Goal: Task Accomplishment & Management: Manage account settings

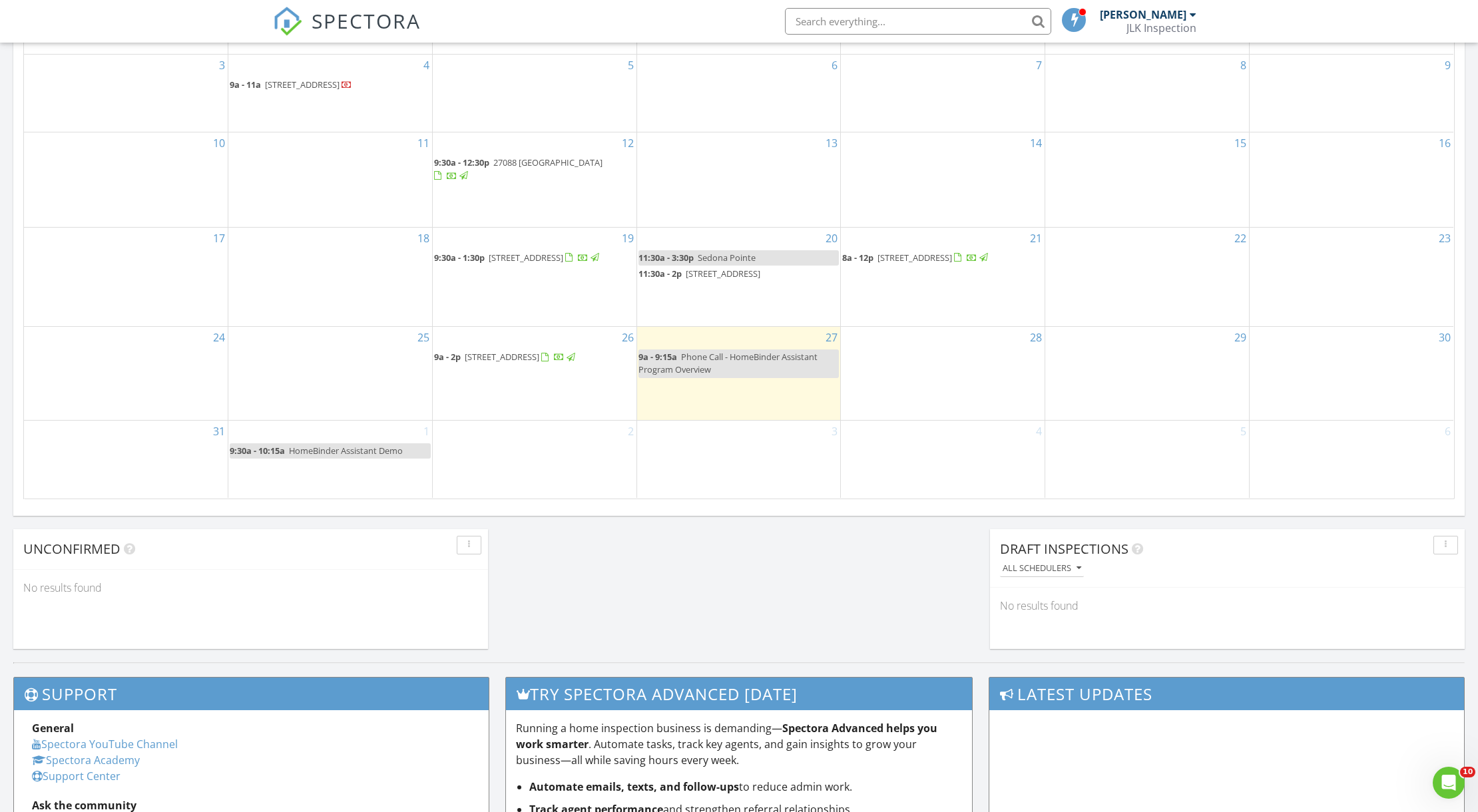
scroll to position [739, 0]
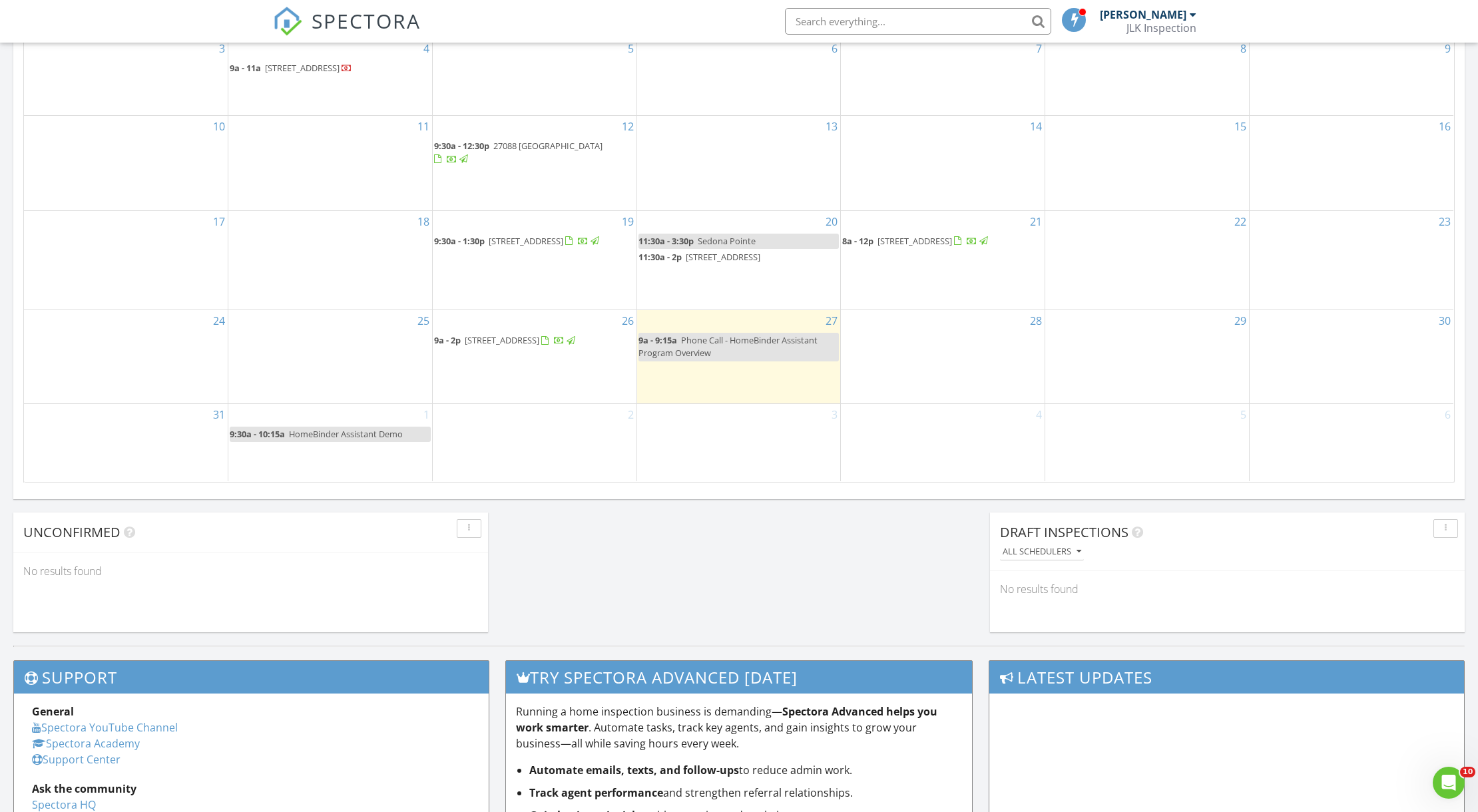
click at [914, 344] on div "28" at bounding box center [942, 357] width 204 height 93
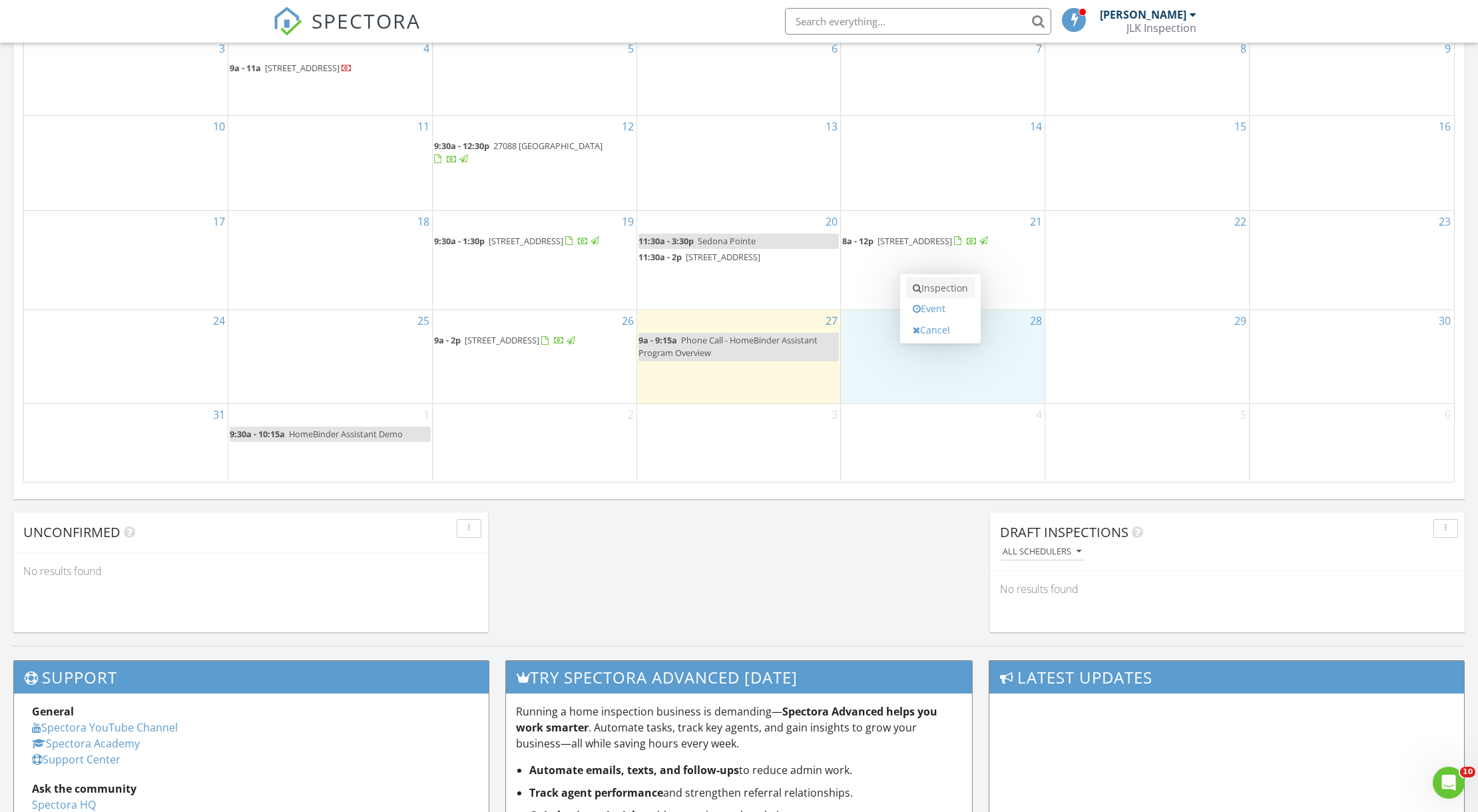
click at [943, 289] on link "Inspection" at bounding box center [940, 288] width 68 height 22
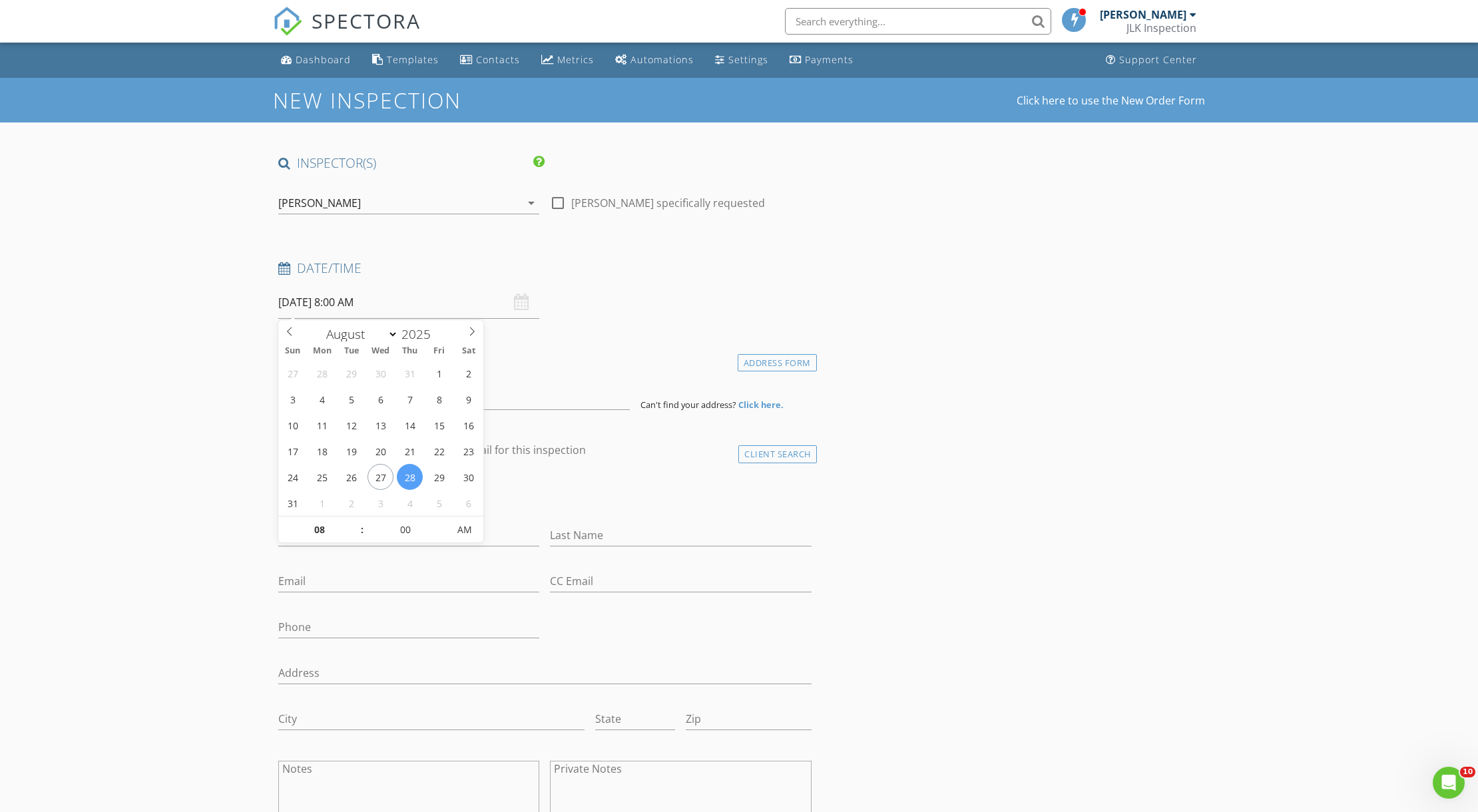
click at [396, 303] on input "08/28/2025 8:00 AM" at bounding box center [409, 302] width 261 height 33
type input "09"
type input "08/28/2025 9:00 AM"
click at [358, 523] on span at bounding box center [355, 523] width 10 height 13
click at [599, 352] on h4 "Location" at bounding box center [544, 359] width 533 height 17
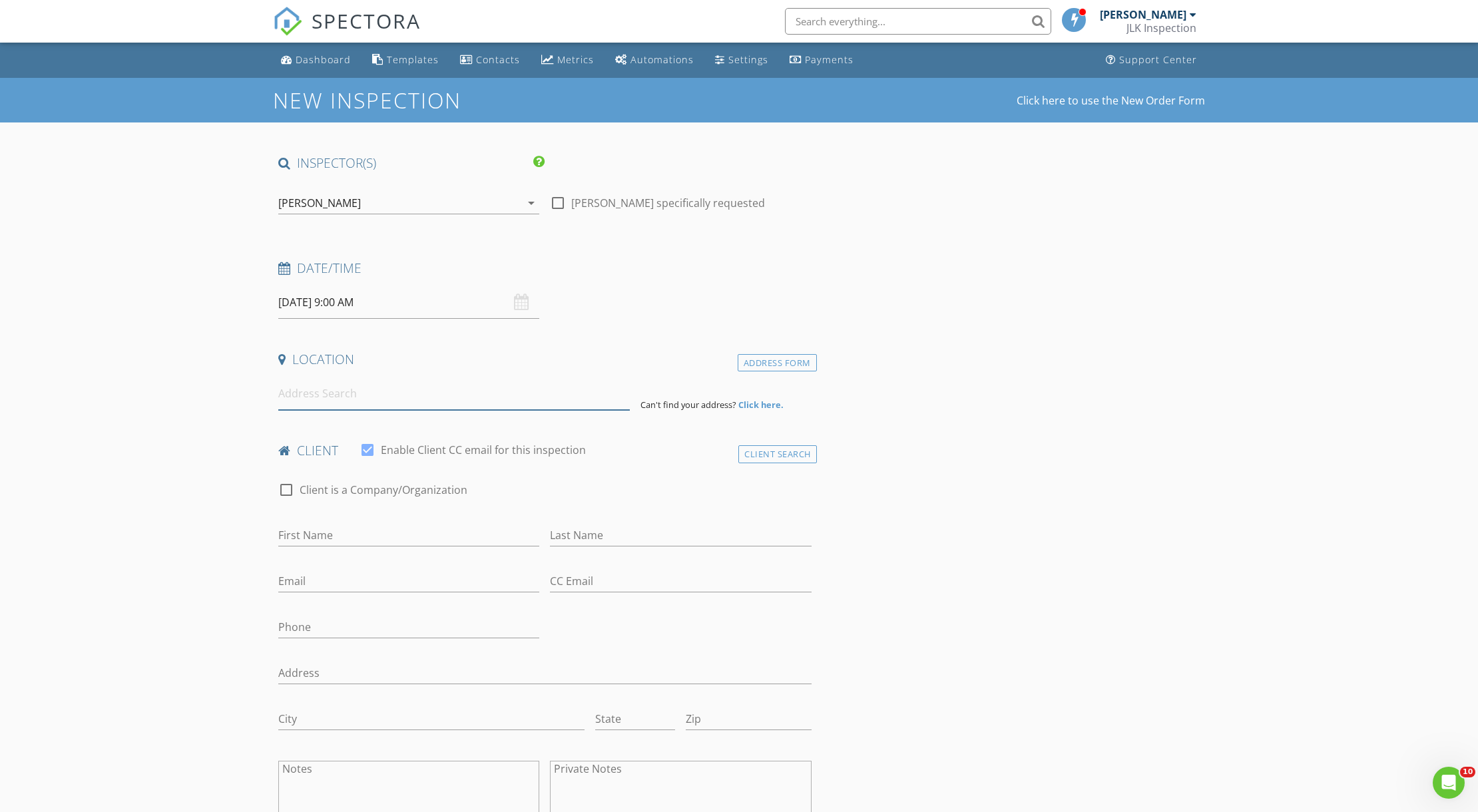
click at [393, 402] on input at bounding box center [454, 394] width 352 height 33
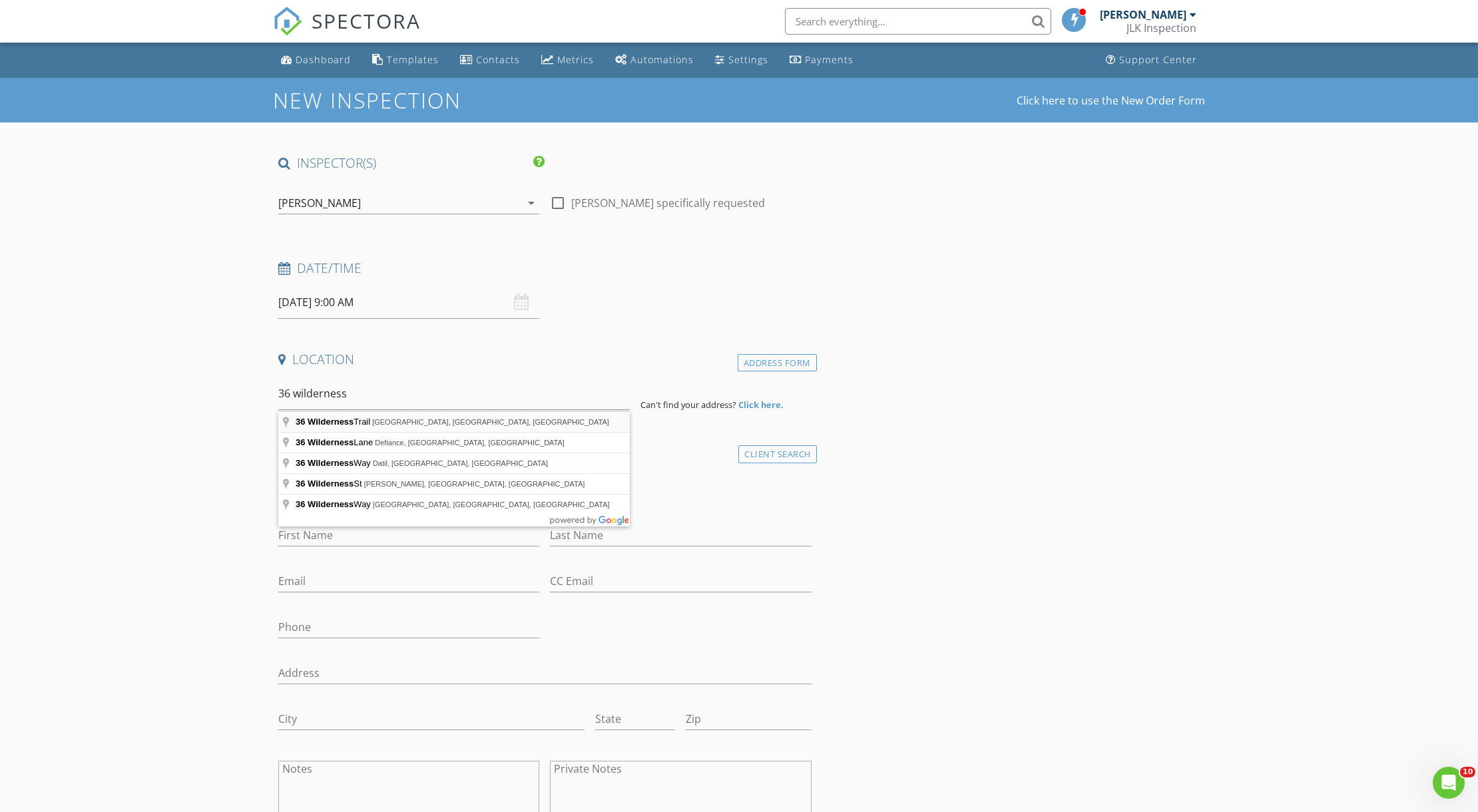
type input "36 Wilderness Trail, Friendswood, TX, USA"
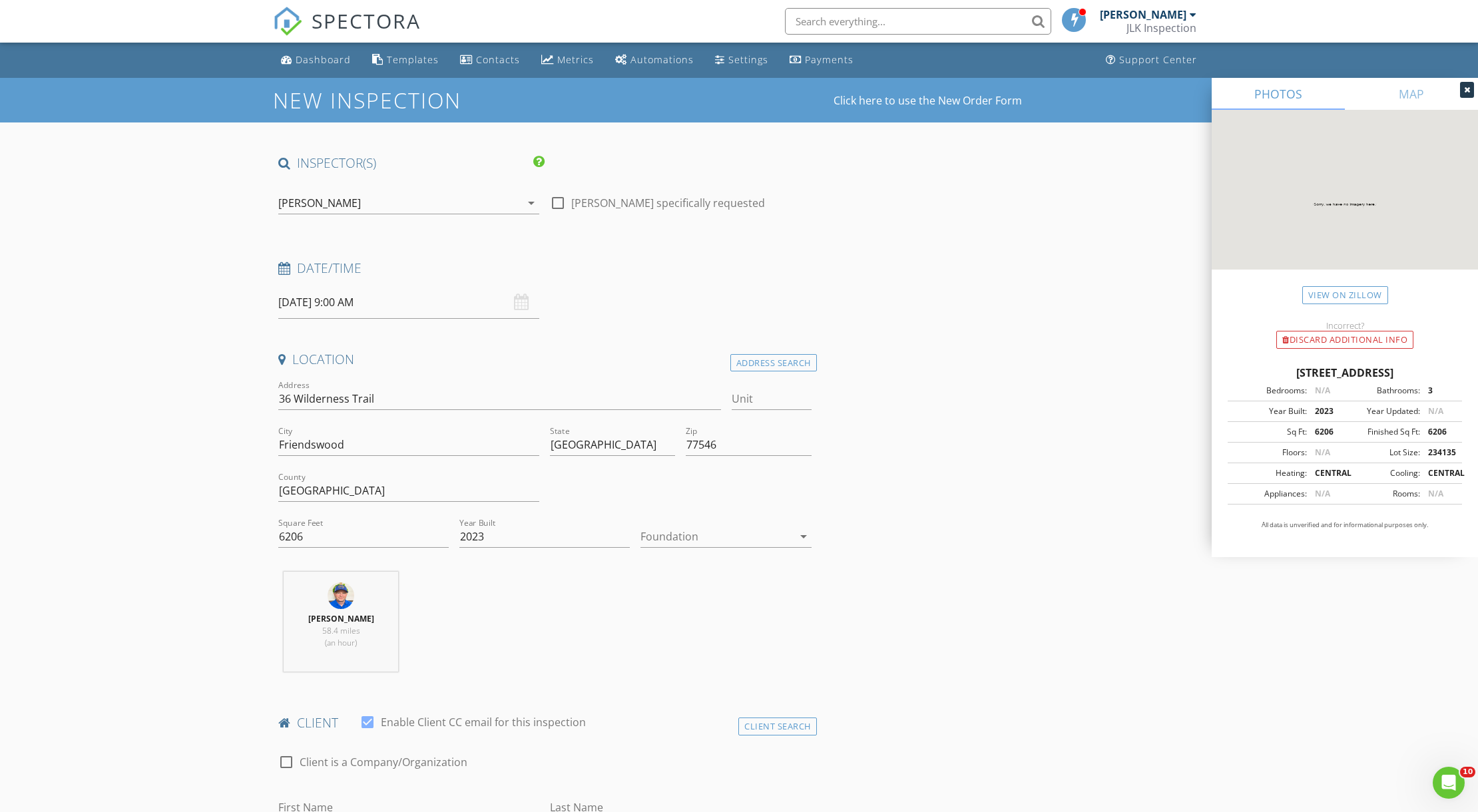
click at [688, 538] on div at bounding box center [716, 536] width 152 height 22
click at [687, 607] on div "Slab" at bounding box center [726, 606] width 149 height 16
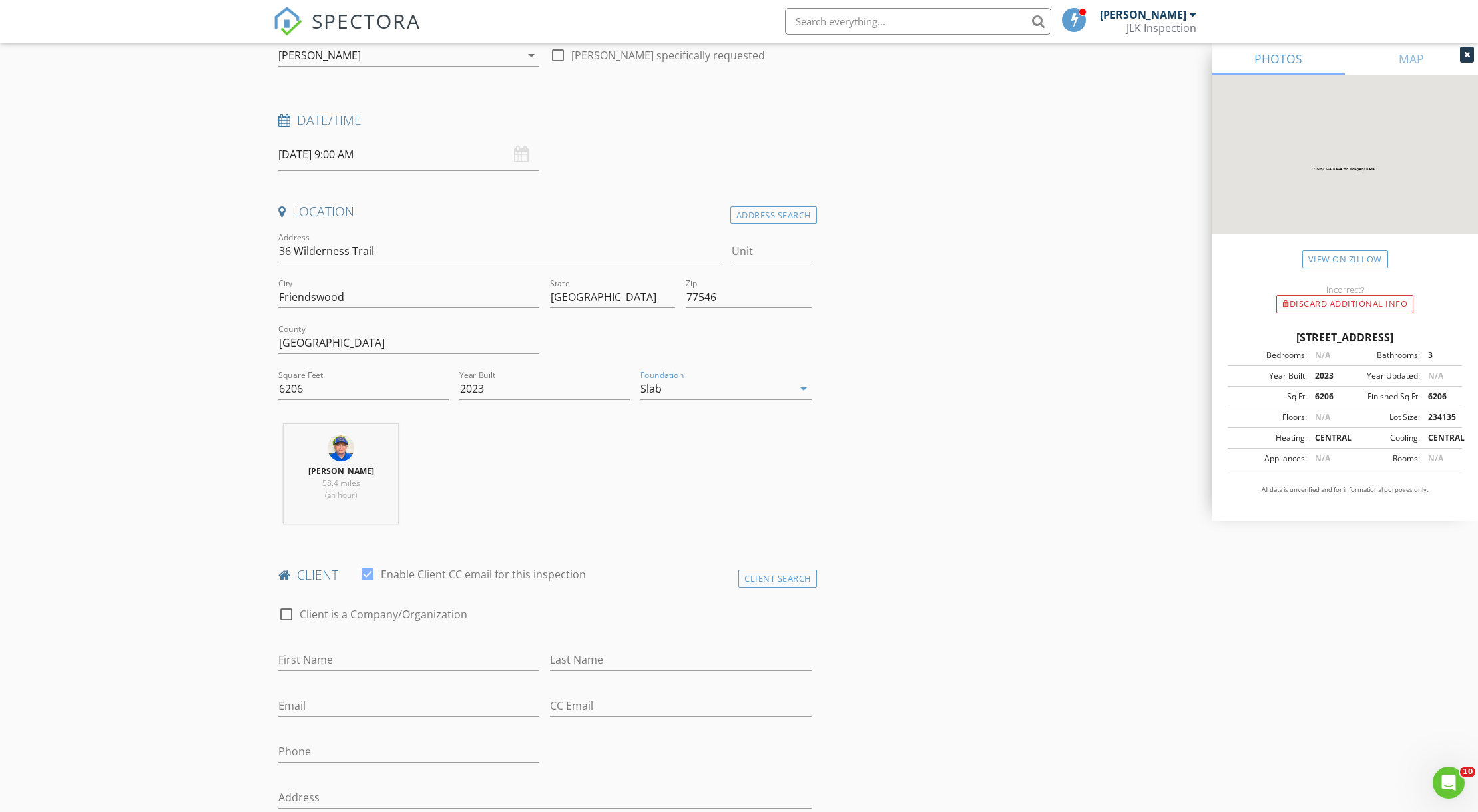
scroll to position [295, 0]
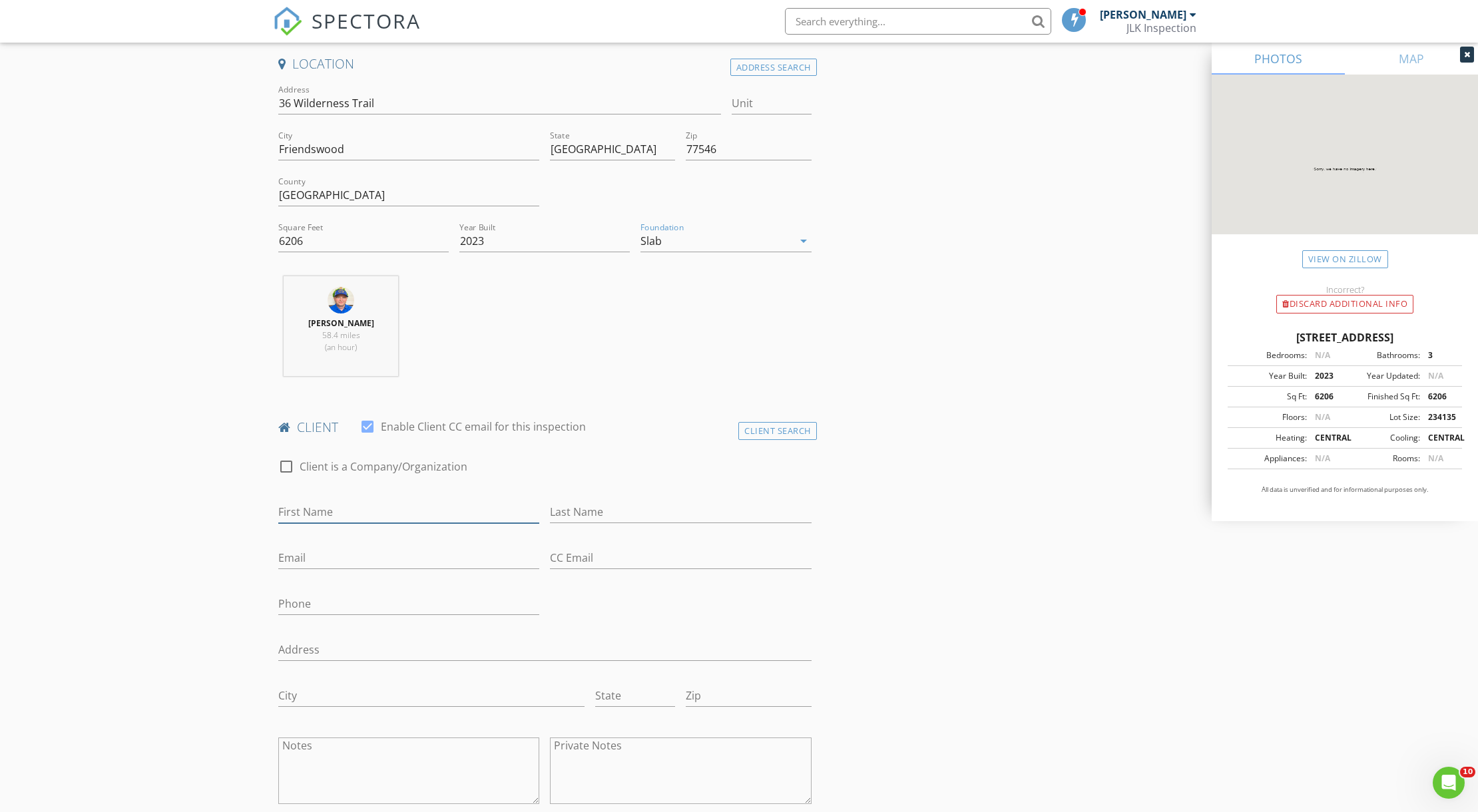
click at [352, 517] on input "First Name" at bounding box center [409, 511] width 261 height 22
type input "Chris"
type input "Johnson"
click at [333, 561] on input "Email" at bounding box center [409, 557] width 261 height 22
type input "cljohnson2@gmail.com"
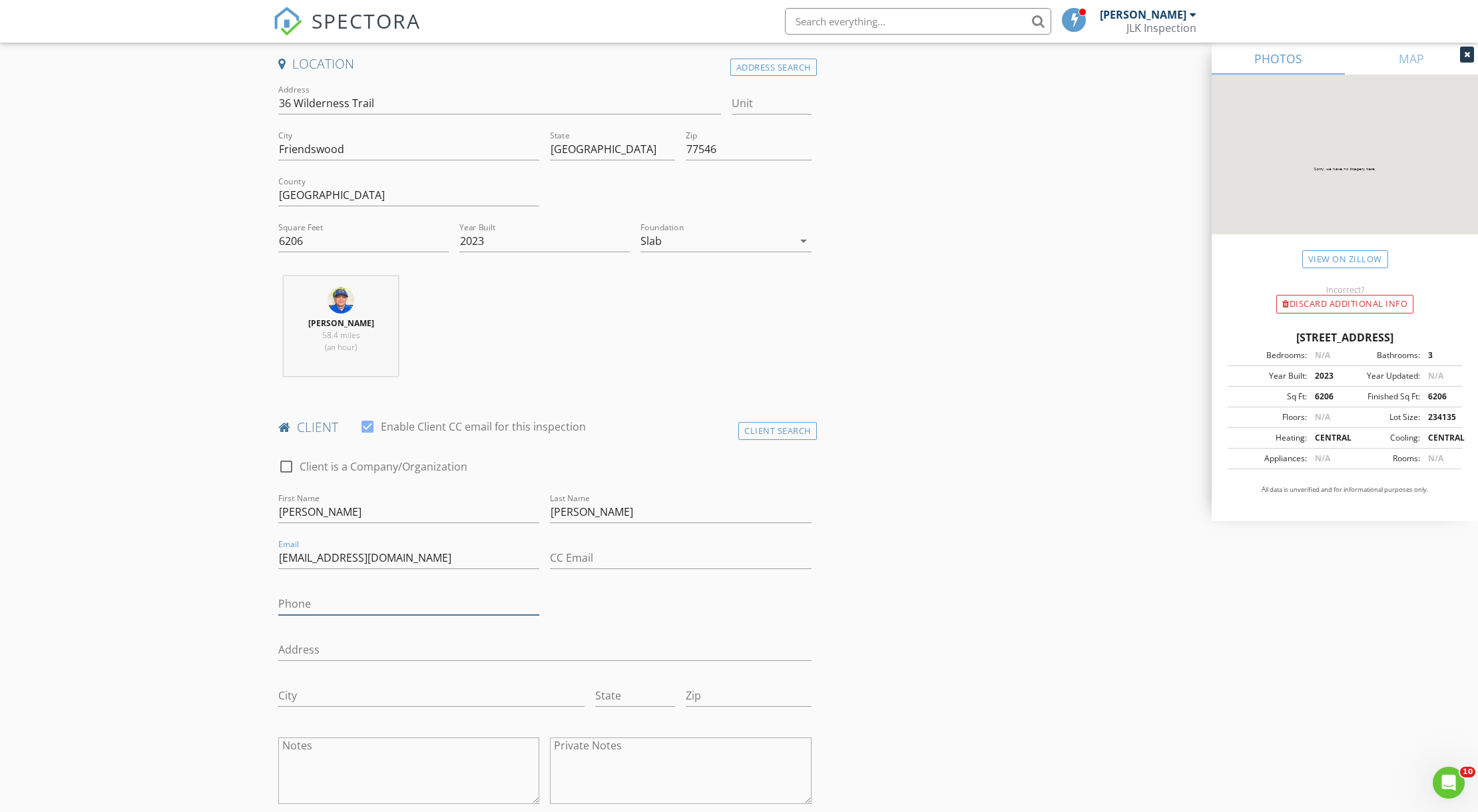
click at [332, 602] on input "Phone" at bounding box center [409, 604] width 261 height 22
type input "713-705-1686"
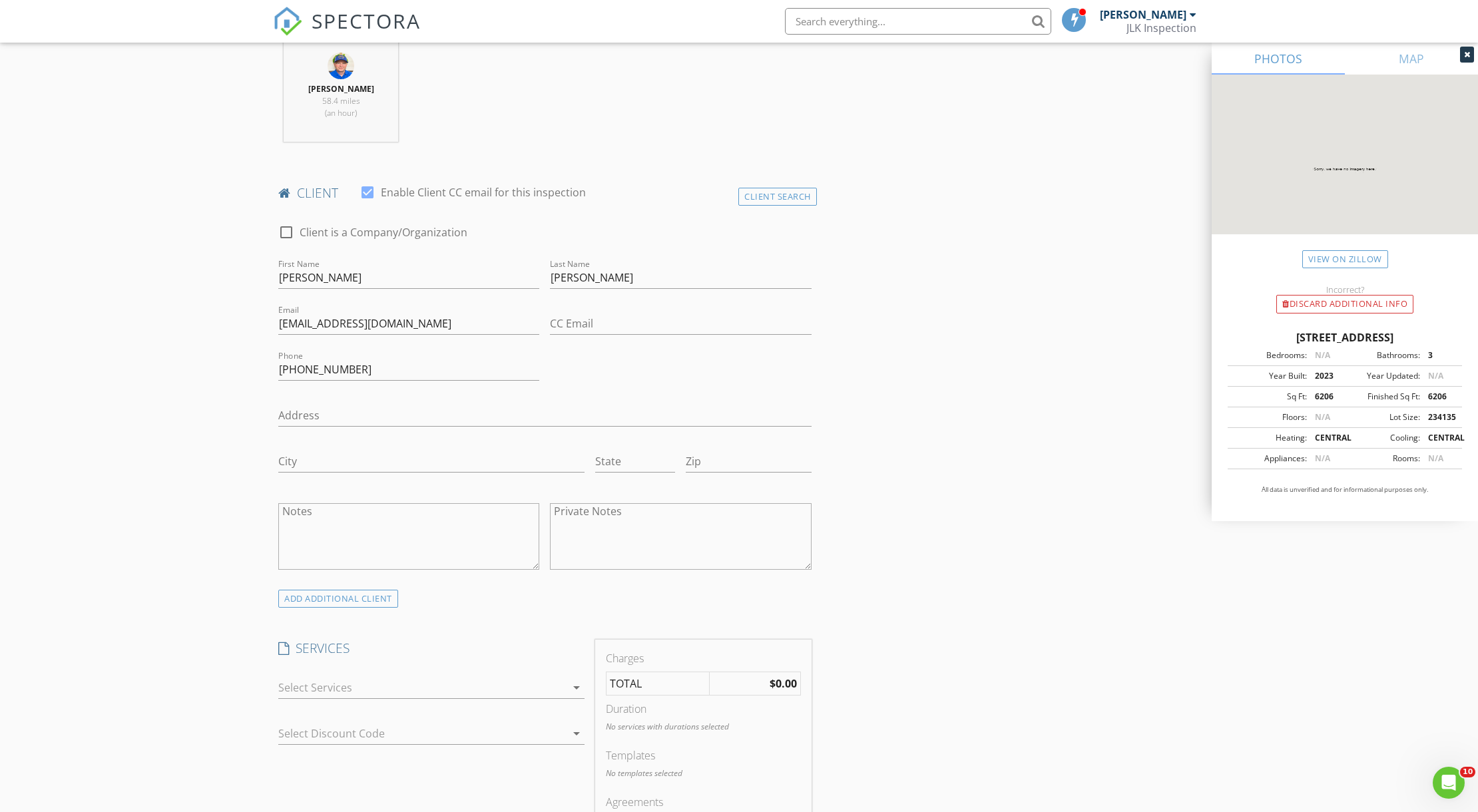
scroll to position [592, 0]
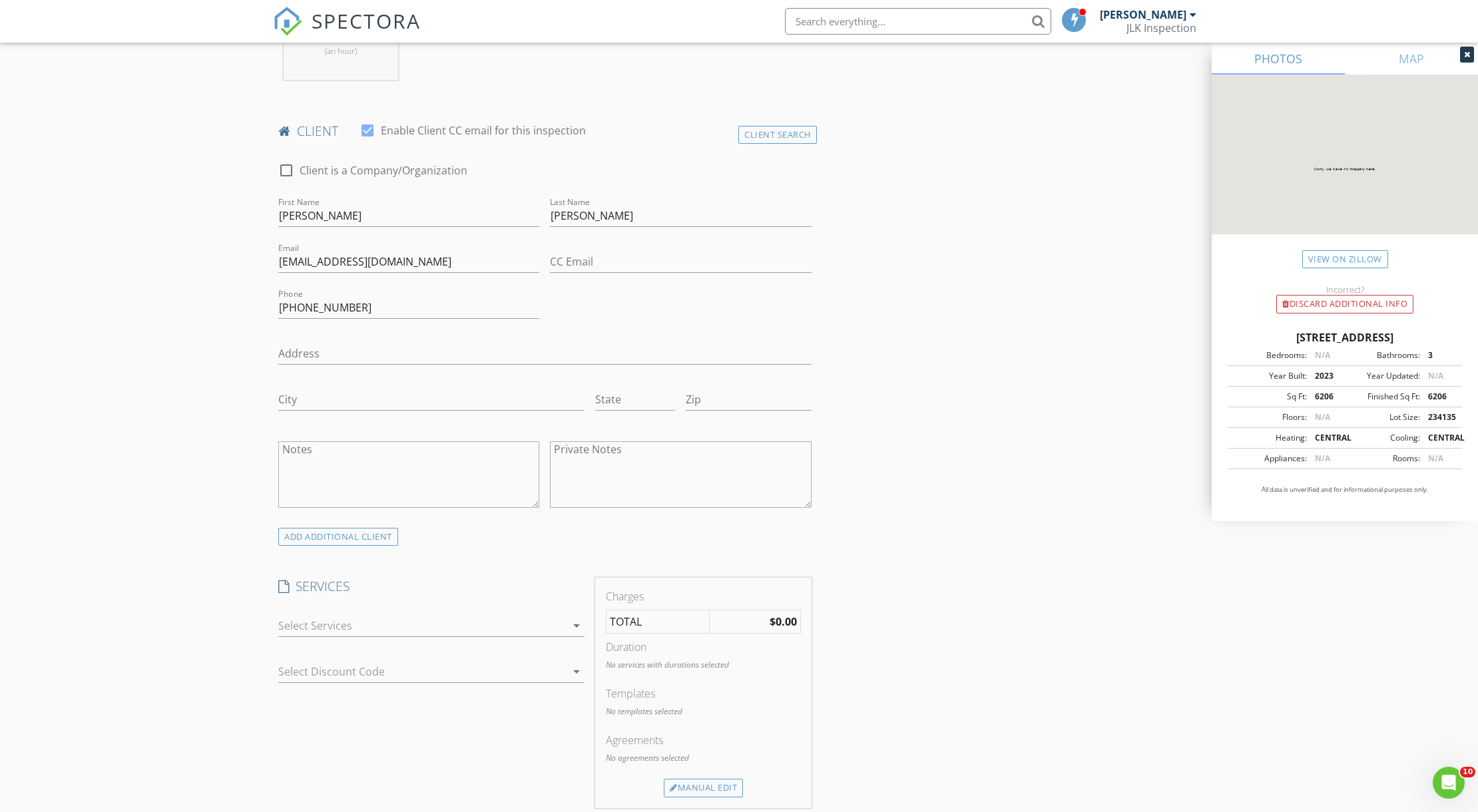
click at [475, 619] on div at bounding box center [422, 625] width 288 height 22
click at [401, 663] on div "Warranty Inspection" at bounding box center [369, 660] width 103 height 16
checkbox input "true"
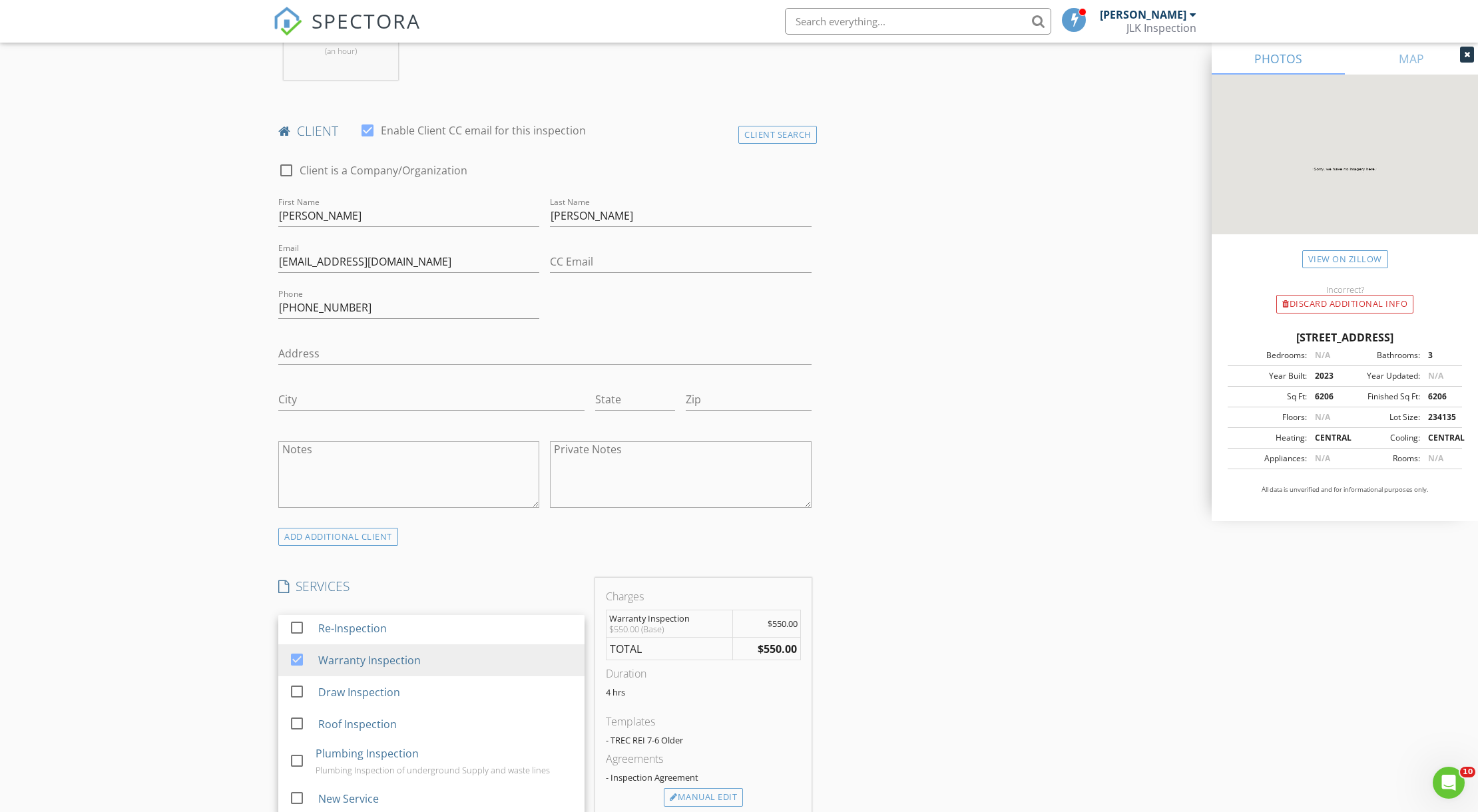
click at [167, 611] on div "New Inspection Click here to use the New Order Form INSPECTOR(S) check_box Just…" at bounding box center [739, 751] width 1478 height 2530
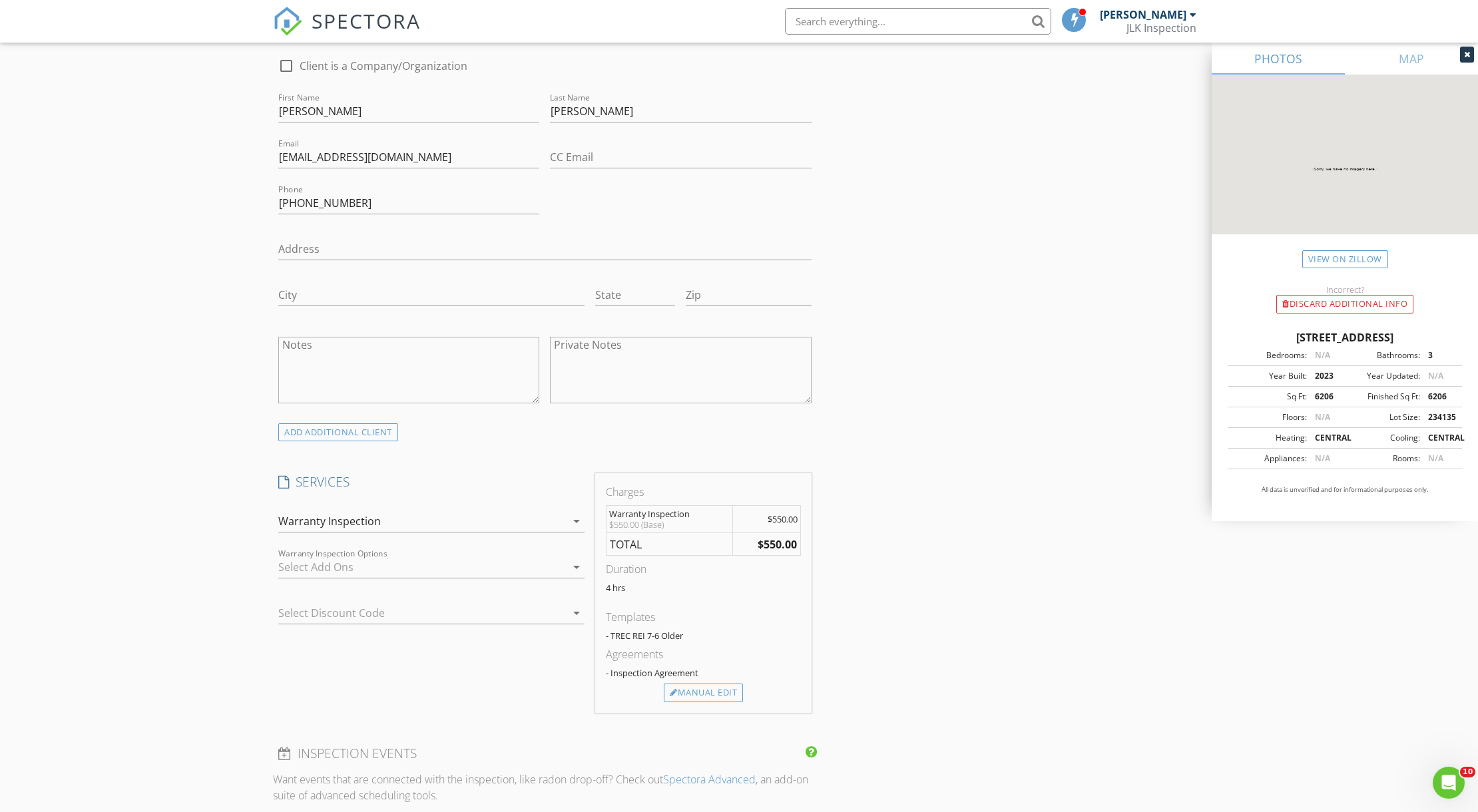
scroll to position [739, 0]
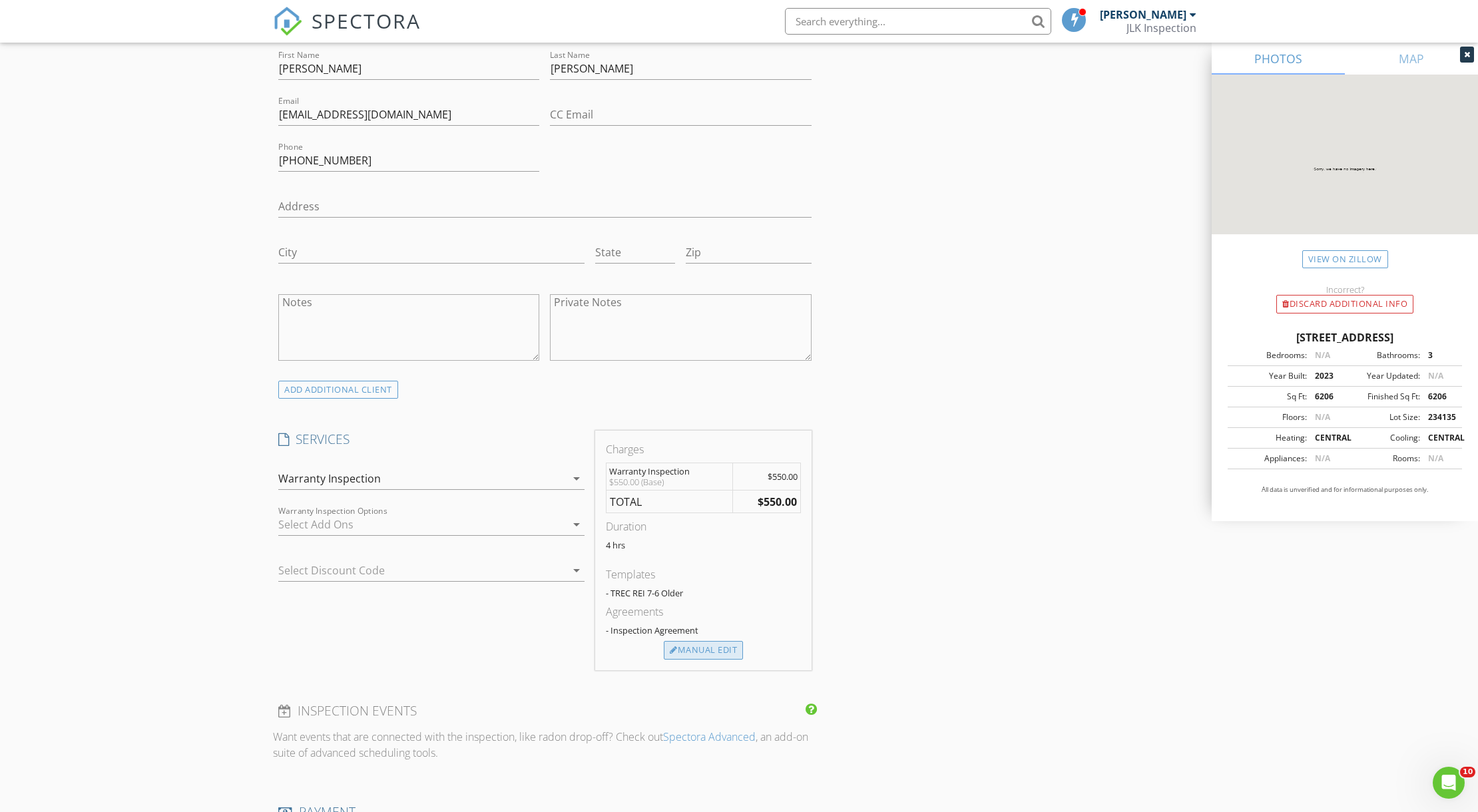
click at [683, 650] on div "Manual Edit" at bounding box center [703, 650] width 79 height 19
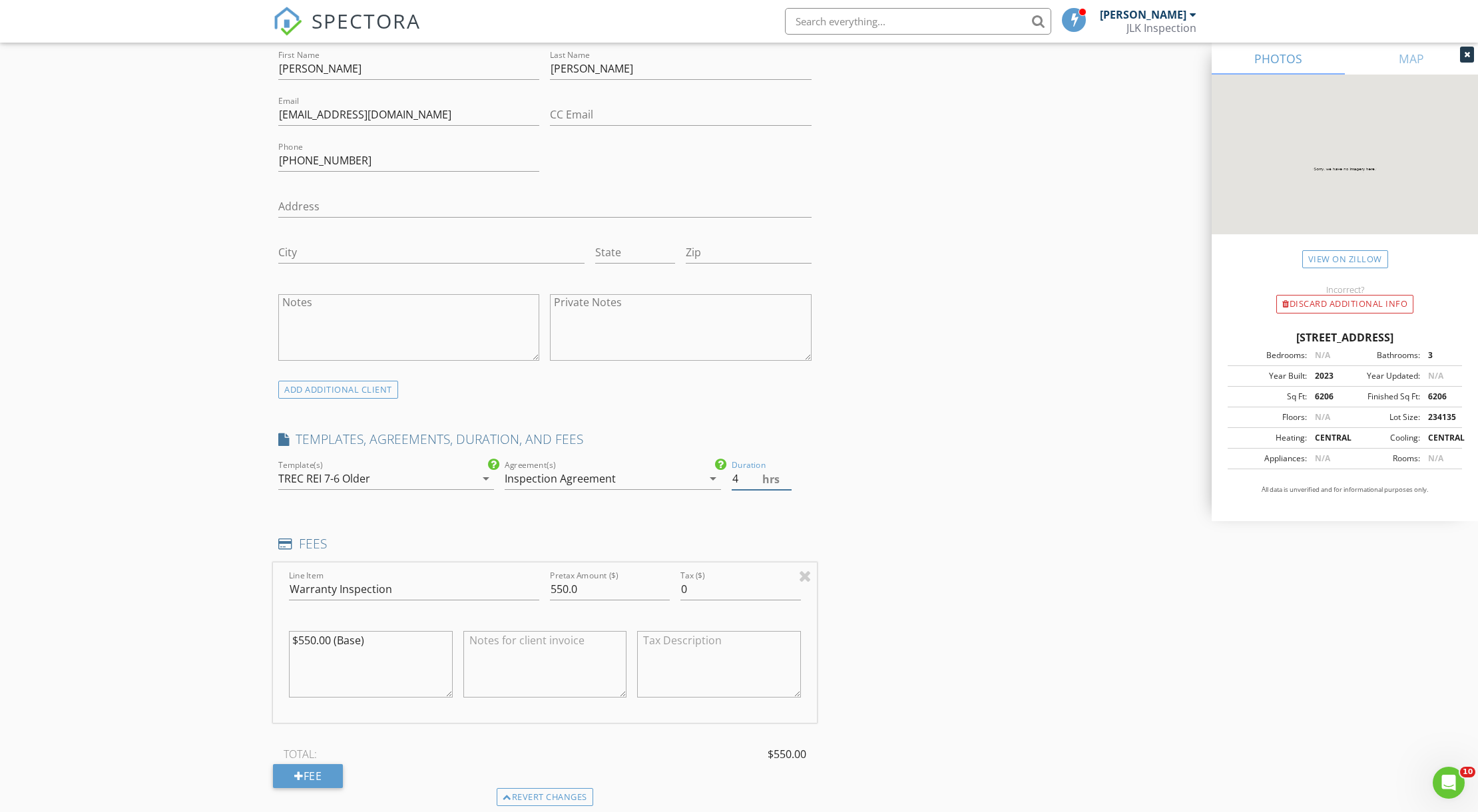
drag, startPoint x: 744, startPoint y: 483, endPoint x: 735, endPoint y: 483, distance: 9.0
click at [735, 483] on input "4" at bounding box center [761, 479] width 60 height 22
drag, startPoint x: 741, startPoint y: 485, endPoint x: 731, endPoint y: 485, distance: 10.0
click at [732, 485] on input "4" at bounding box center [761, 479] width 60 height 22
type input "7"
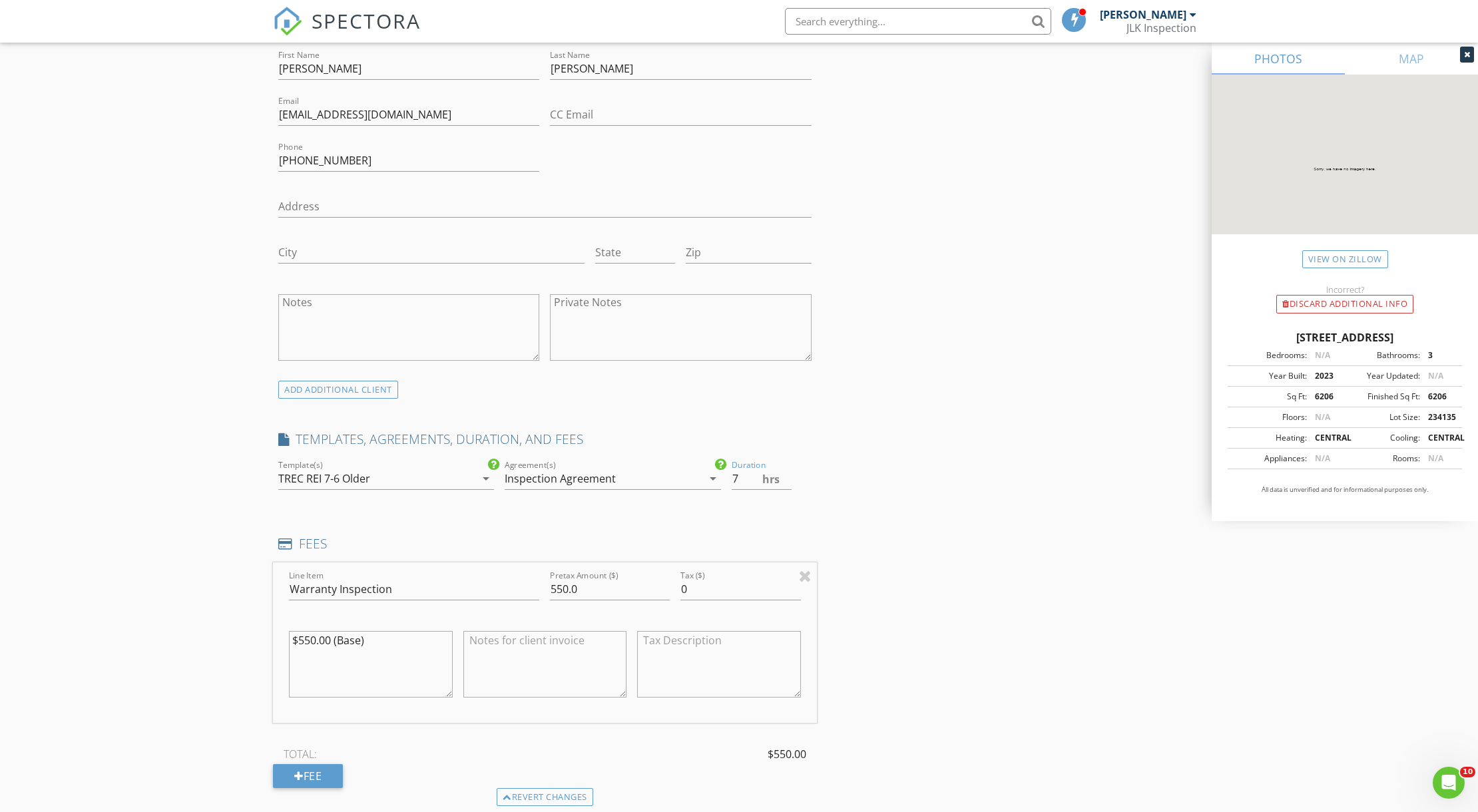
click at [951, 515] on div "INSPECTOR(S) check_box Justin Joseph PRIMARY Justin Joseph arrow_drop_down chec…" at bounding box center [739, 694] width 932 height 2557
drag, startPoint x: 543, startPoint y: 593, endPoint x: 533, endPoint y: 593, distance: 10.0
click at [531, 593] on div "Line Item Warranty Inspection Pretax Amount ($) 550.0 Tax ($) 0 $550.00 (Base)" at bounding box center [545, 643] width 544 height 161
type input "1100"
click at [949, 538] on div "INSPECTOR(S) check_box Justin Joseph PRIMARY Justin Joseph arrow_drop_down chec…" at bounding box center [739, 694] width 932 height 2557
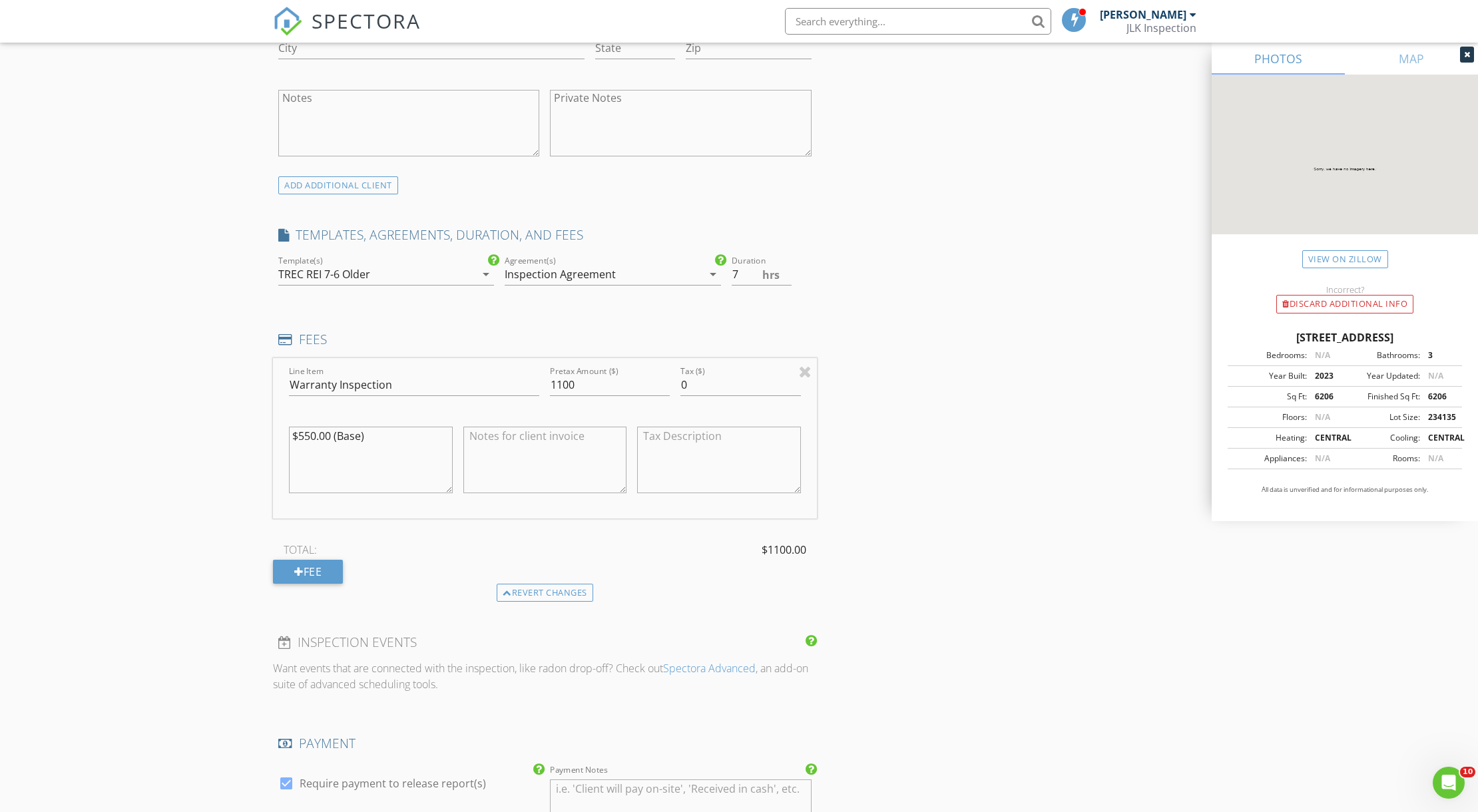
scroll to position [887, 0]
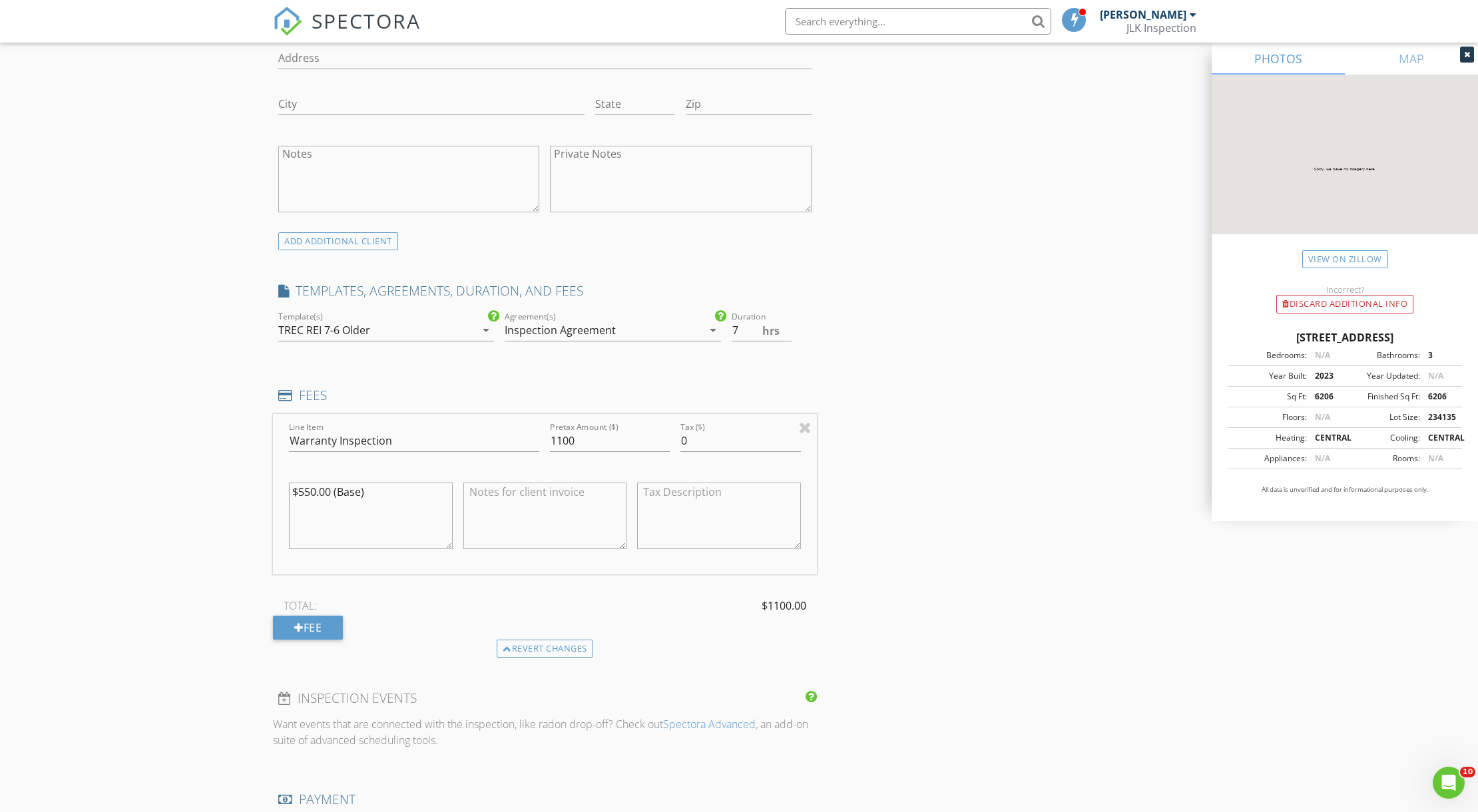
click at [702, 337] on div "arrow_drop_down" at bounding box center [712, 330] width 19 height 16
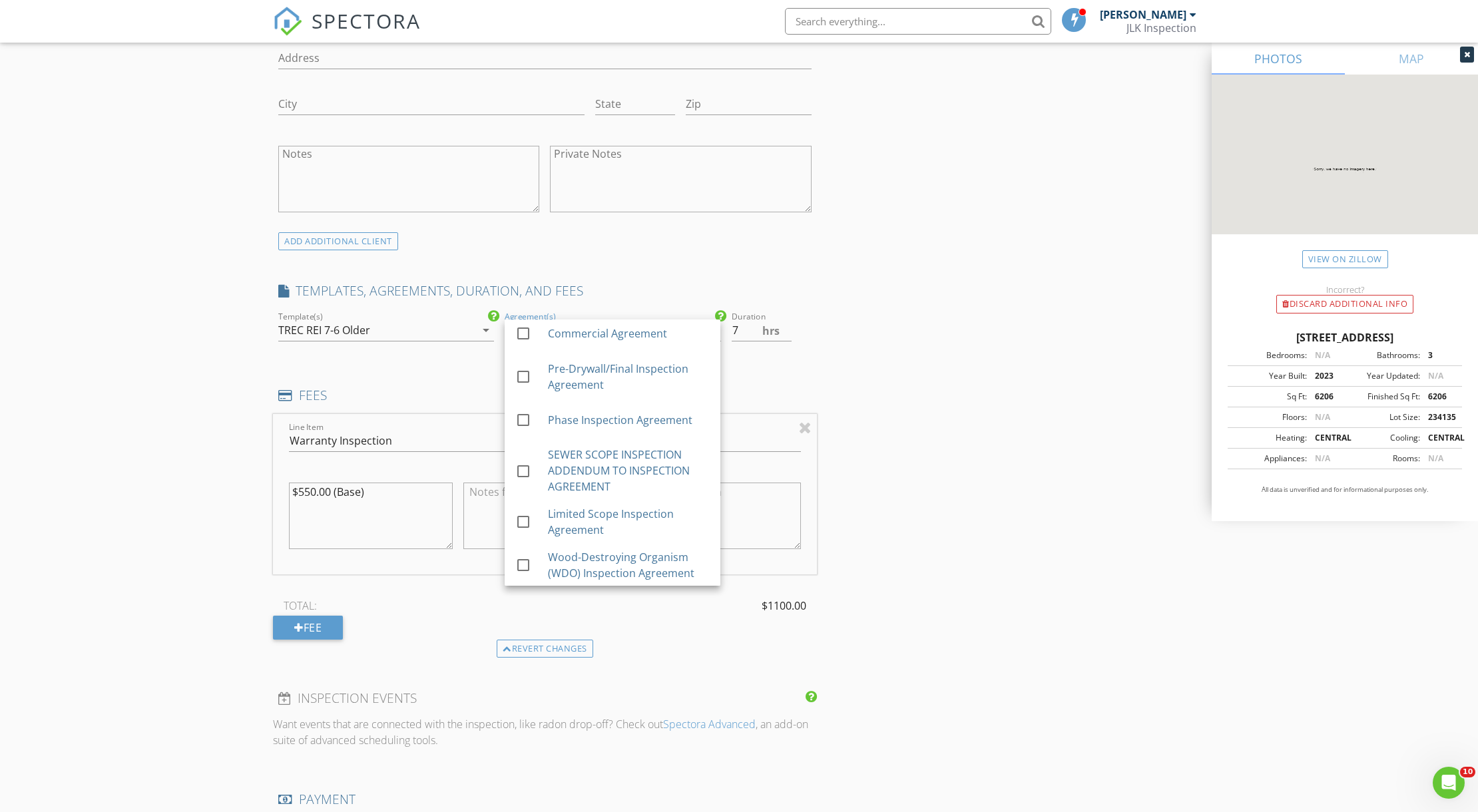
scroll to position [1036, 0]
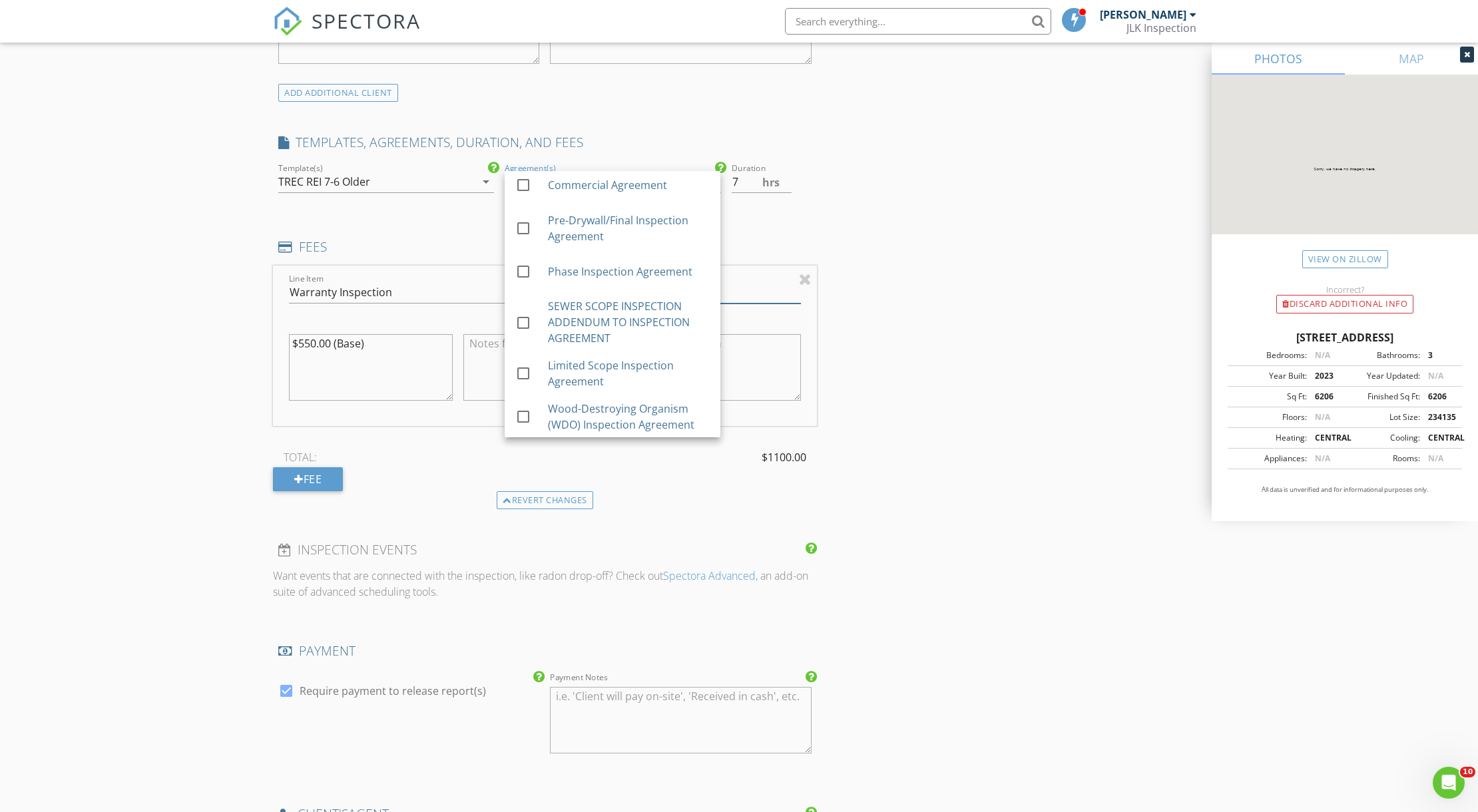
click at [976, 306] on div "INSPECTOR(S) check_box Justin Joseph PRIMARY Justin Joseph arrow_drop_down chec…" at bounding box center [739, 397] width 932 height 2557
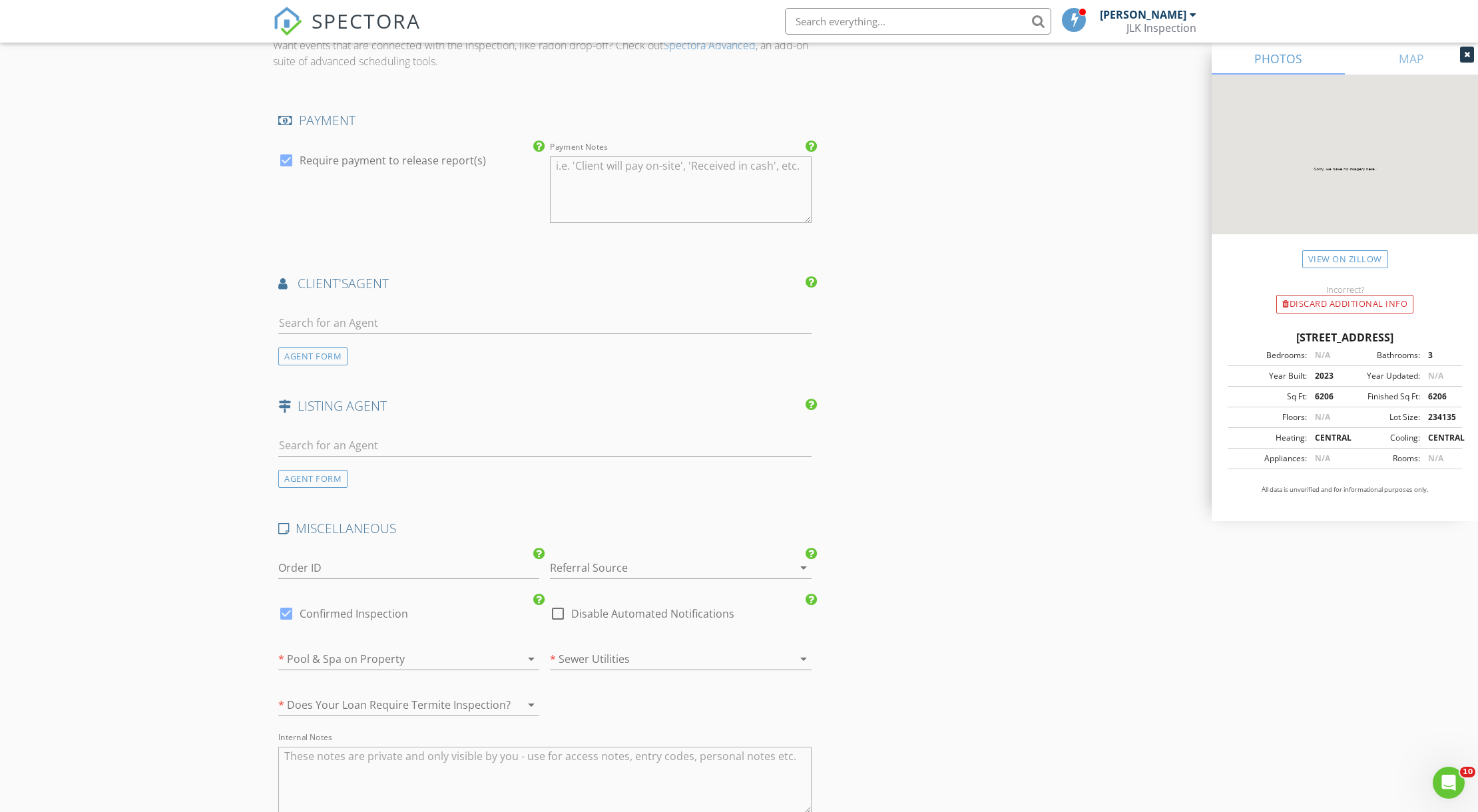
scroll to position [1627, 0]
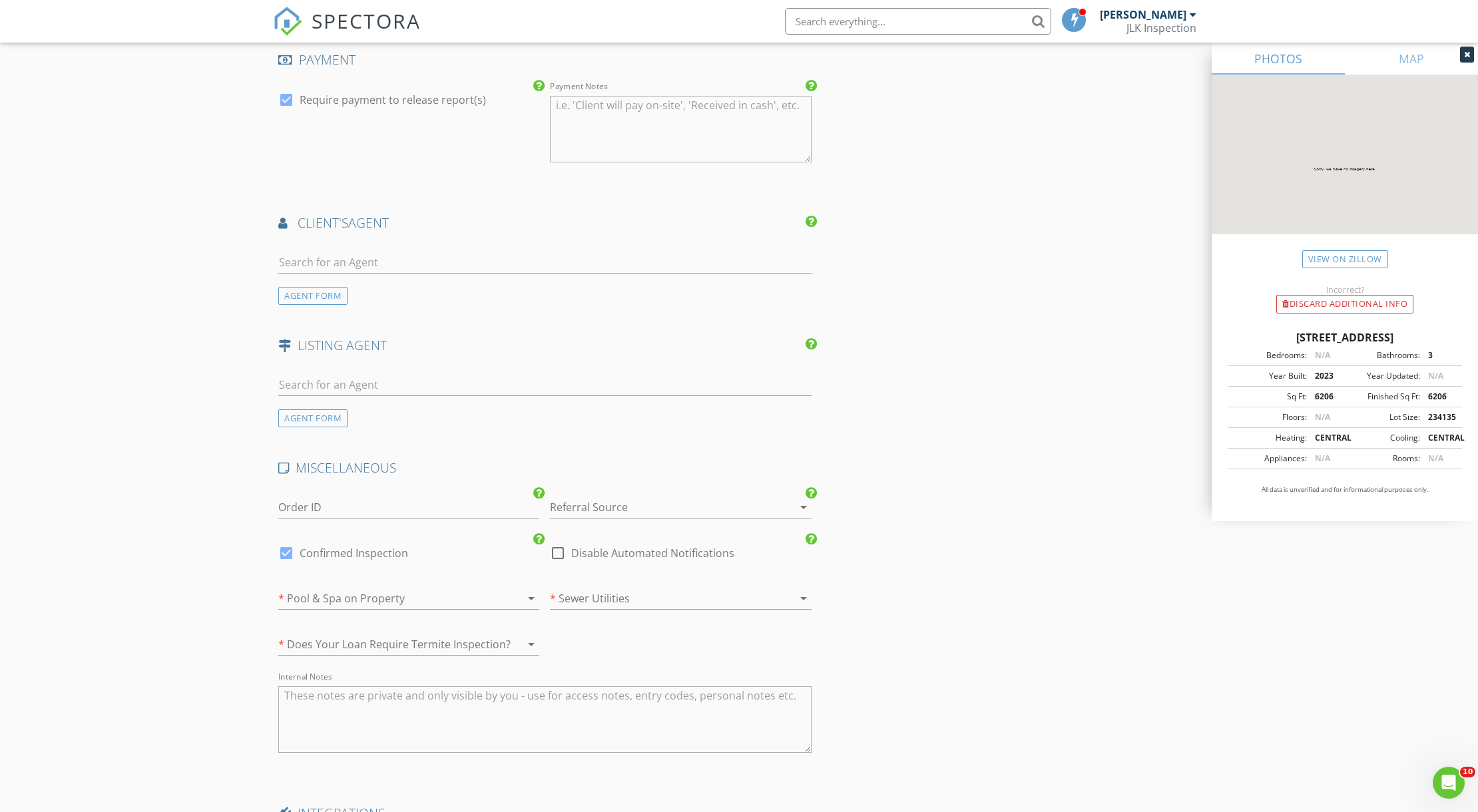
click at [718, 517] on div at bounding box center [661, 507] width 224 height 22
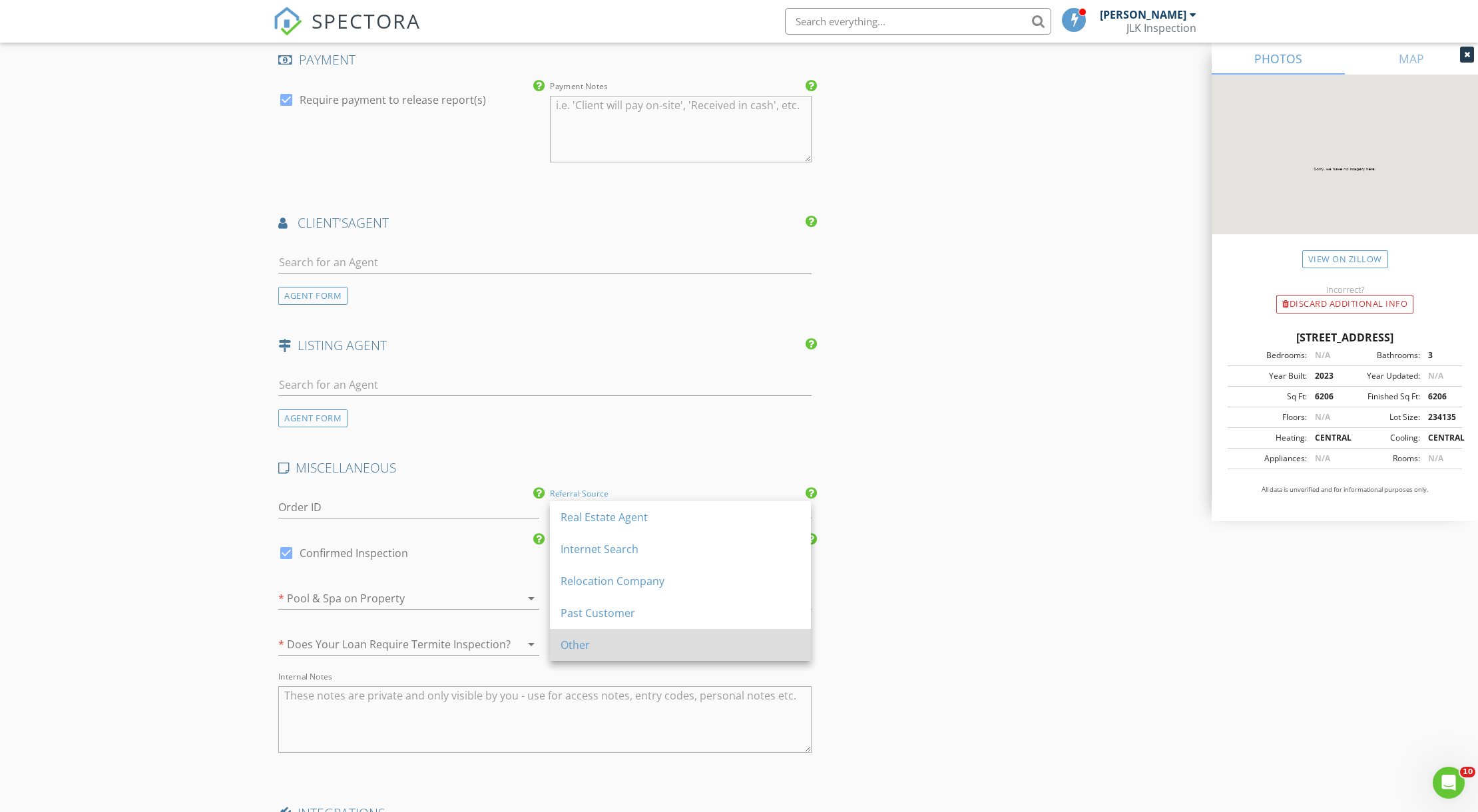
click at [645, 655] on div "Other" at bounding box center [680, 644] width 239 height 32
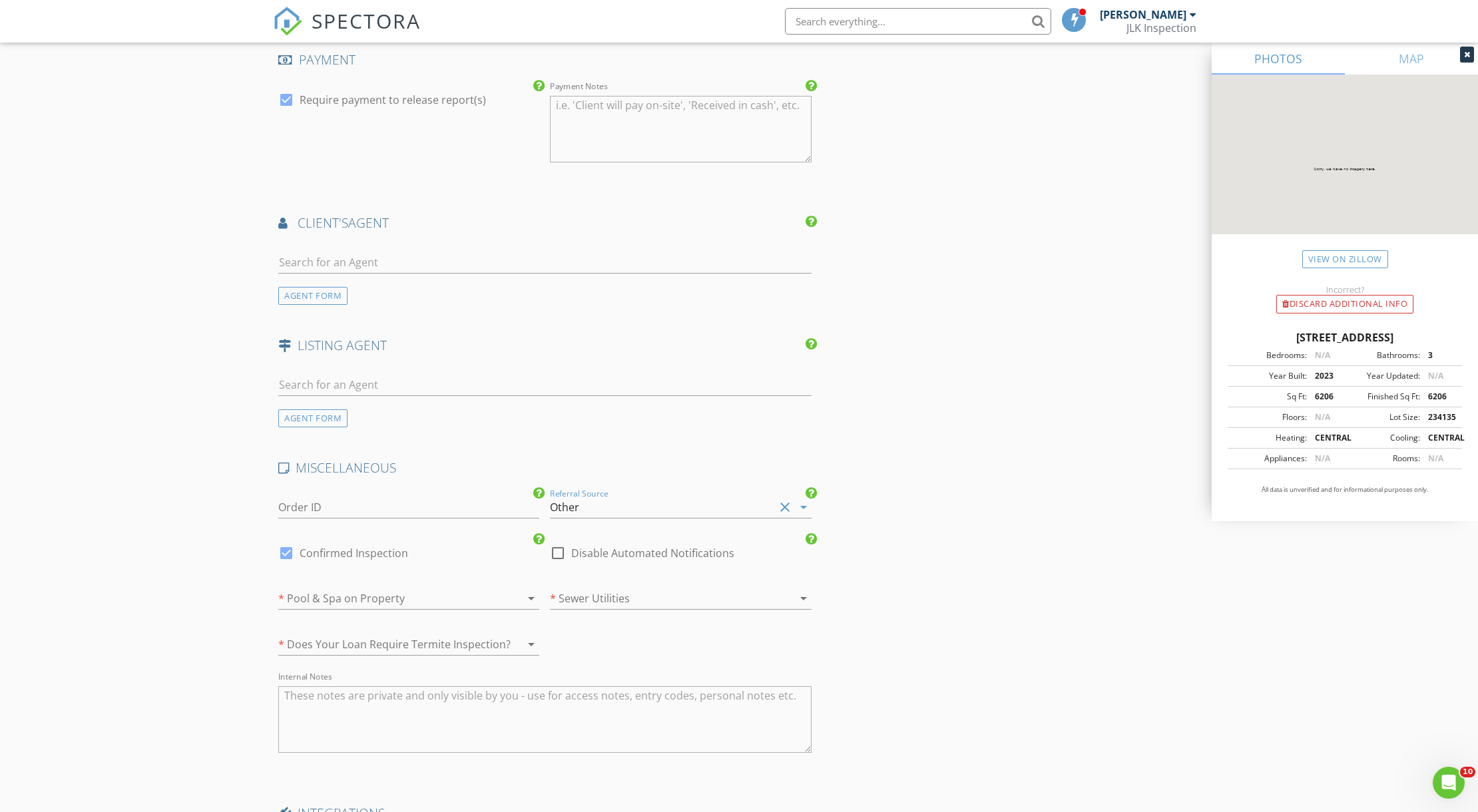
click at [451, 602] on div at bounding box center [390, 598] width 224 height 22
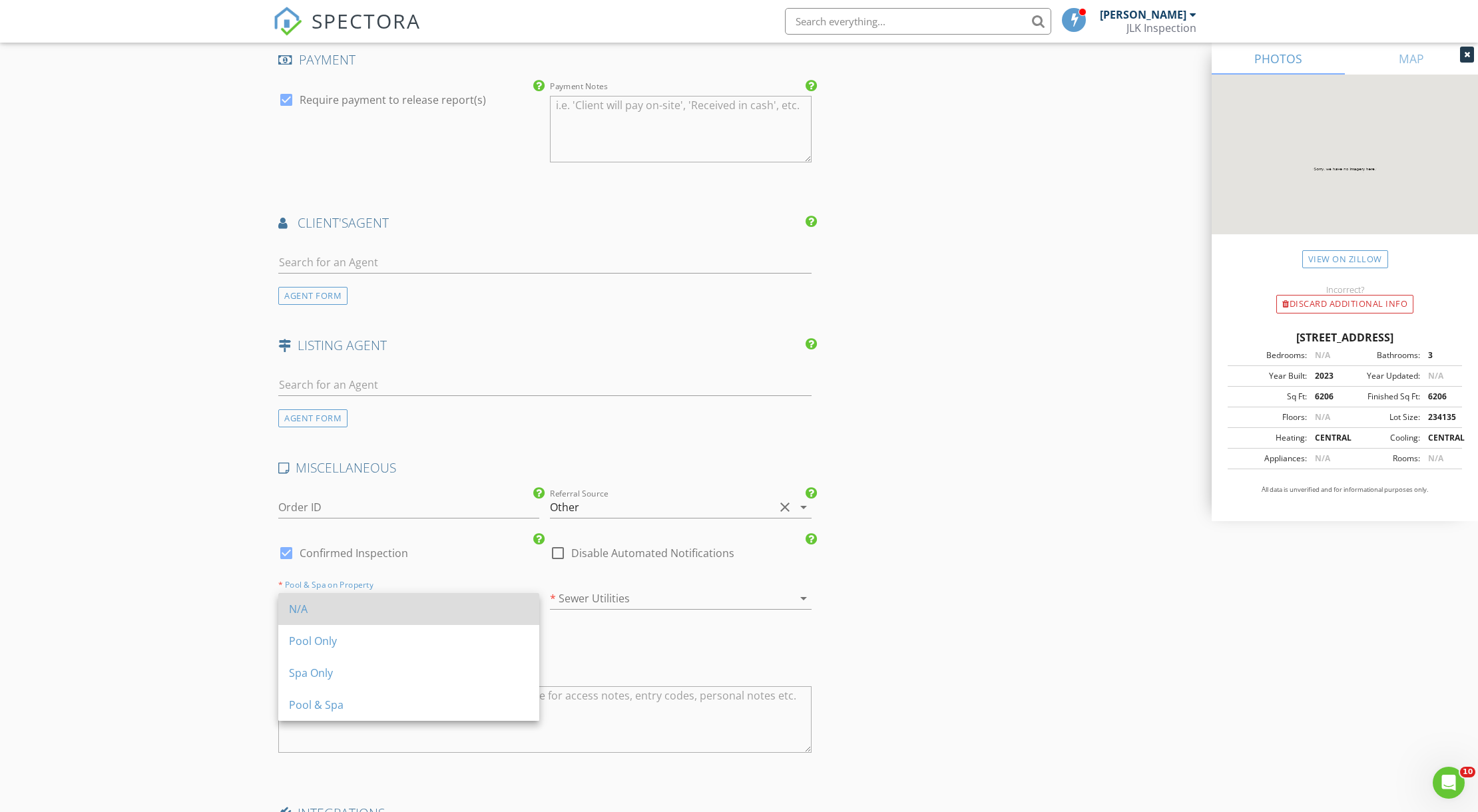
click at [448, 615] on div "N/A" at bounding box center [408, 609] width 239 height 16
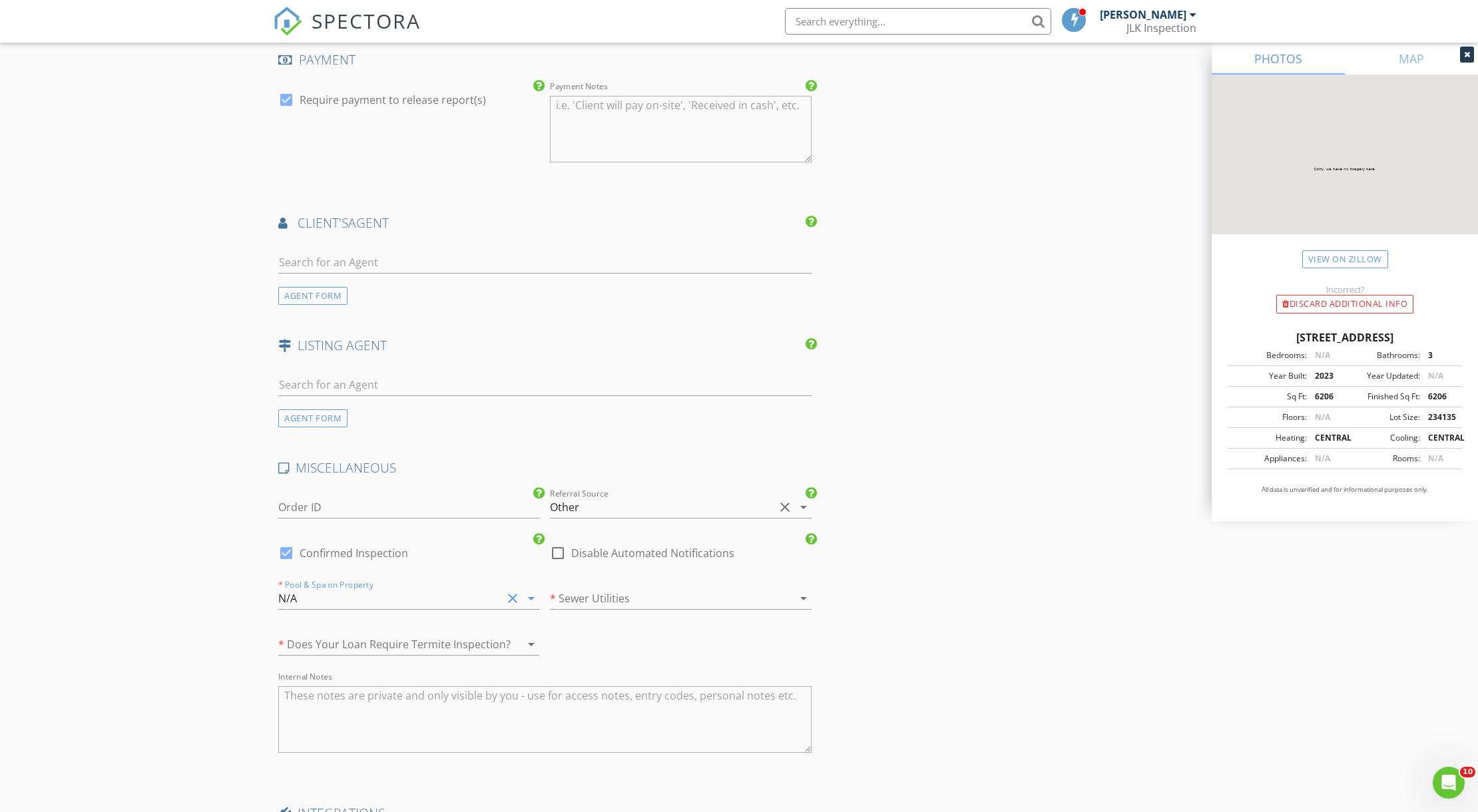
click at [620, 608] on div at bounding box center [661, 598] width 224 height 22
click at [581, 674] on div "Unknown" at bounding box center [680, 673] width 239 height 16
click at [482, 653] on div at bounding box center [390, 644] width 224 height 22
click at [428, 682] on div "No" at bounding box center [408, 687] width 239 height 16
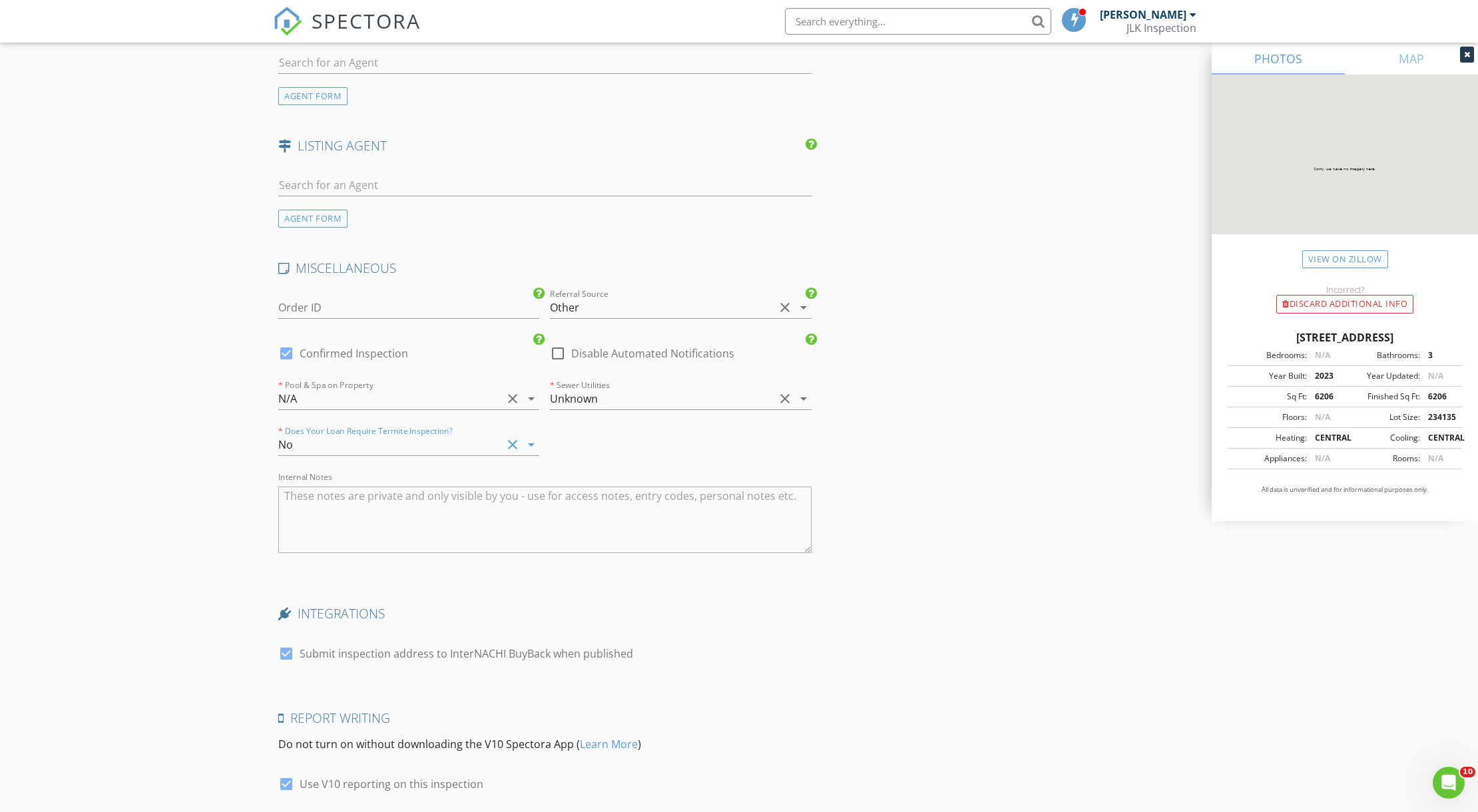
scroll to position [1789, 0]
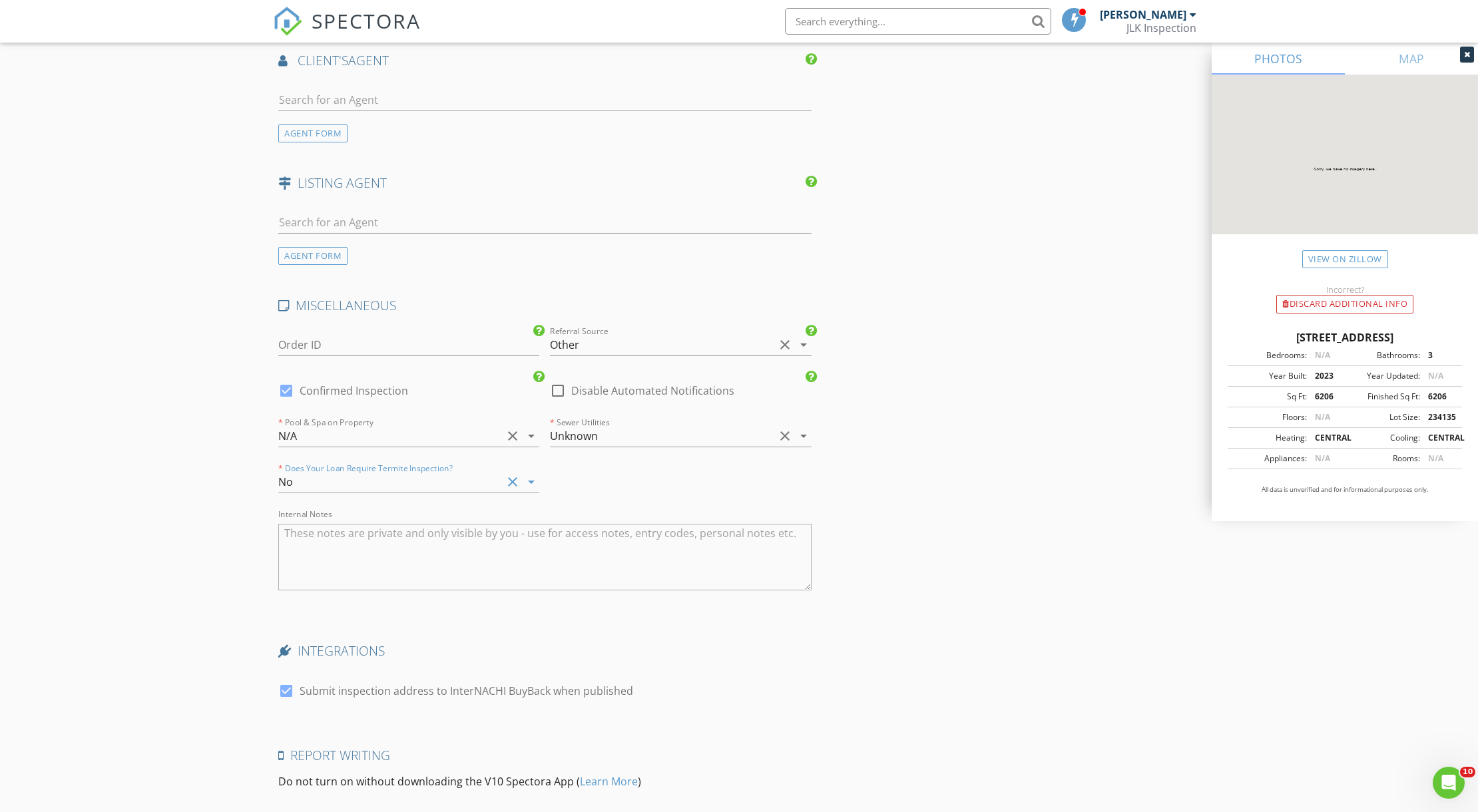
click at [561, 396] on div at bounding box center [558, 390] width 22 height 22
checkbox input "true"
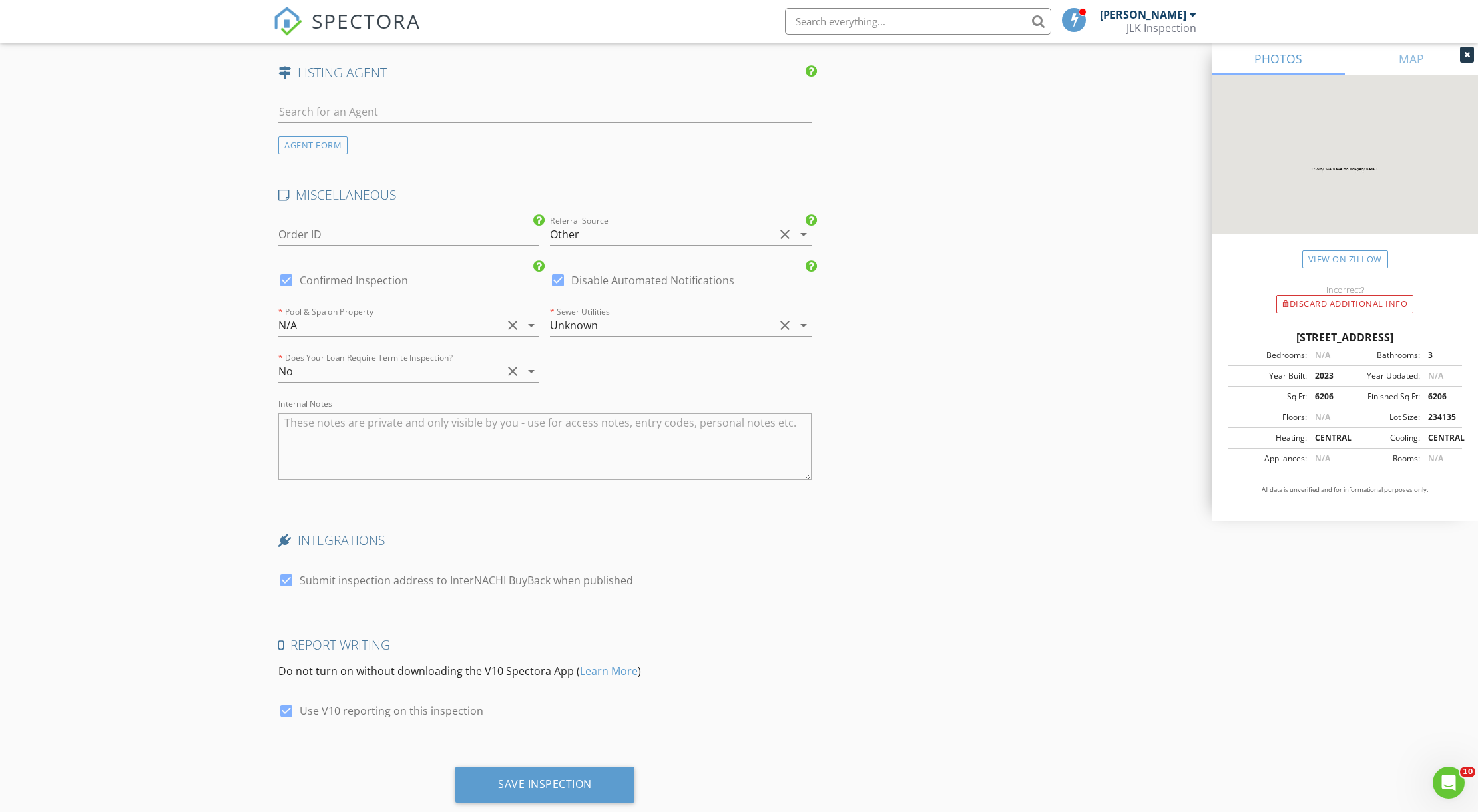
scroll to position [1937, 0]
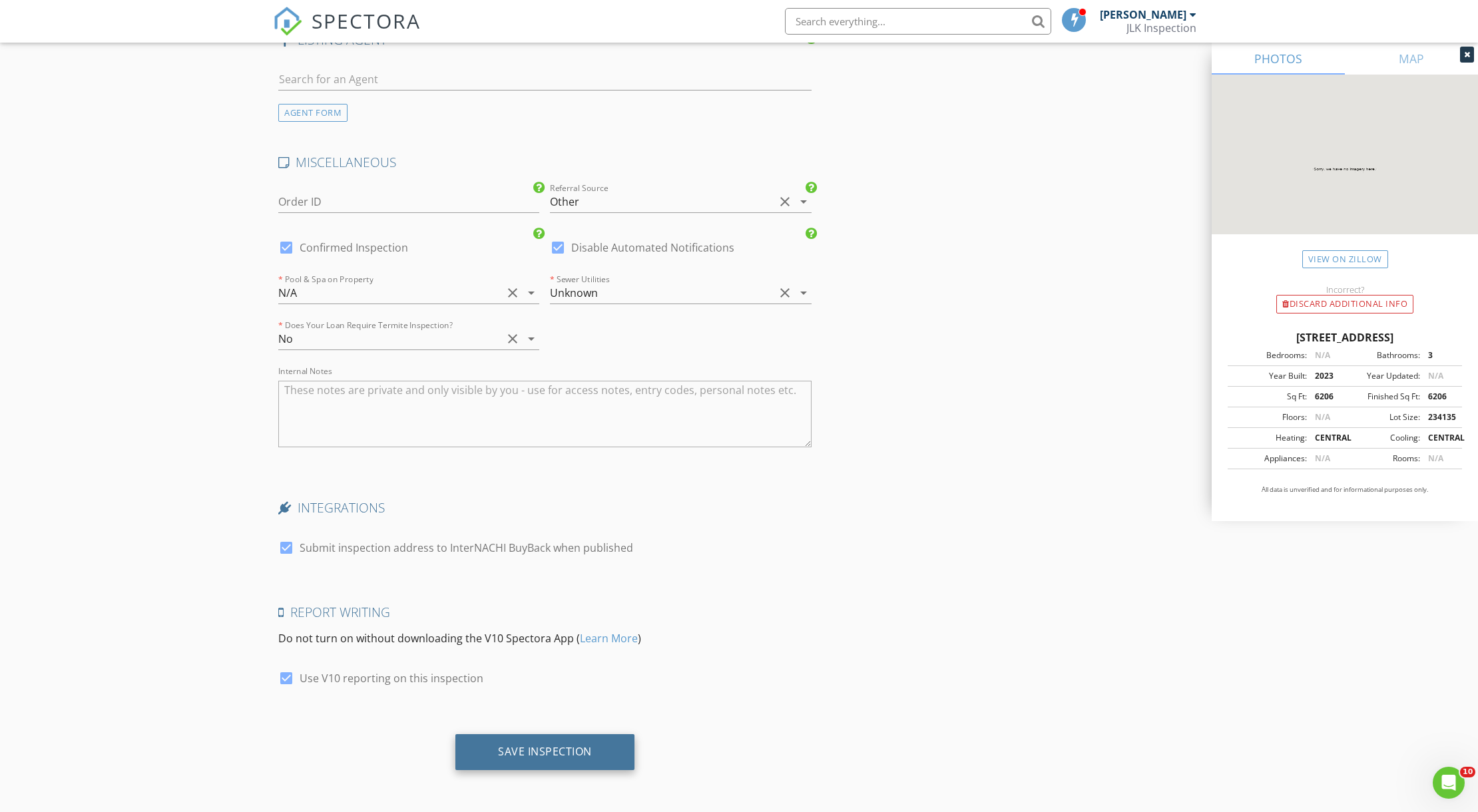
click at [568, 740] on div "Save Inspection" at bounding box center [544, 752] width 179 height 36
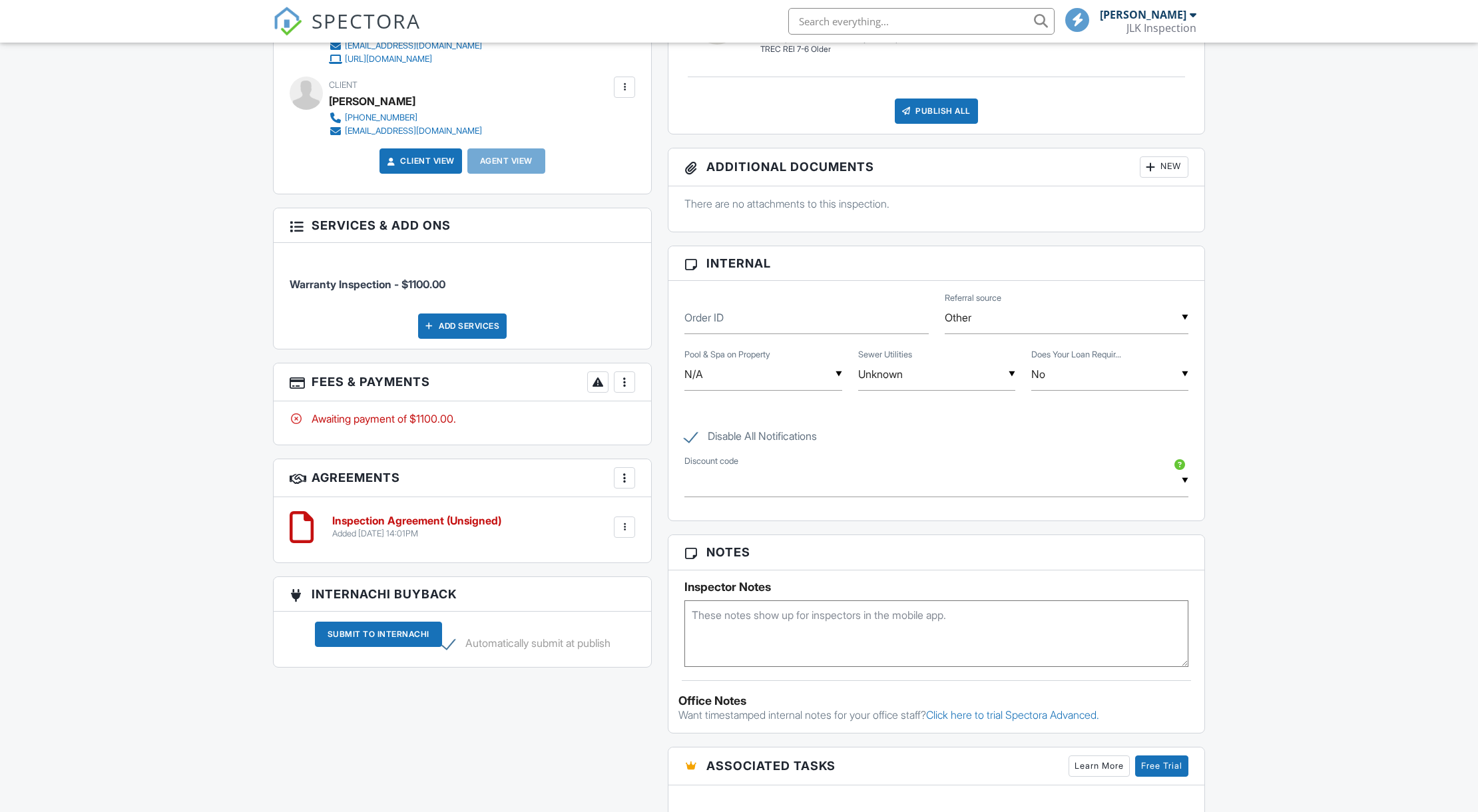
click at [392, 525] on h6 "Inspection Agreement (Unsigned)" at bounding box center [417, 521] width 169 height 12
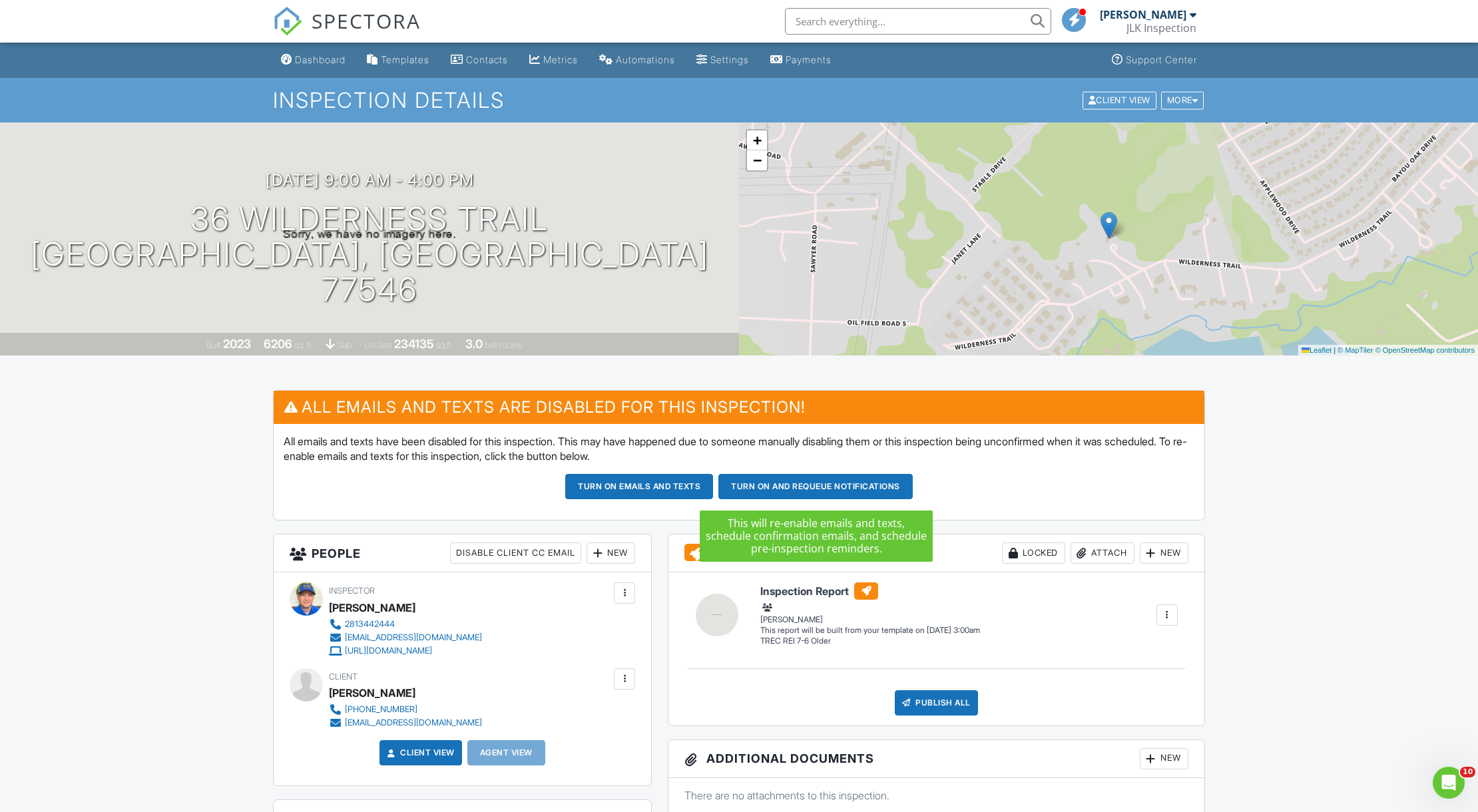
click at [813, 483] on button "Turn on and Requeue Notifications" at bounding box center [815, 486] width 194 height 25
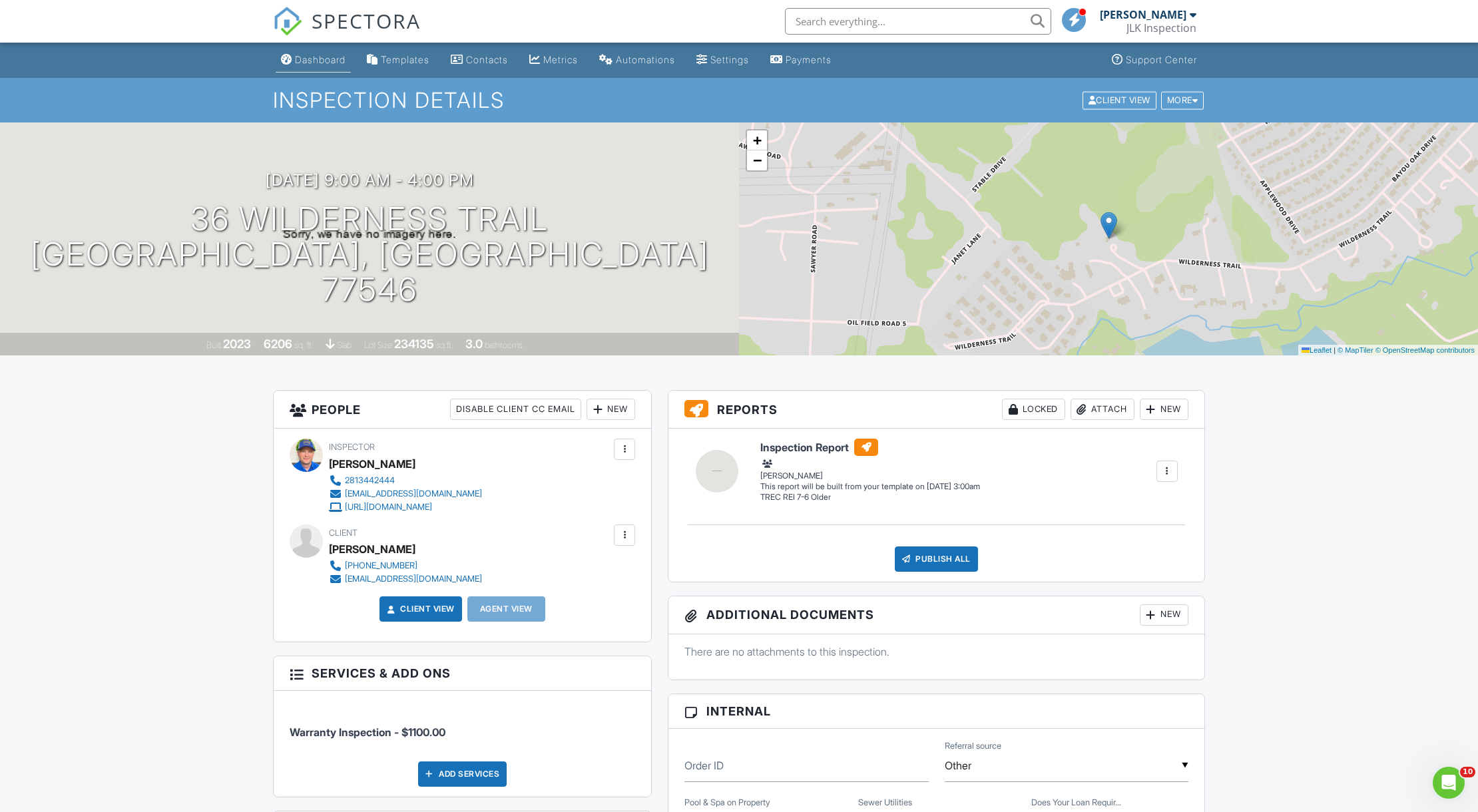
click at [310, 61] on div "Dashboard" at bounding box center [320, 59] width 51 height 11
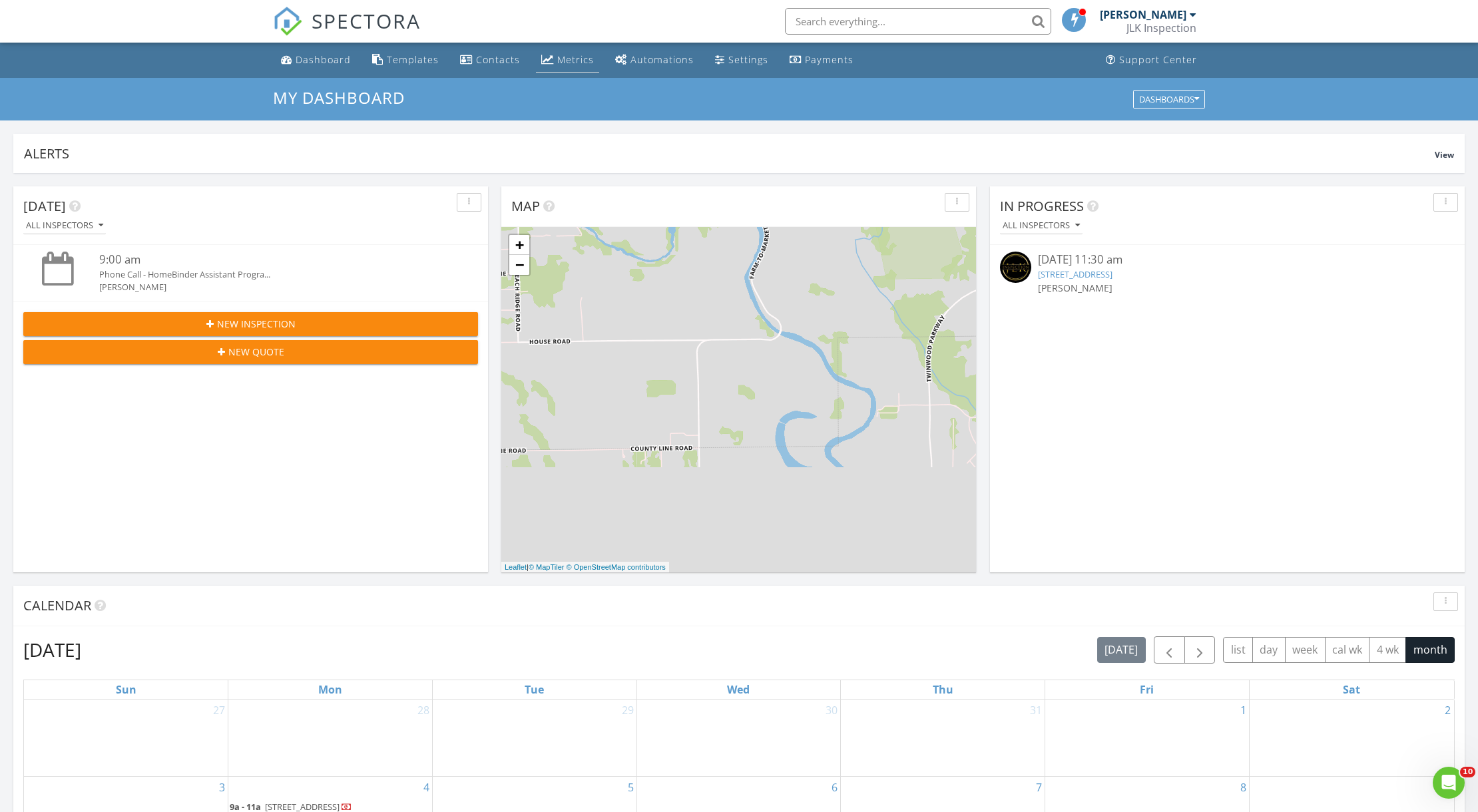
click at [565, 54] on div "Metrics" at bounding box center [575, 60] width 36 height 13
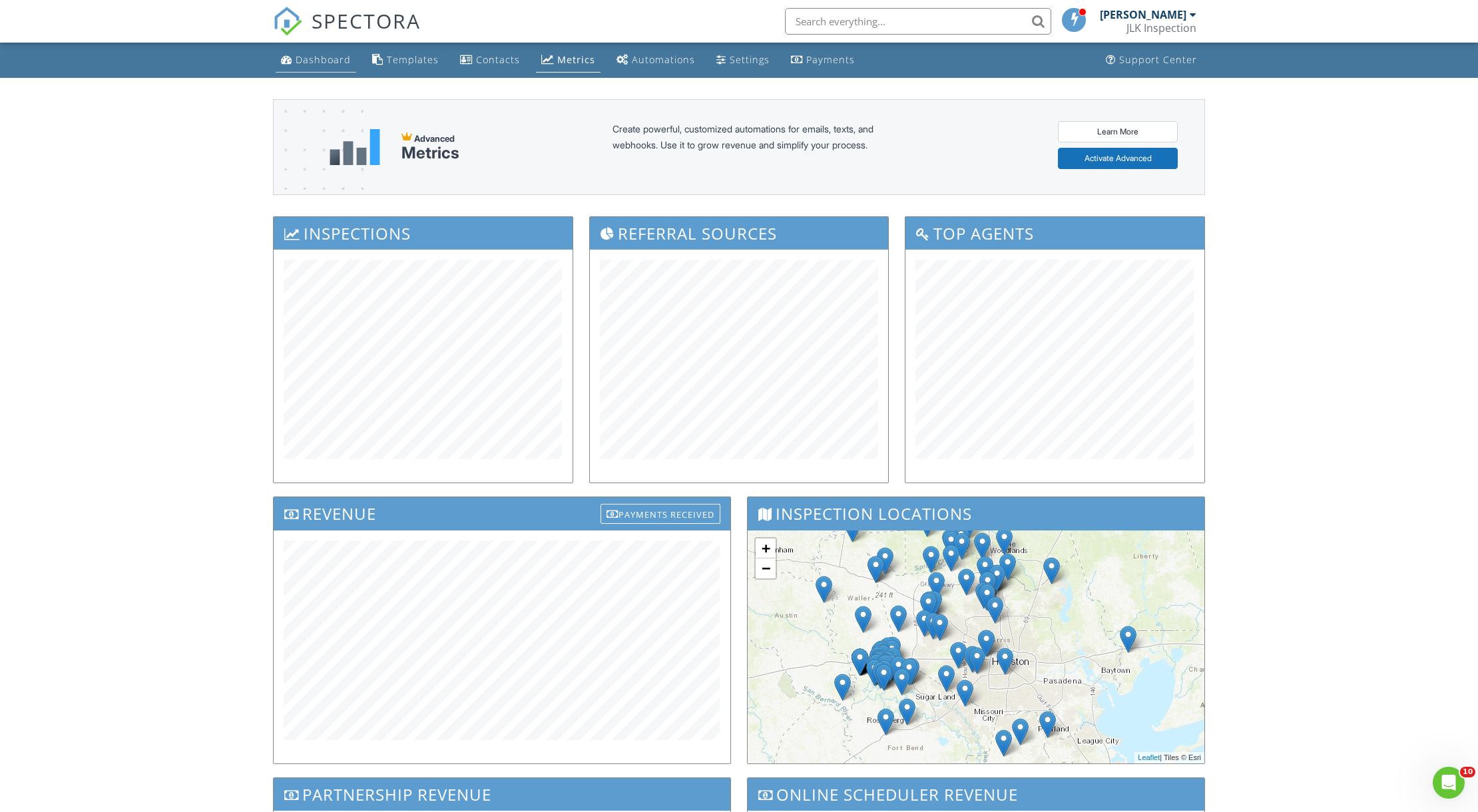
click at [320, 61] on div "Dashboard" at bounding box center [323, 60] width 55 height 13
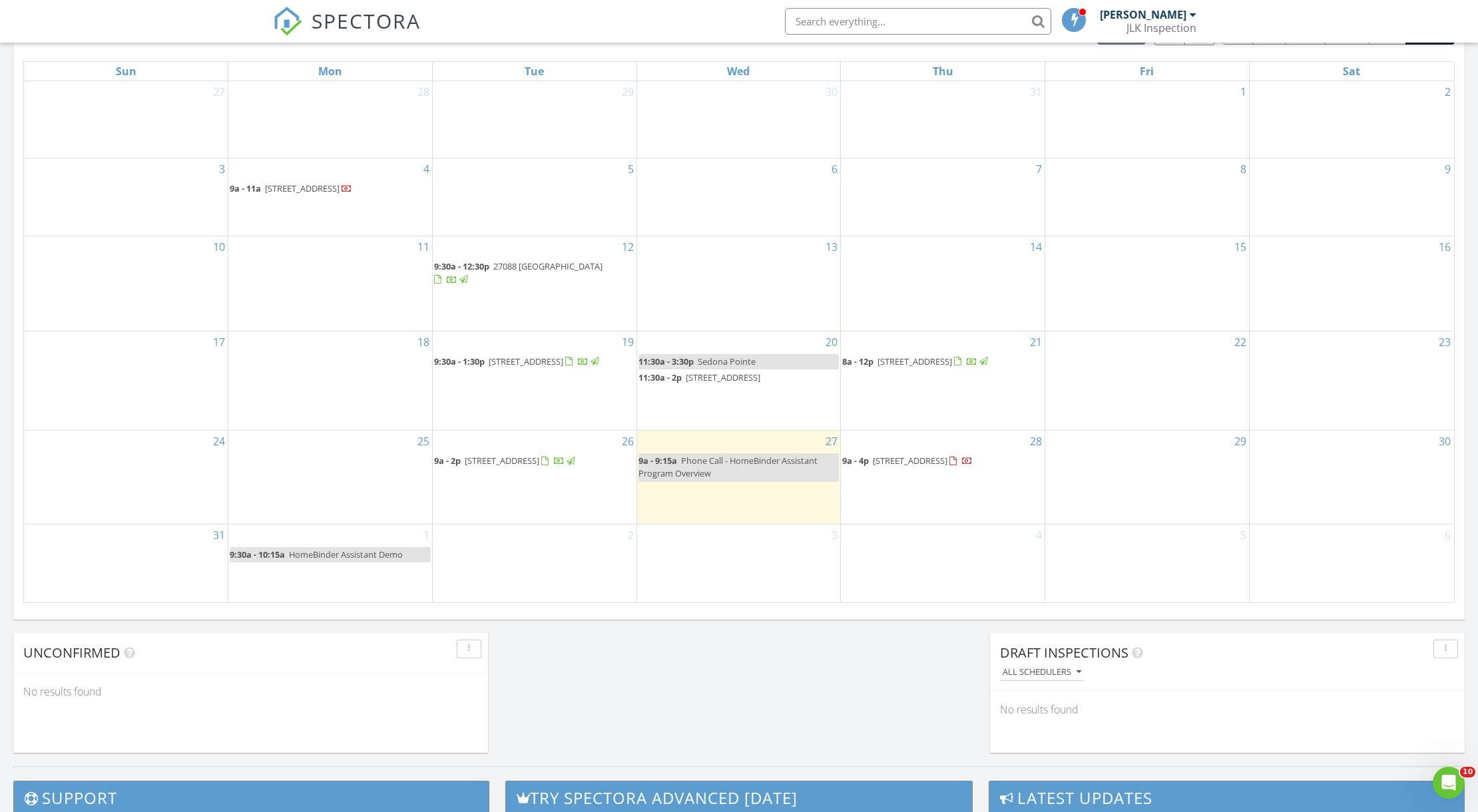
scroll to position [470, 0]
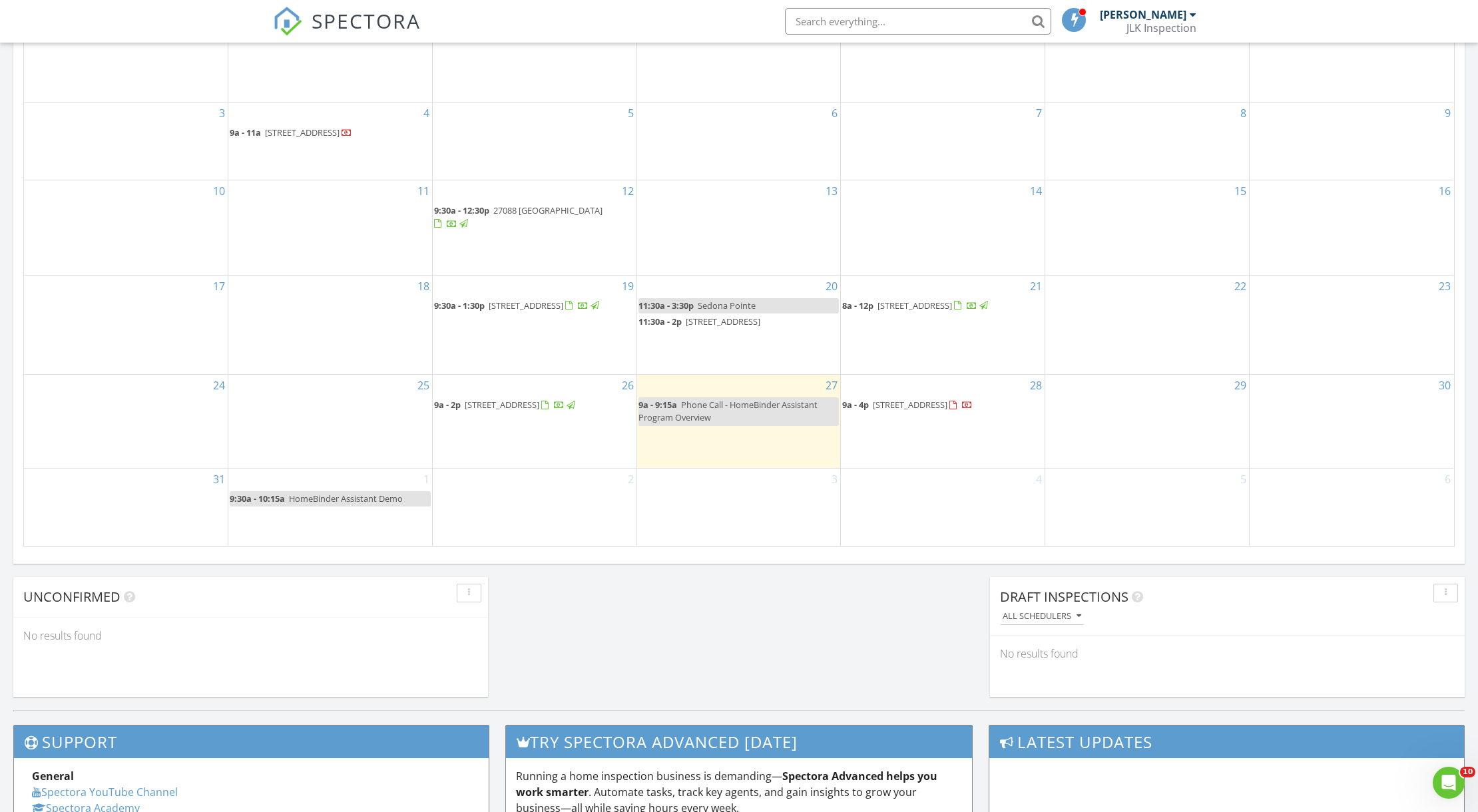
scroll to position [739, 0]
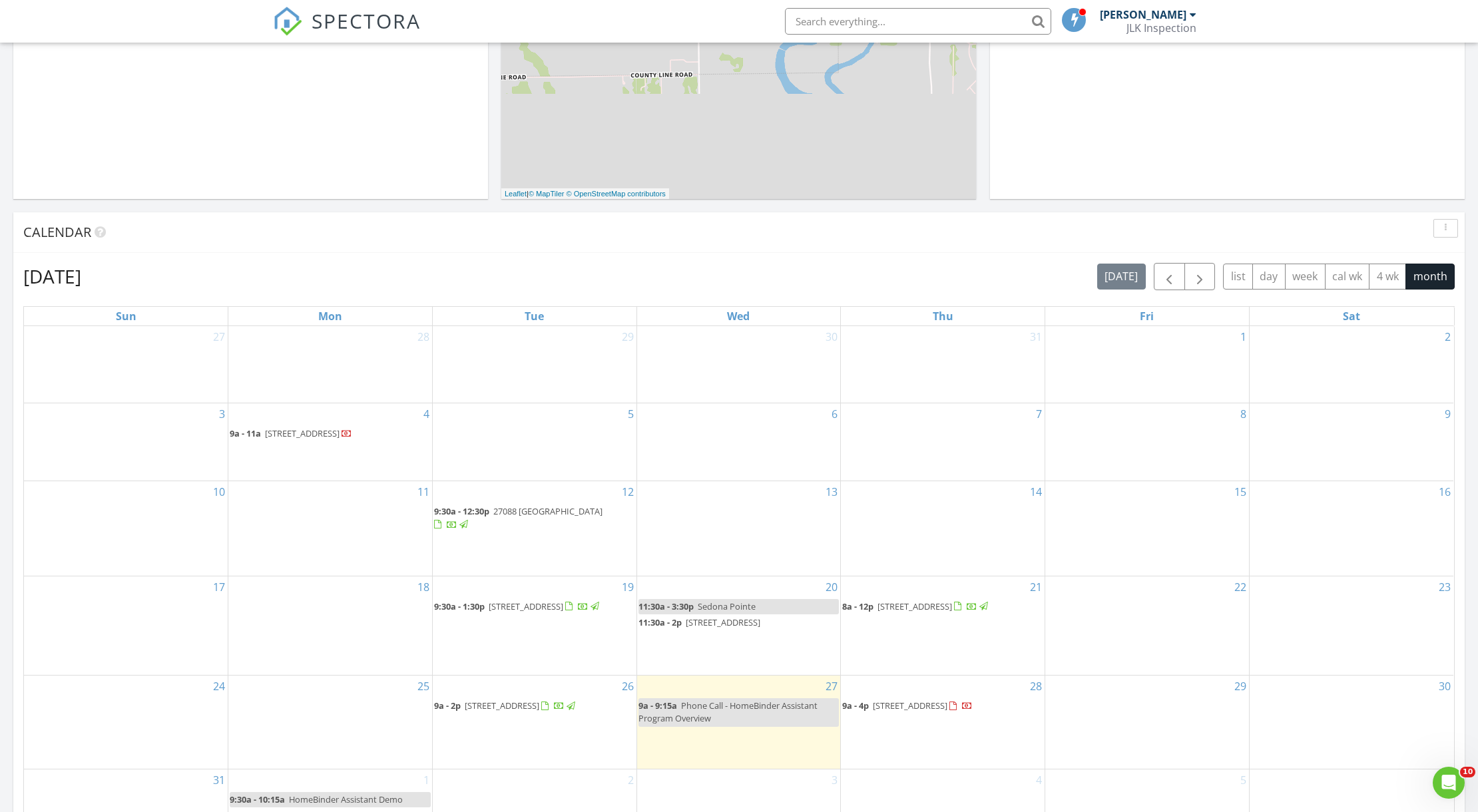
scroll to position [522, 0]
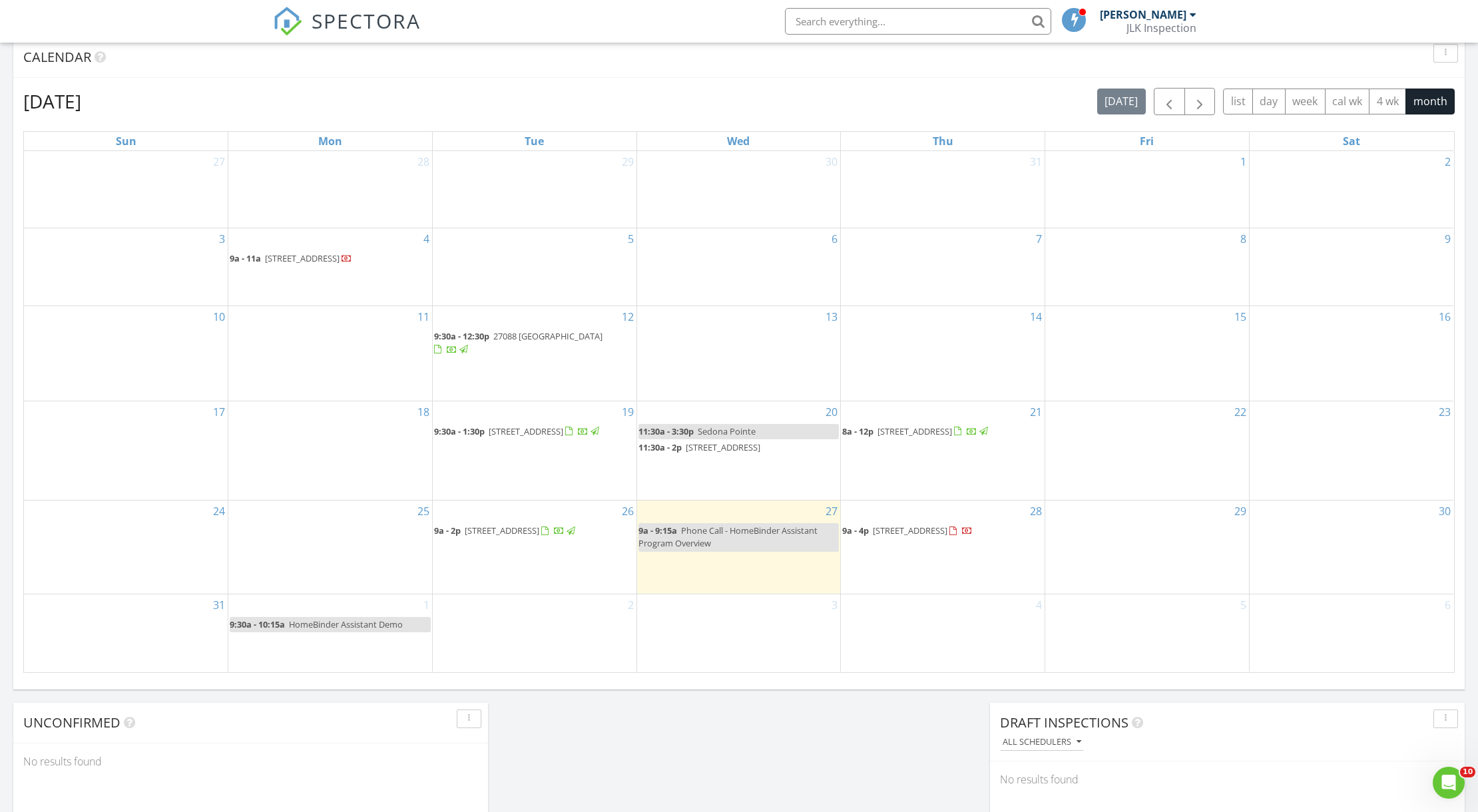
scroll to position [592, 0]
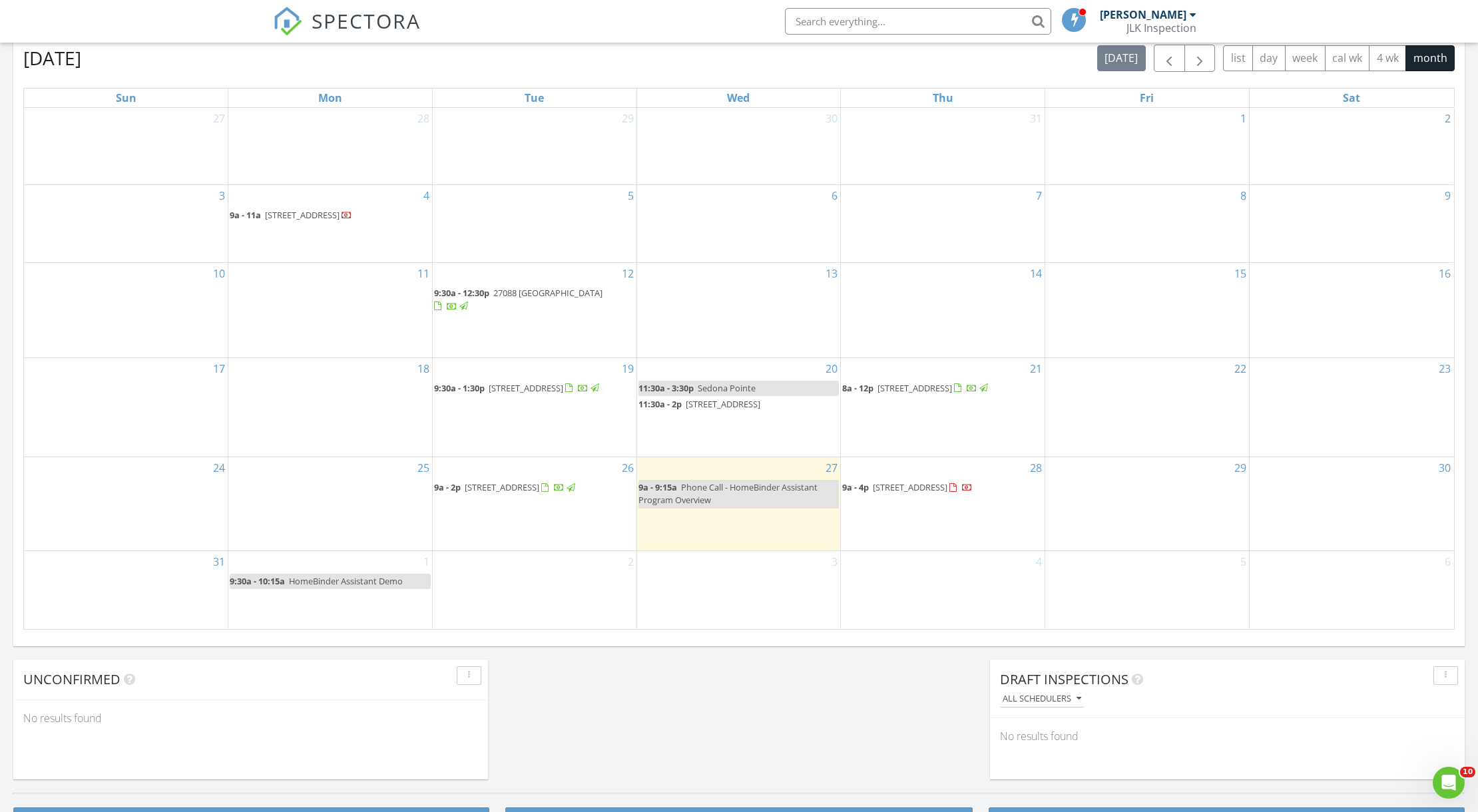
click at [1081, 24] on span at bounding box center [1074, 19] width 13 height 12
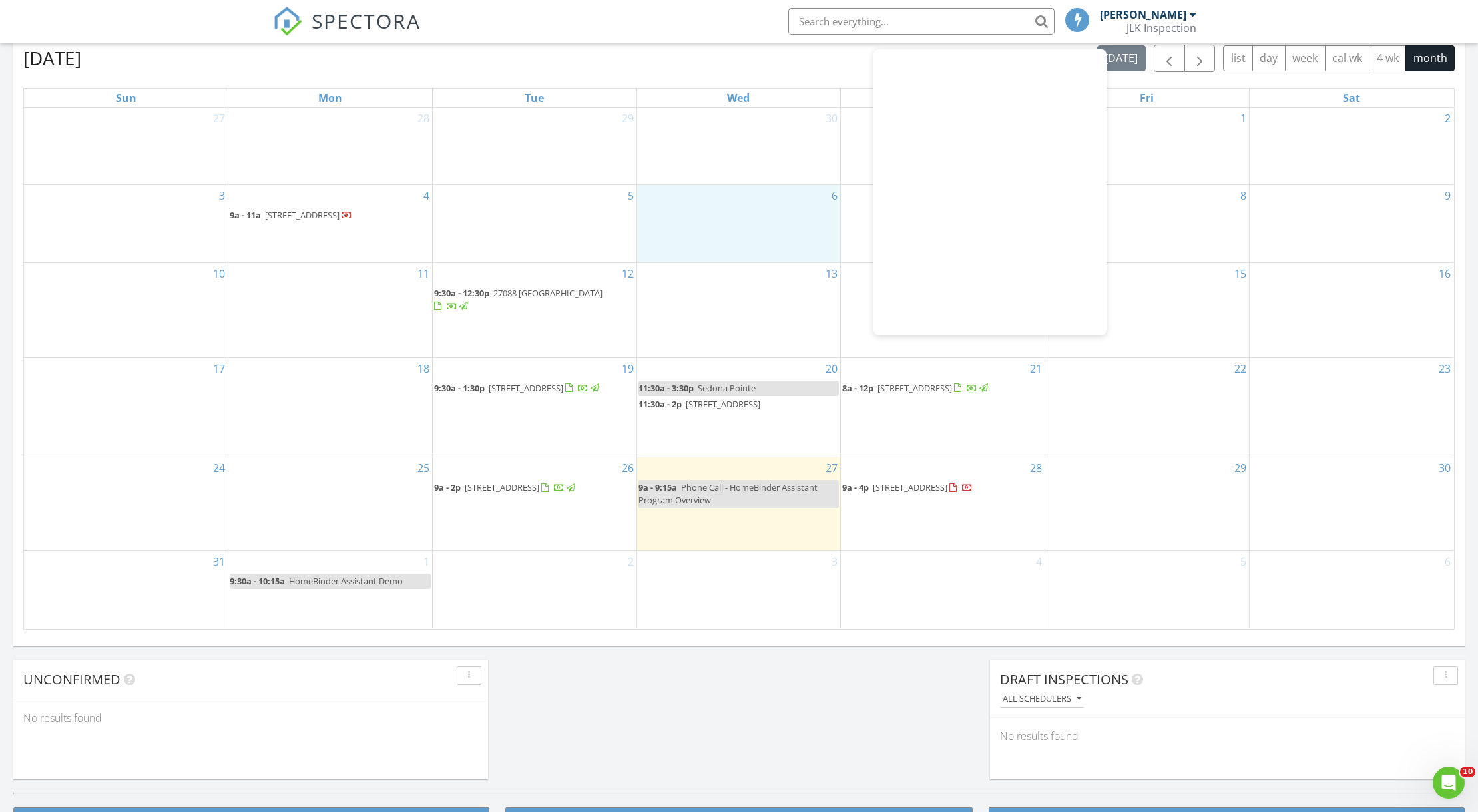
click at [789, 211] on div "6" at bounding box center [739, 223] width 204 height 77
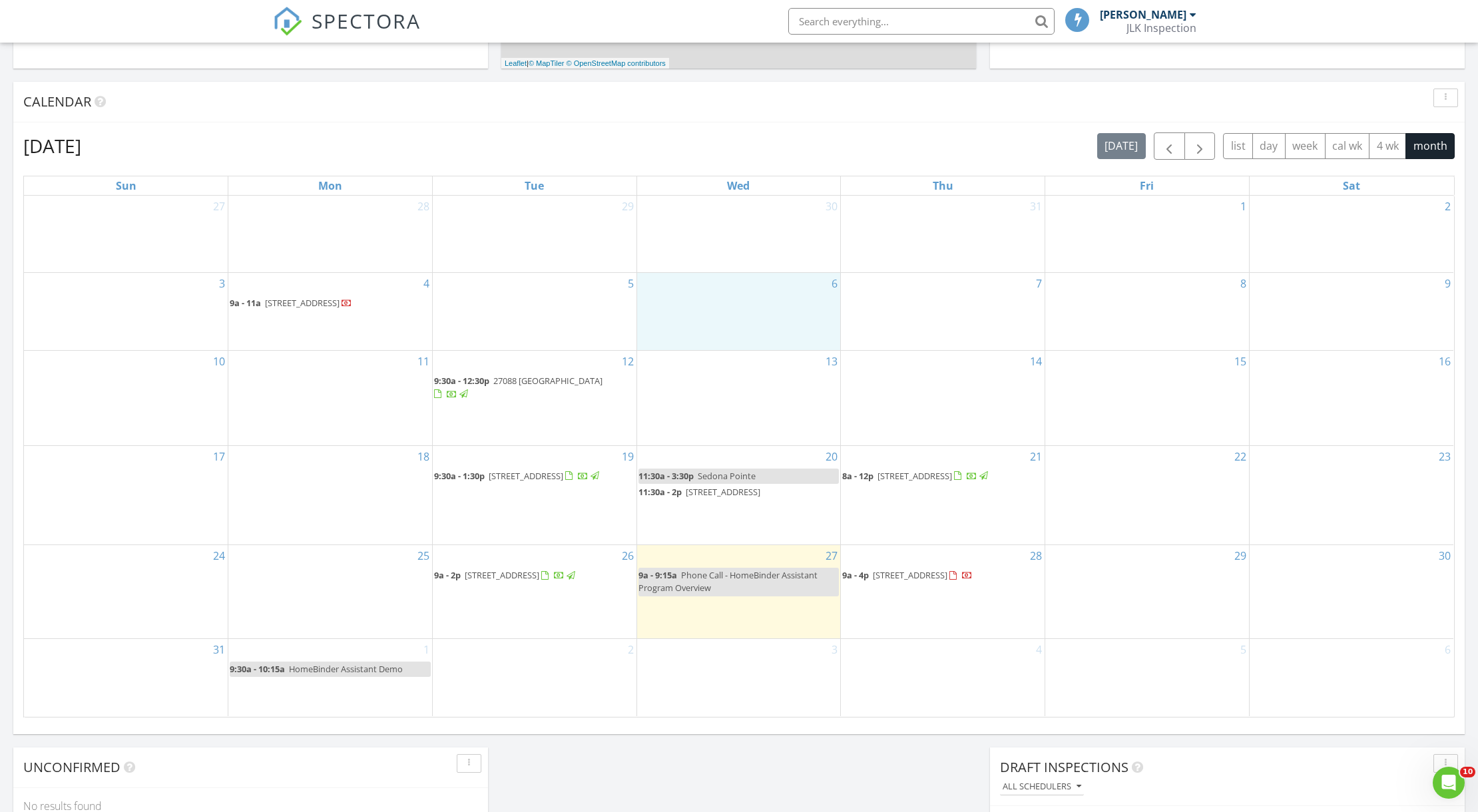
scroll to position [443, 0]
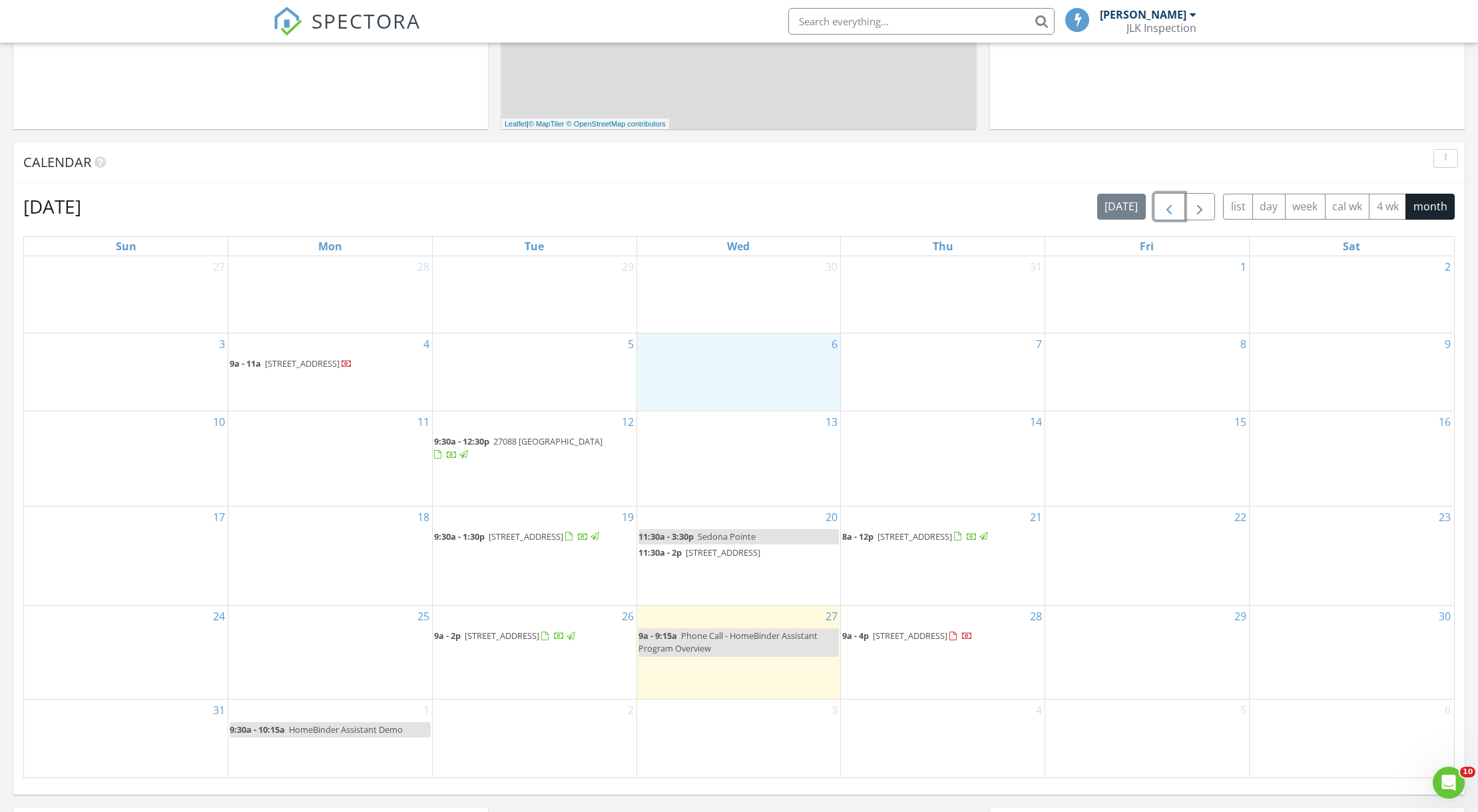
click at [1169, 210] on span "button" at bounding box center [1169, 206] width 16 height 16
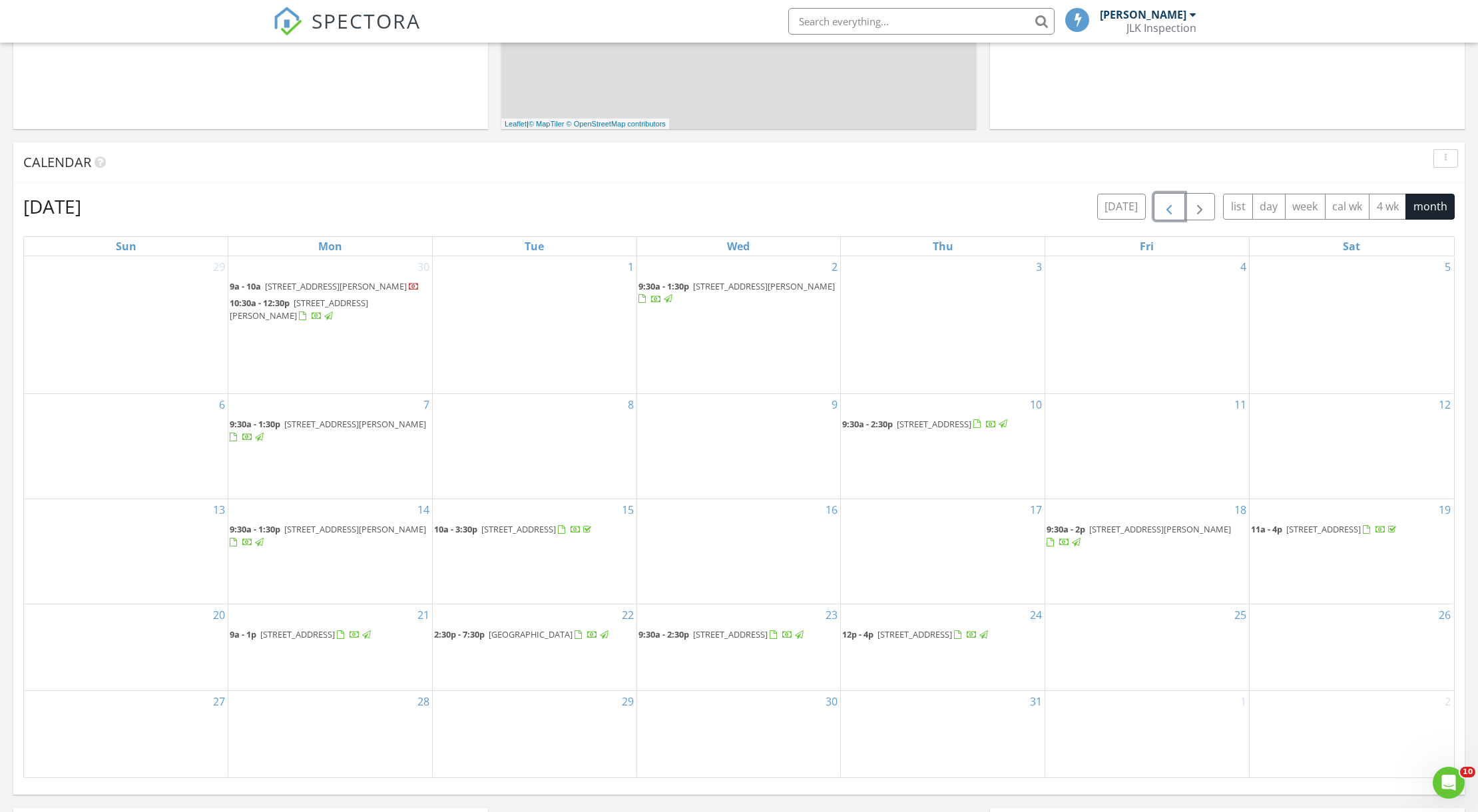
click at [1166, 205] on span "button" at bounding box center [1169, 206] width 16 height 16
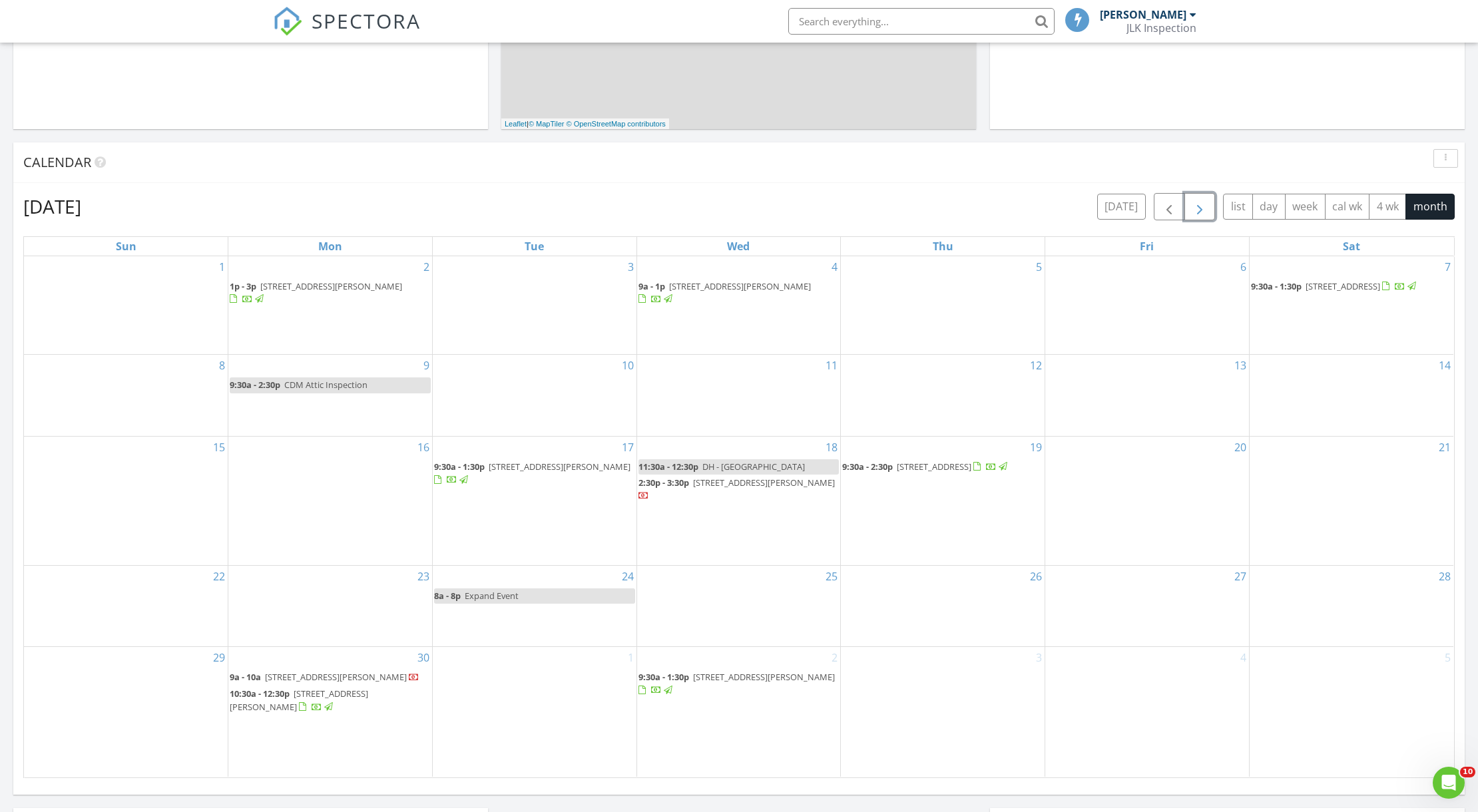
click at [1202, 208] on span "button" at bounding box center [1199, 206] width 16 height 16
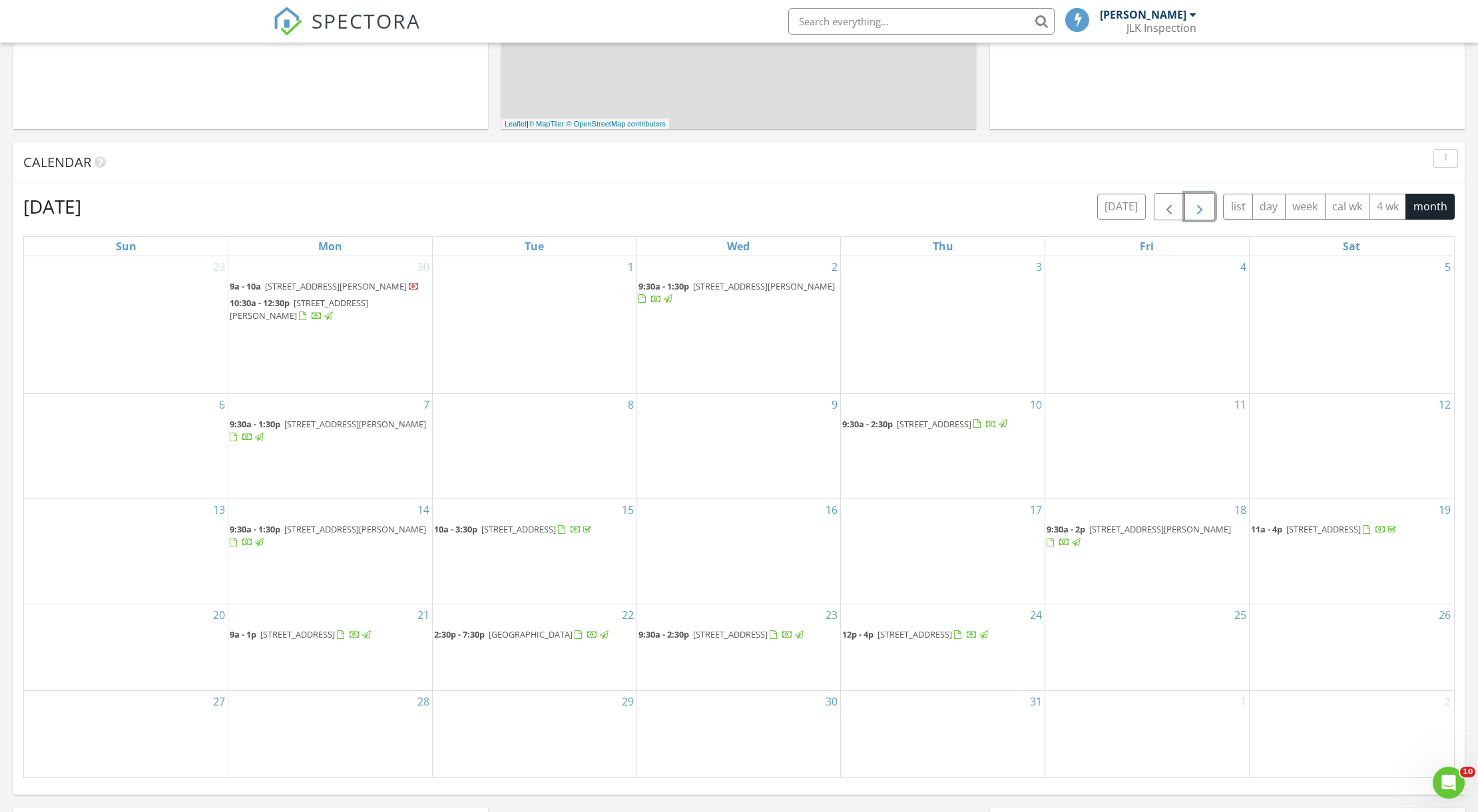
click at [1202, 208] on span "button" at bounding box center [1199, 206] width 16 height 16
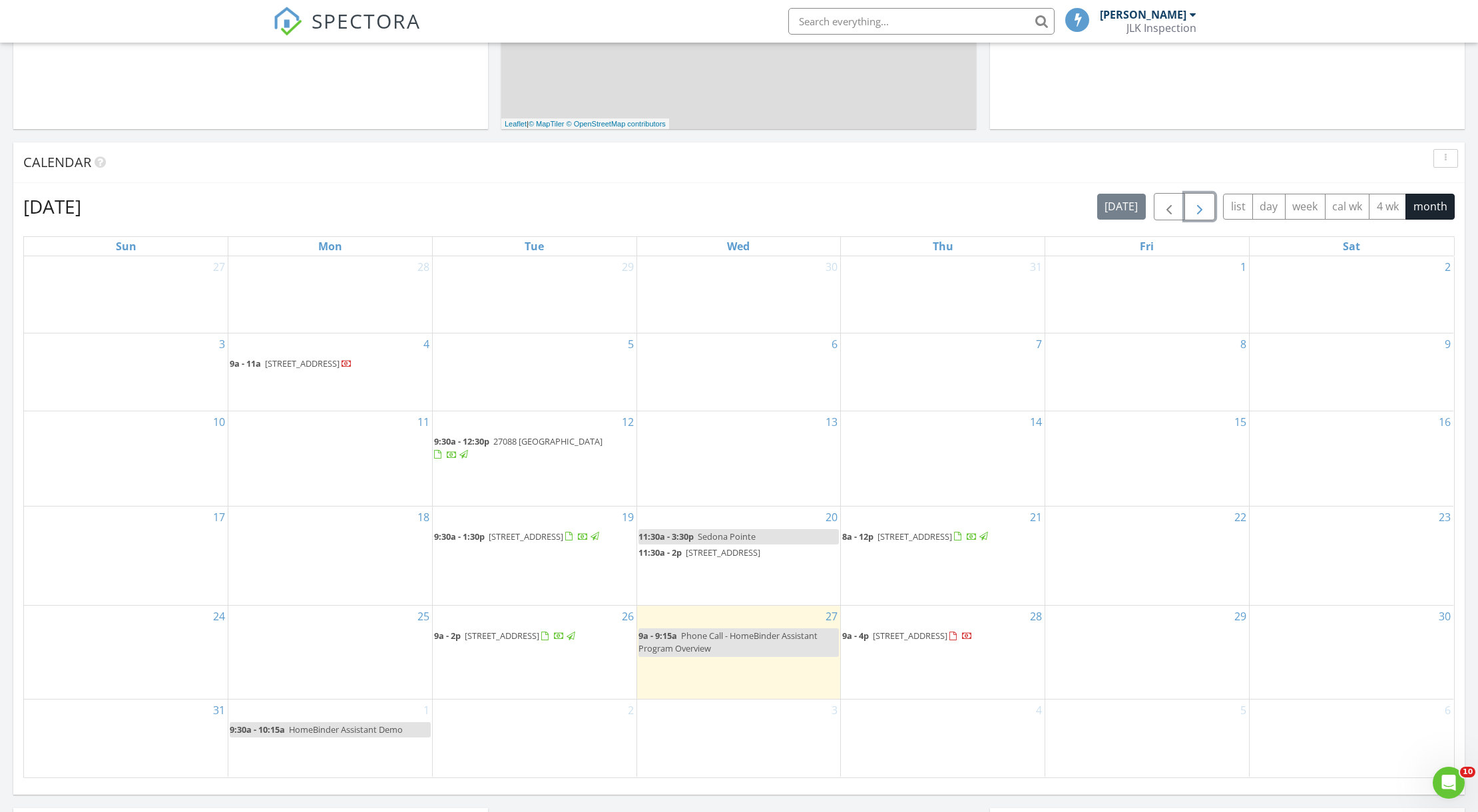
click at [504, 530] on span "23926 Beaverwood Dr, Spring 77373" at bounding box center [526, 536] width 74 height 12
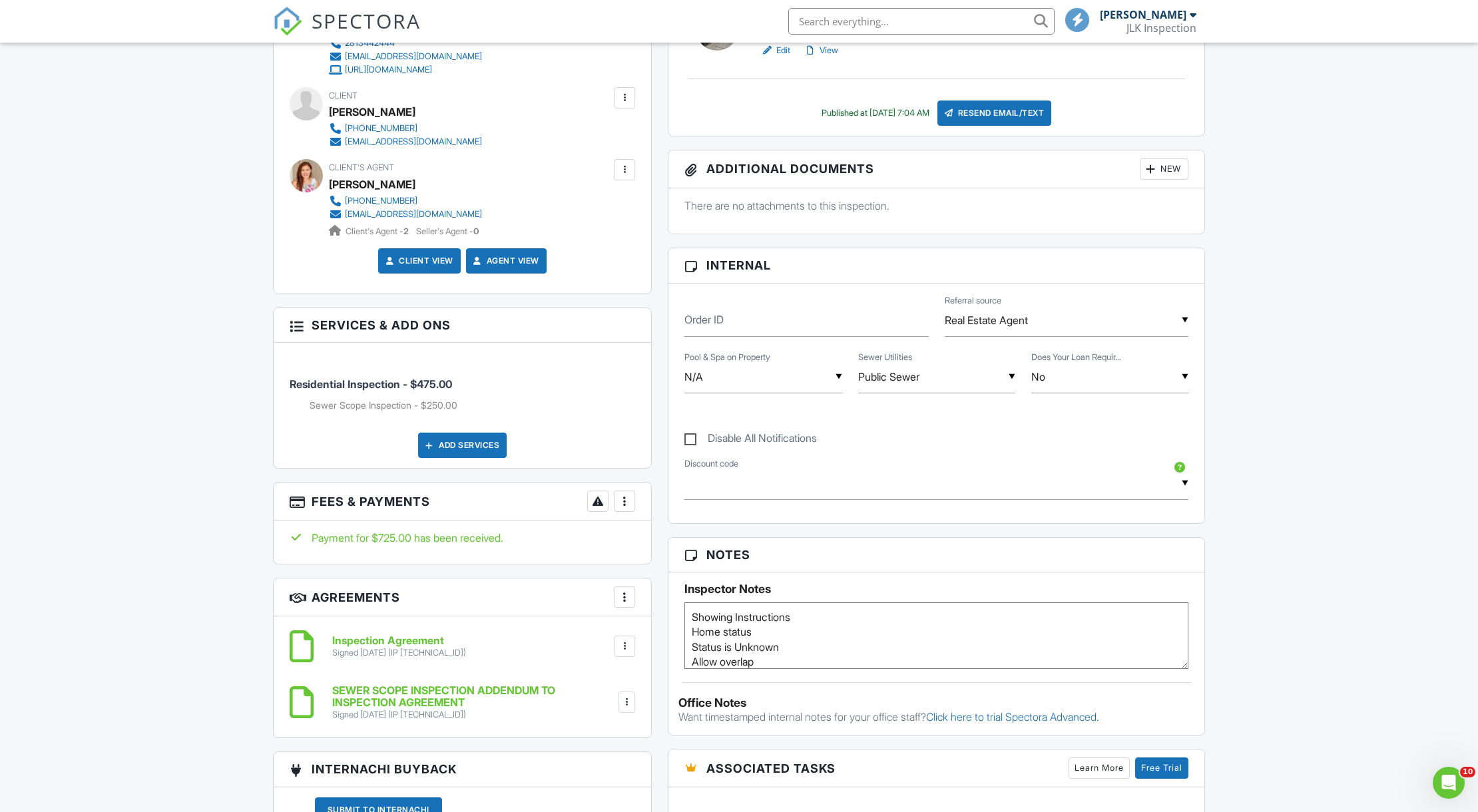
scroll to position [443, 0]
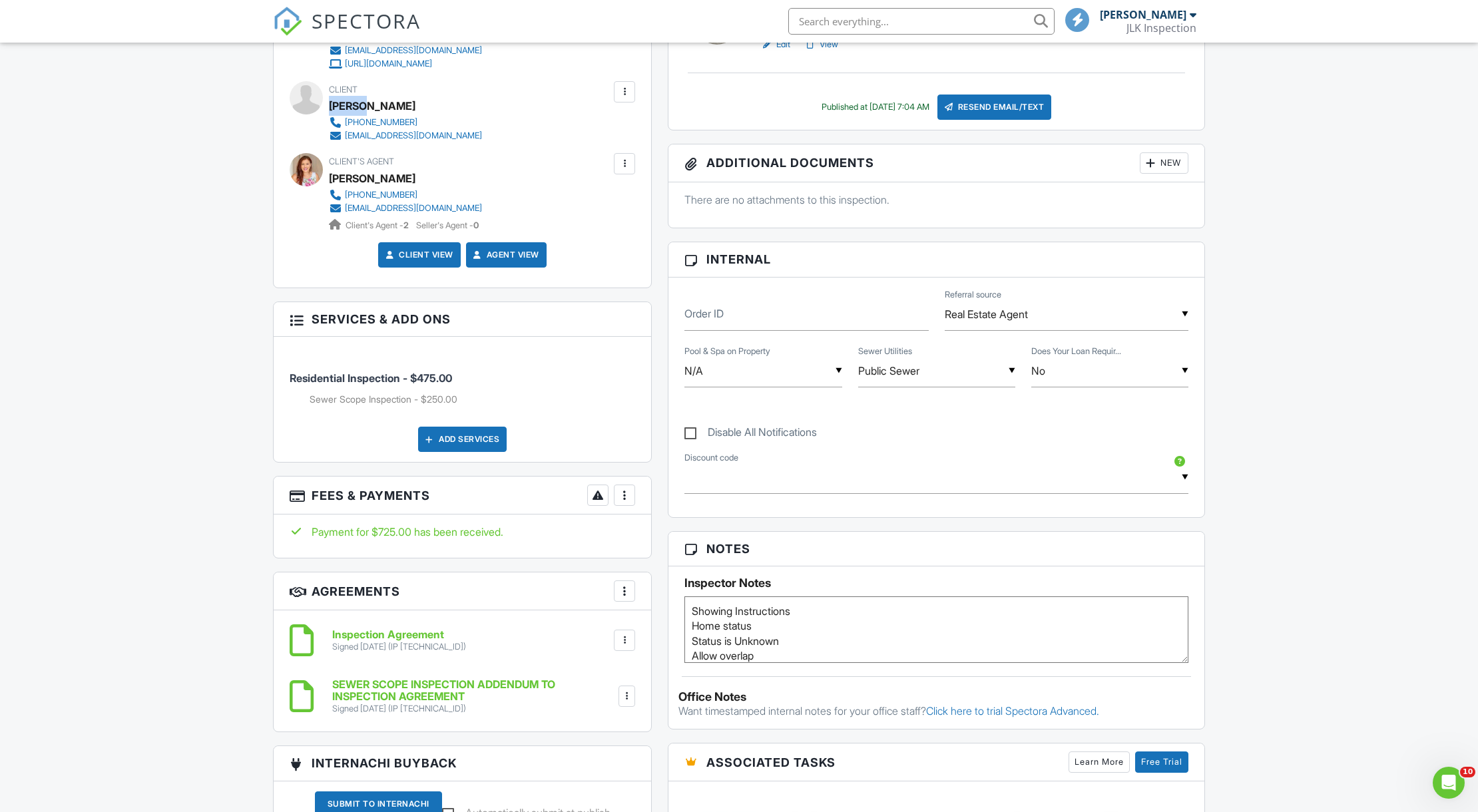
drag, startPoint x: 330, startPoint y: 105, endPoint x: 365, endPoint y: 105, distance: 35.0
click at [365, 105] on div "Esdras Alvarenga" at bounding box center [372, 105] width 86 height 20
copy div "Esdras"
drag, startPoint x: 371, startPoint y: 105, endPoint x: 421, endPoint y: 105, distance: 50.0
click at [421, 105] on div "Esdras Alvarenga" at bounding box center [411, 105] width 164 height 20
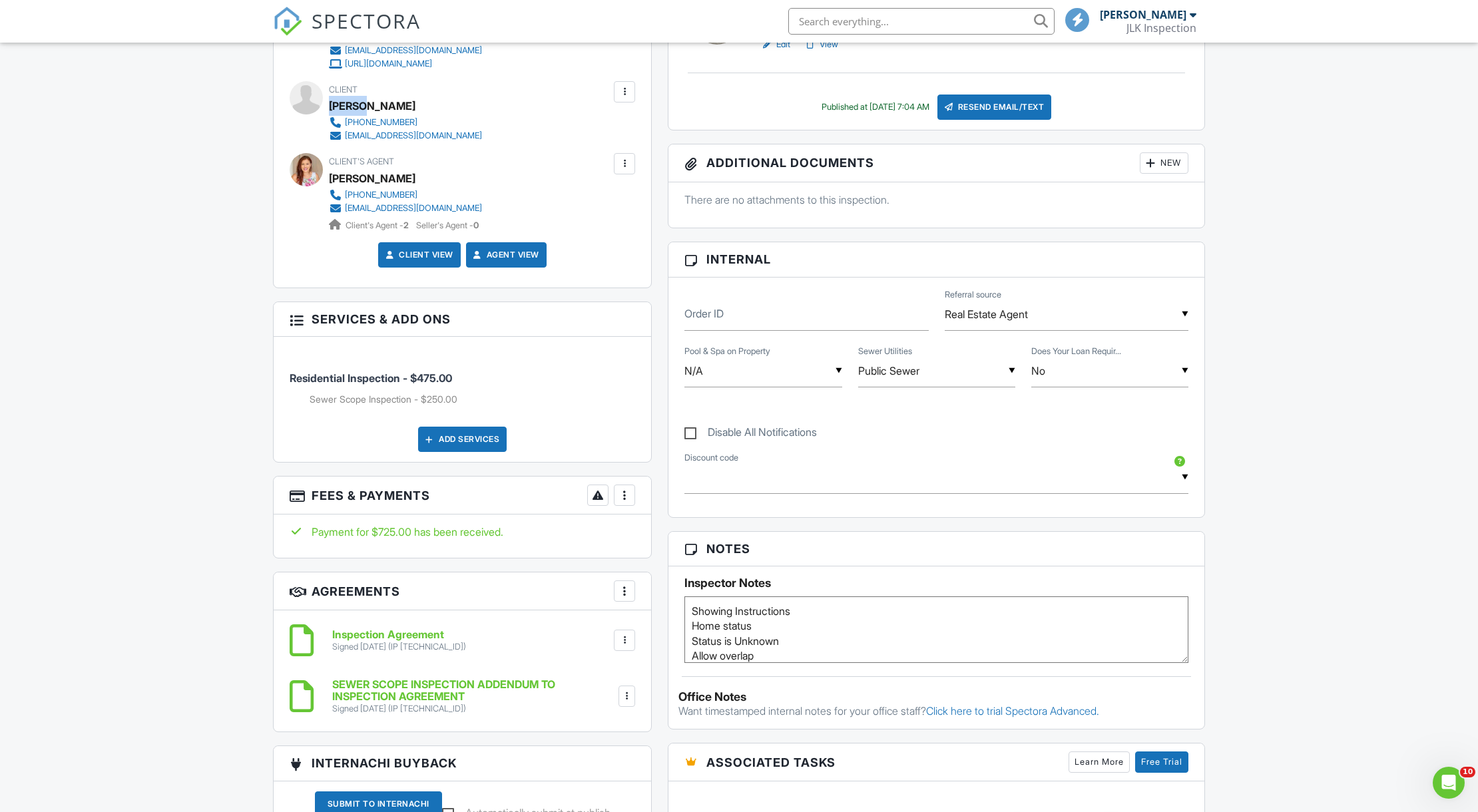
copy div "Alvarenga"
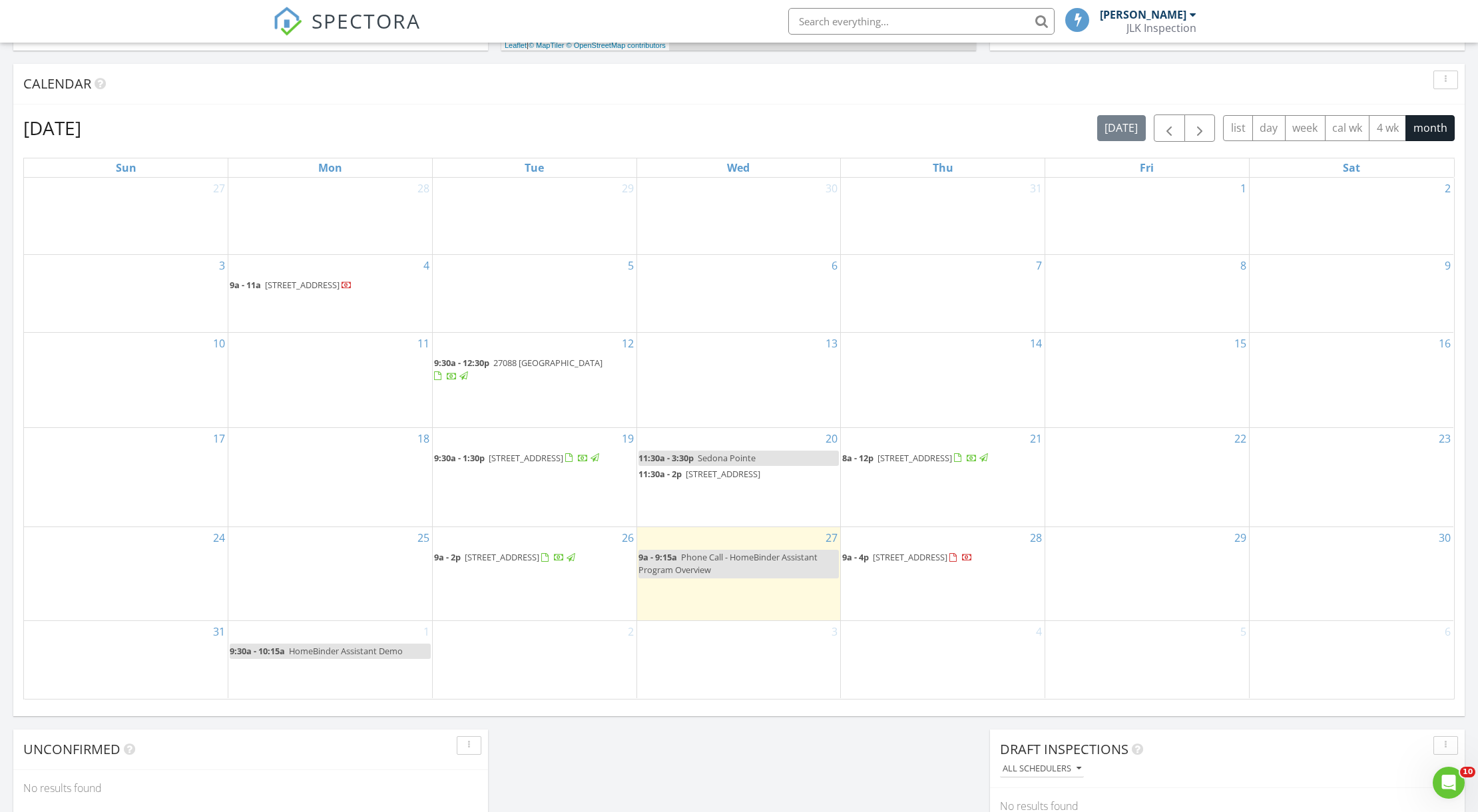
click at [928, 452] on span "4519 Windmill Lndg Ln, Fulshear 77441" at bounding box center [915, 458] width 74 height 12
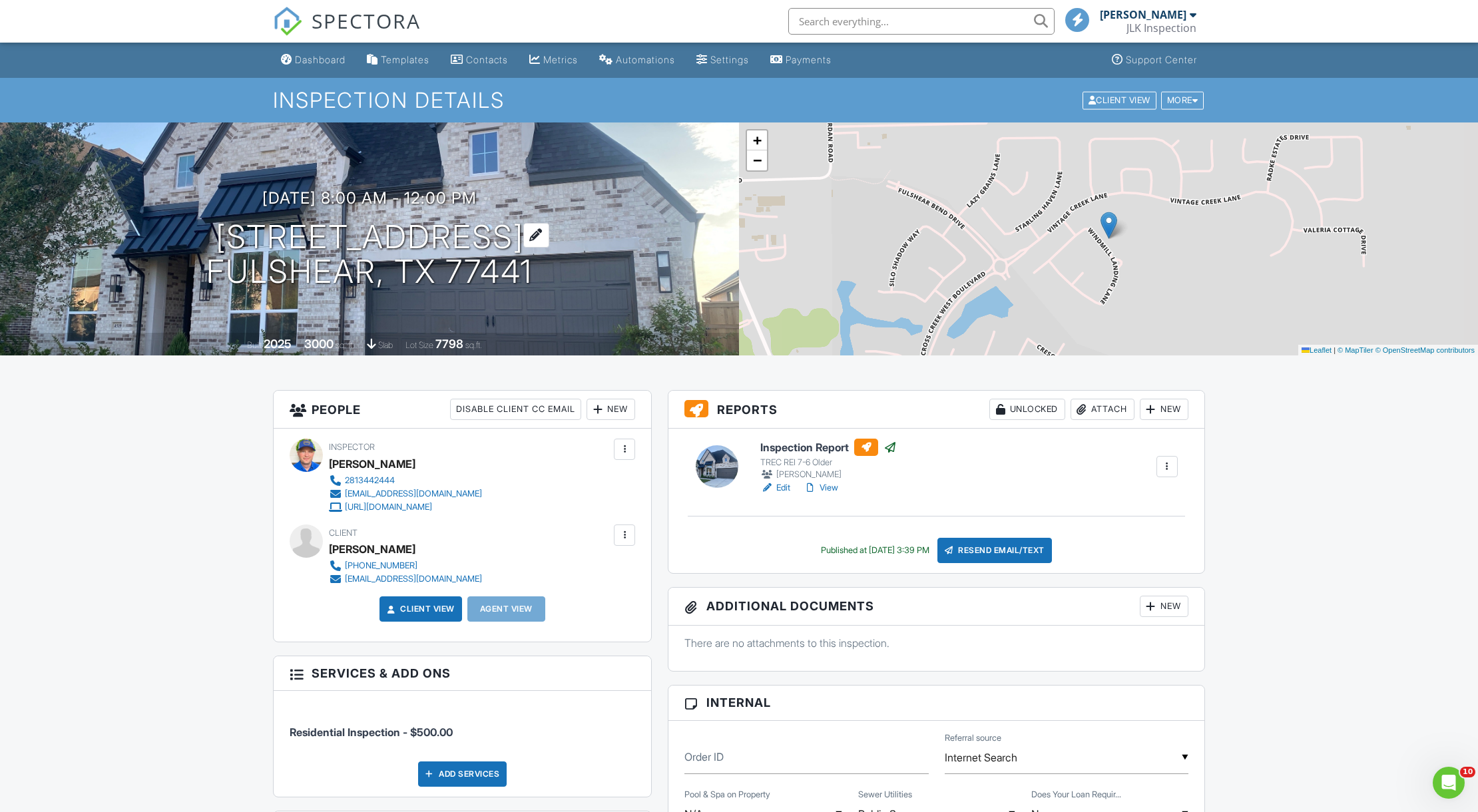
click at [233, 226] on h1 "[STREET_ADDRESS] [GEOGRAPHIC_DATA], TX 77441" at bounding box center [370, 255] width 327 height 71
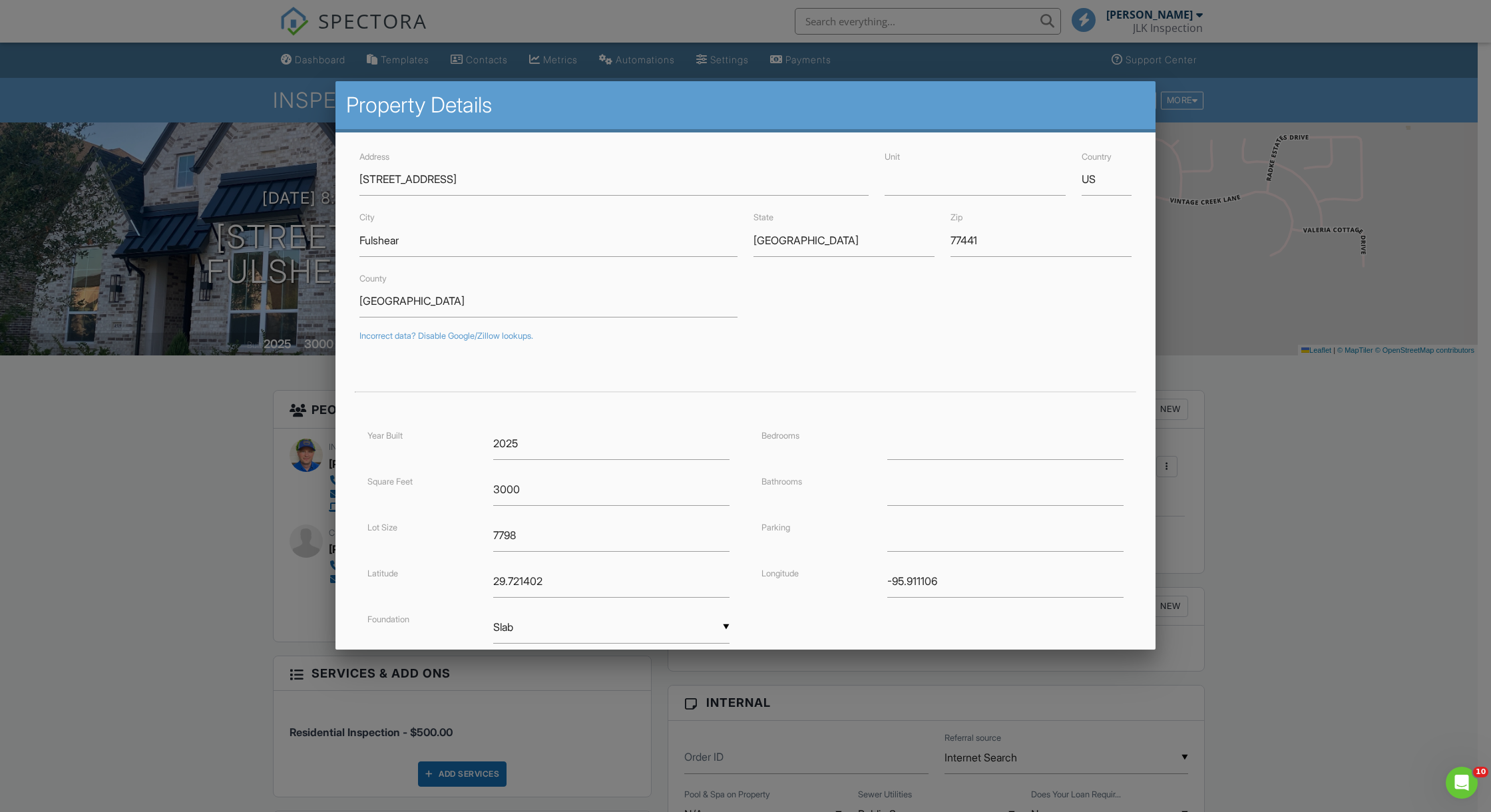
click at [203, 529] on div at bounding box center [746, 441] width 1491 height 1015
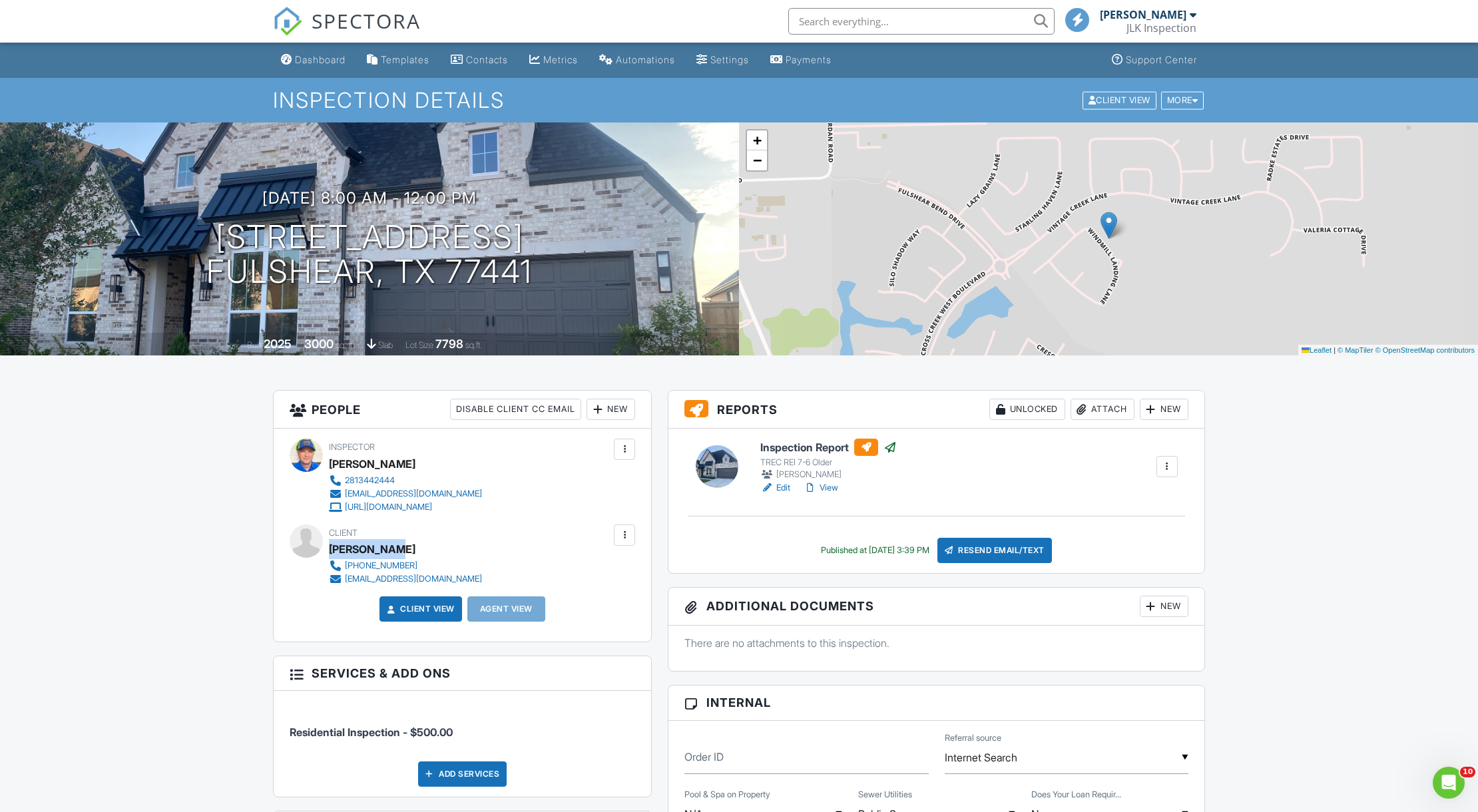
drag, startPoint x: 330, startPoint y: 549, endPoint x: 391, endPoint y: 547, distance: 61.0
click at [391, 547] on div "Christopher Hughes" at bounding box center [372, 549] width 86 height 20
copy div "Christopher"
drag, startPoint x: 396, startPoint y: 547, endPoint x: 445, endPoint y: 549, distance: 49.0
click at [443, 549] on div "Christopher Hughes" at bounding box center [411, 549] width 164 height 20
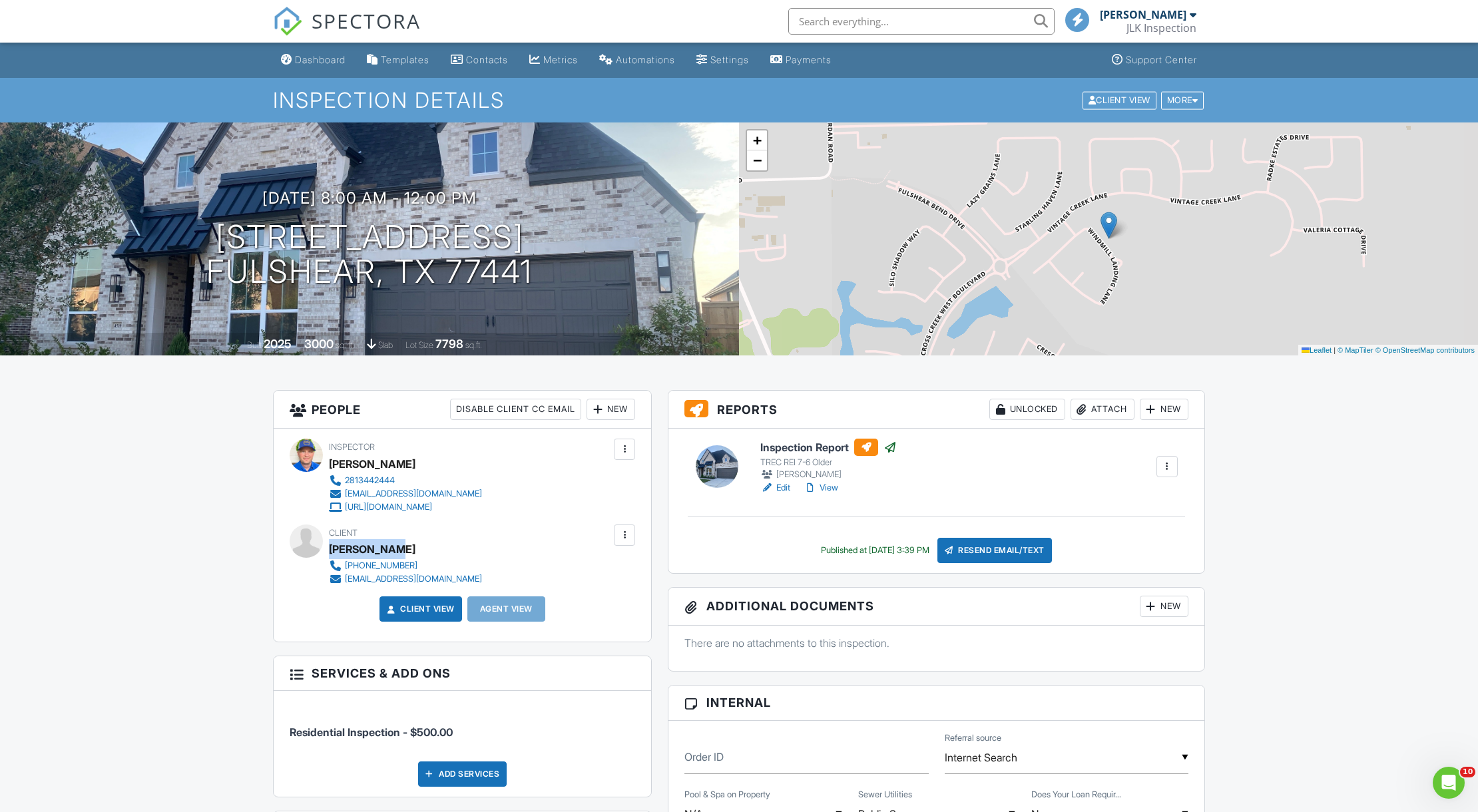
copy div "Hughes"
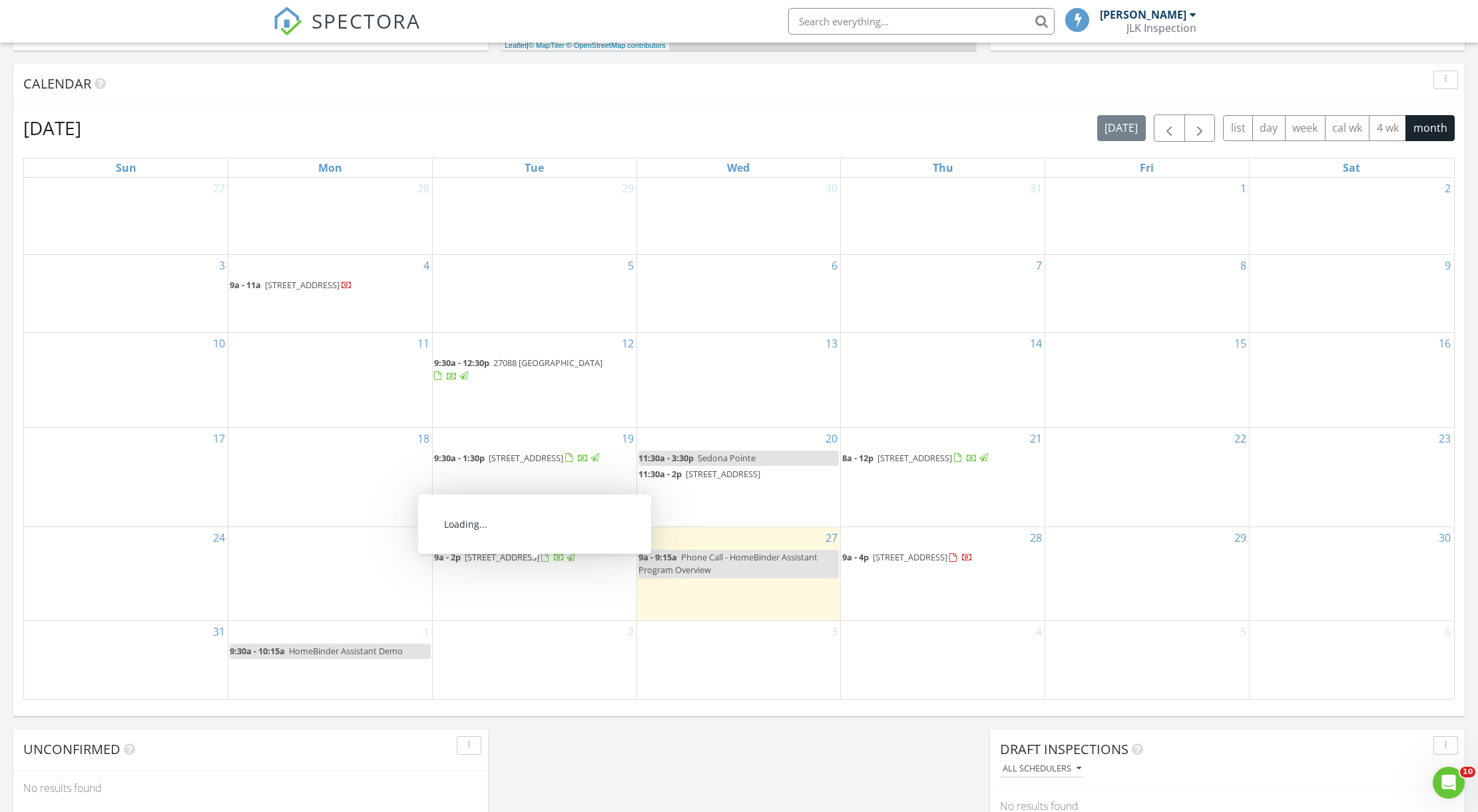
click at [530, 563] on span "[STREET_ADDRESS]" at bounding box center [502, 557] width 74 height 12
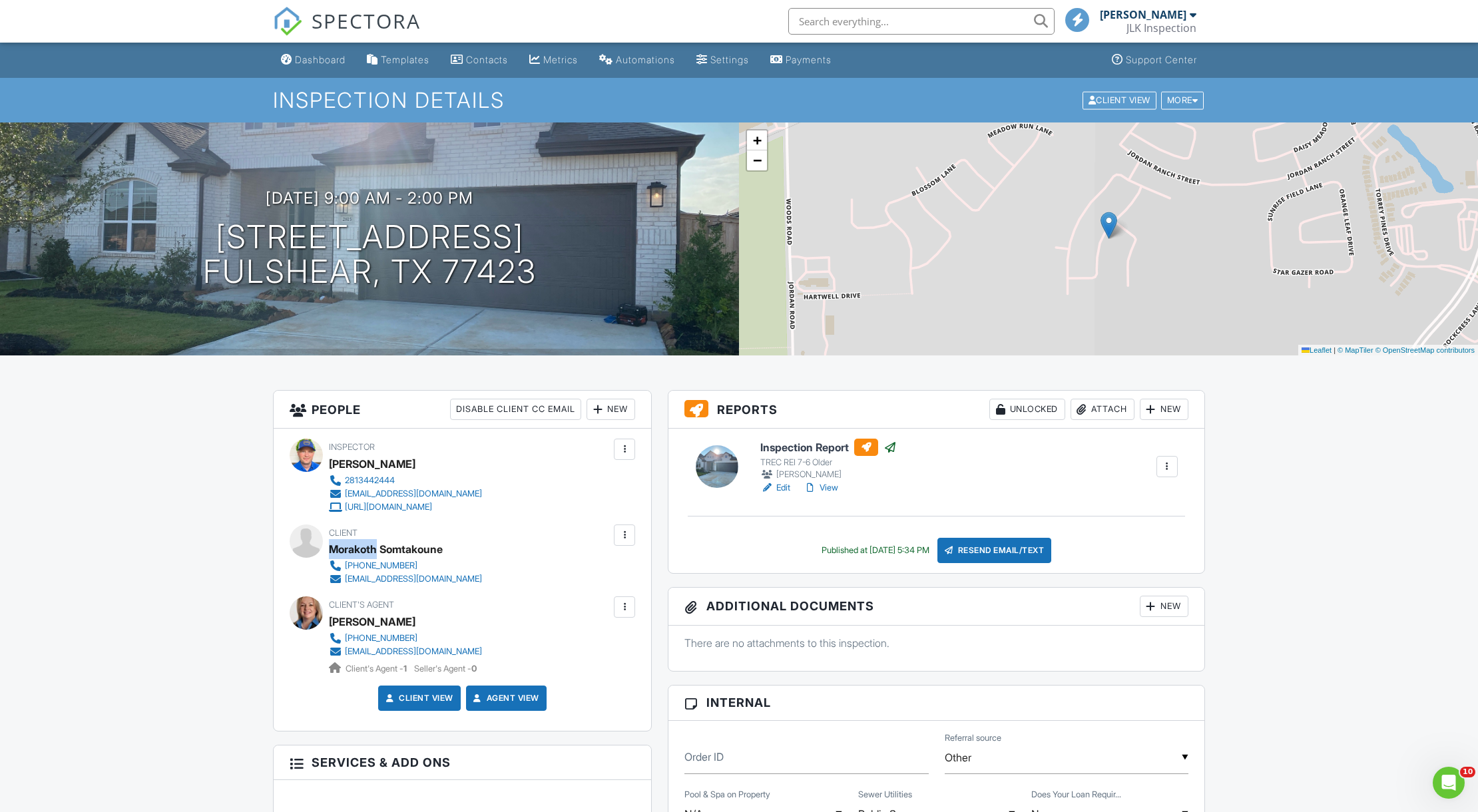
drag, startPoint x: 331, startPoint y: 544, endPoint x: 377, endPoint y: 544, distance: 46.0
click at [377, 544] on div "Morakoth Somtakoune" at bounding box center [386, 549] width 114 height 20
copy div "Morakoth"
drag, startPoint x: 387, startPoint y: 547, endPoint x: 460, endPoint y: 547, distance: 73.0
click at [460, 547] on div "Morakoth Somtakoune" at bounding box center [411, 549] width 164 height 20
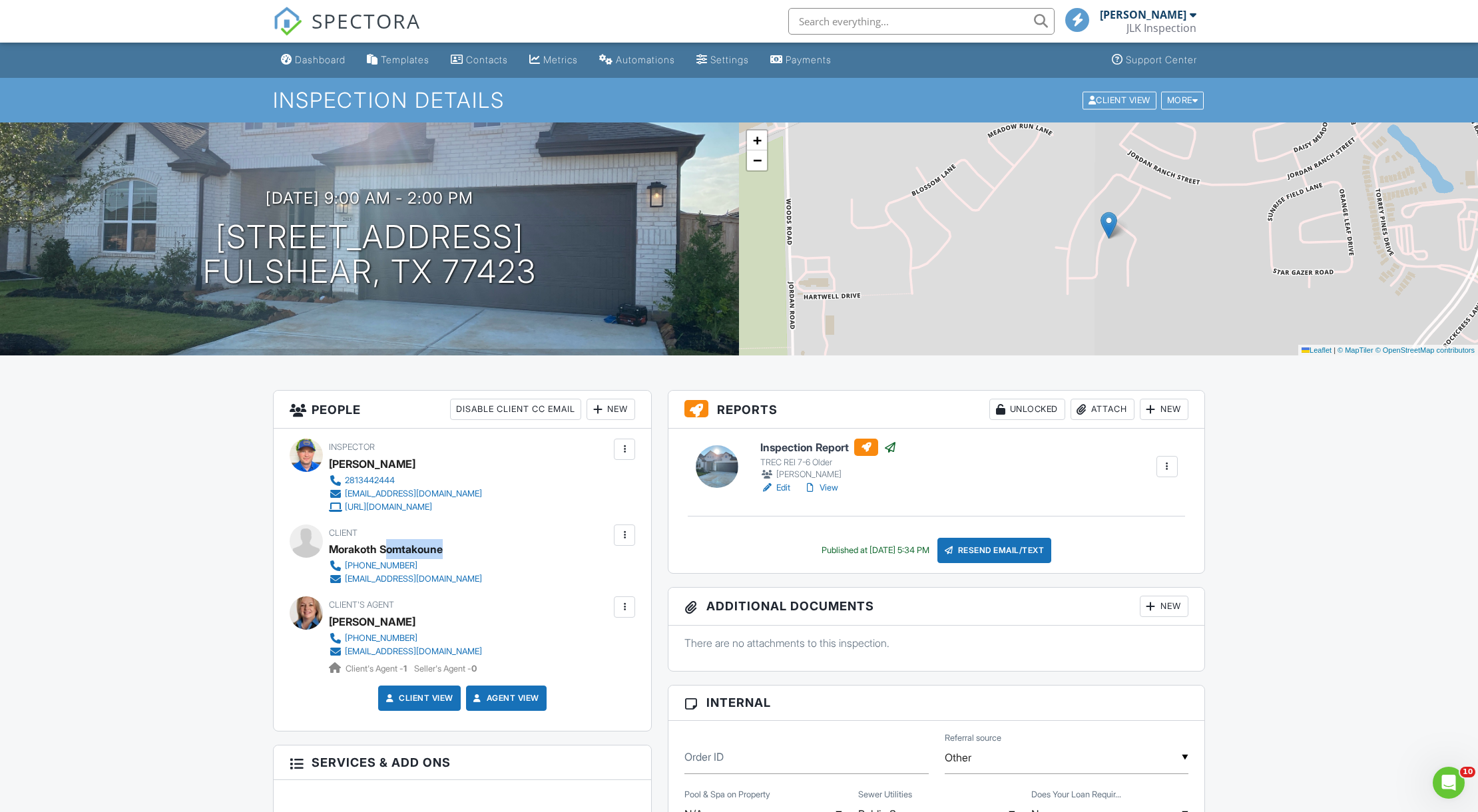
click at [410, 544] on div "Morakoth Somtakoune" at bounding box center [386, 549] width 114 height 20
drag, startPoint x: 384, startPoint y: 546, endPoint x: 465, endPoint y: 549, distance: 81.1
click at [465, 549] on div "Client Morakoth Somtakoune 858-333-2631 m.somtakoune@gmail.com" at bounding box center [437, 555] width 217 height 61
copy div "Somtakoune"
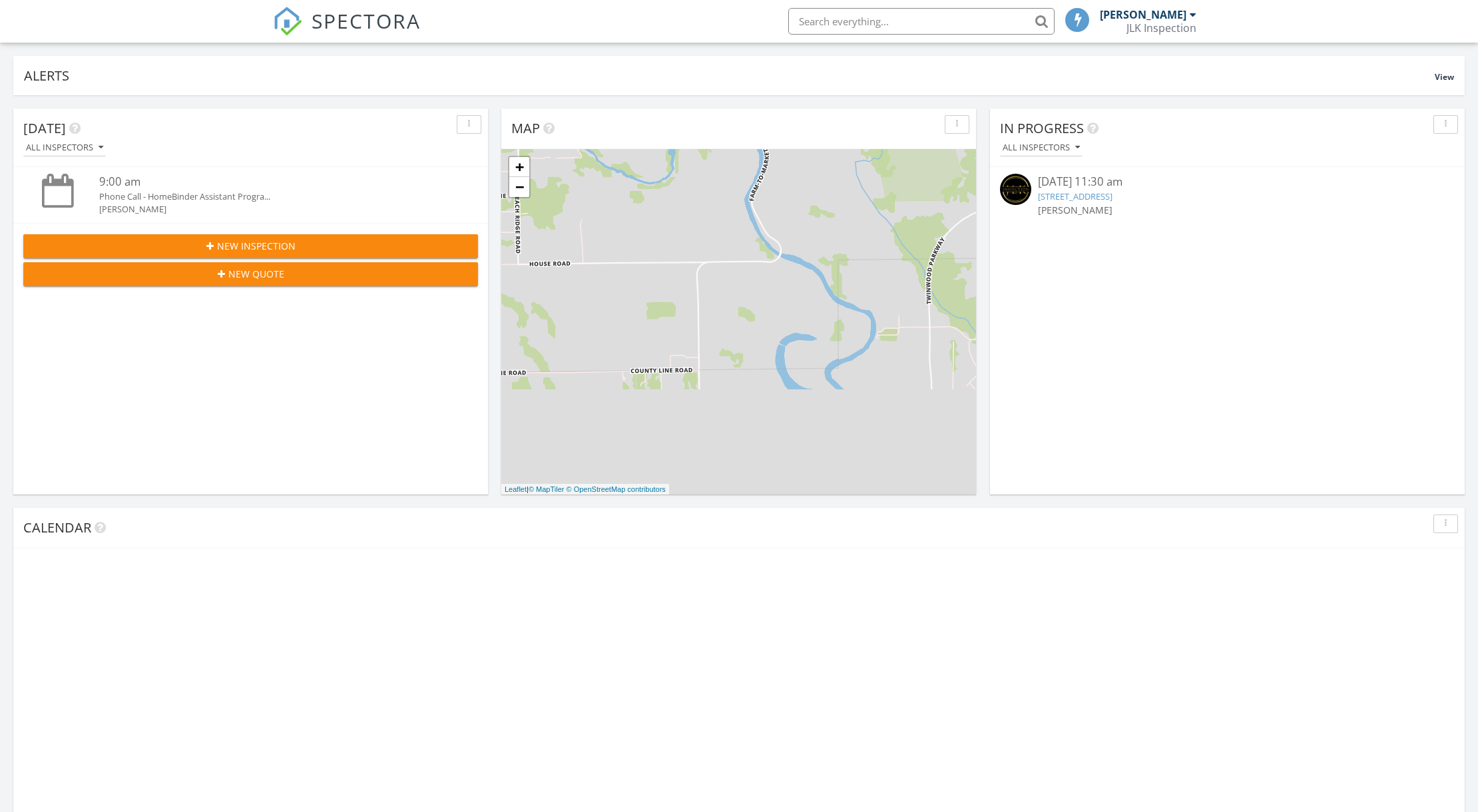
scroll to position [522, 0]
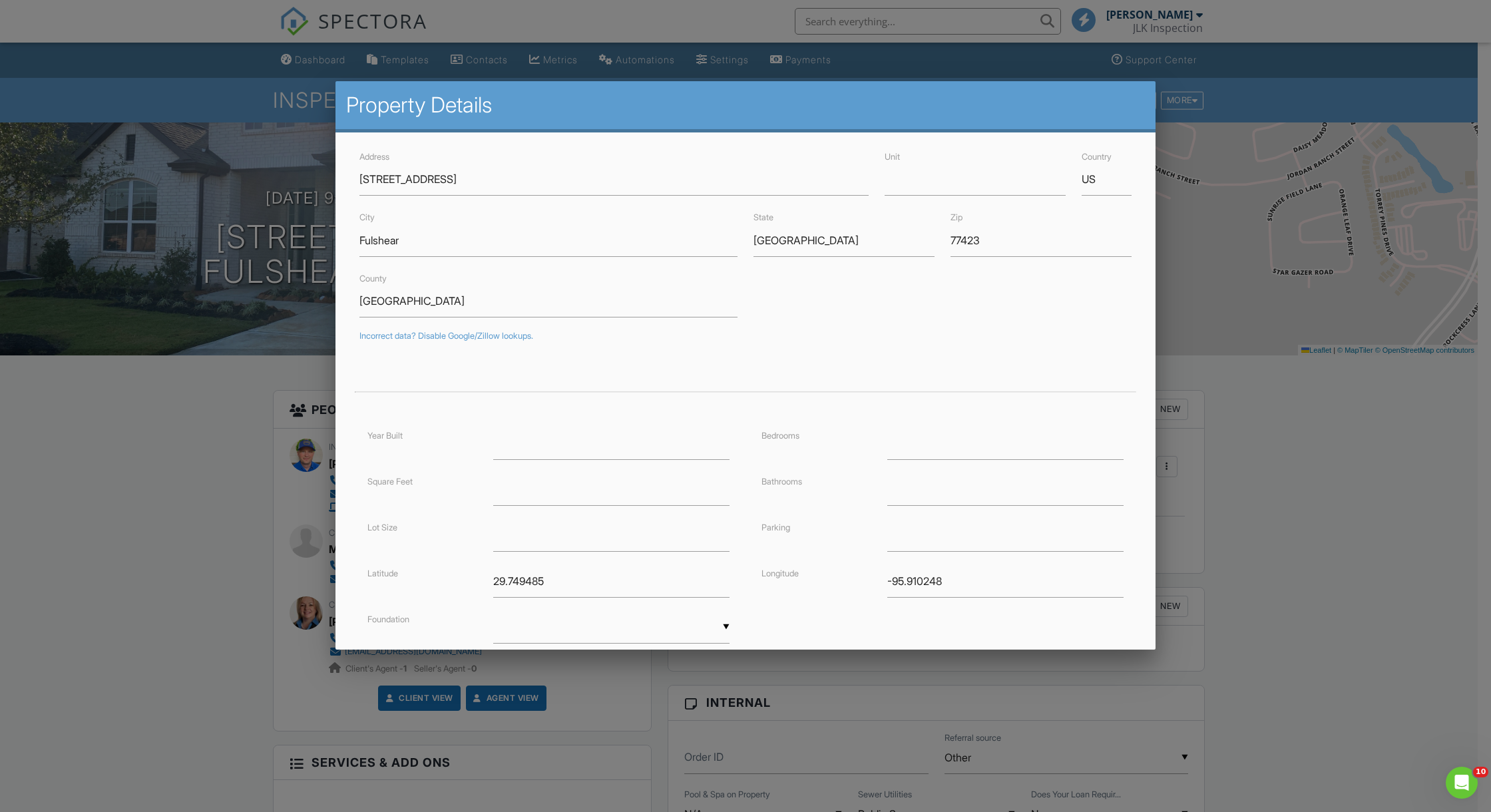
click at [309, 54] on div at bounding box center [746, 441] width 1491 height 1015
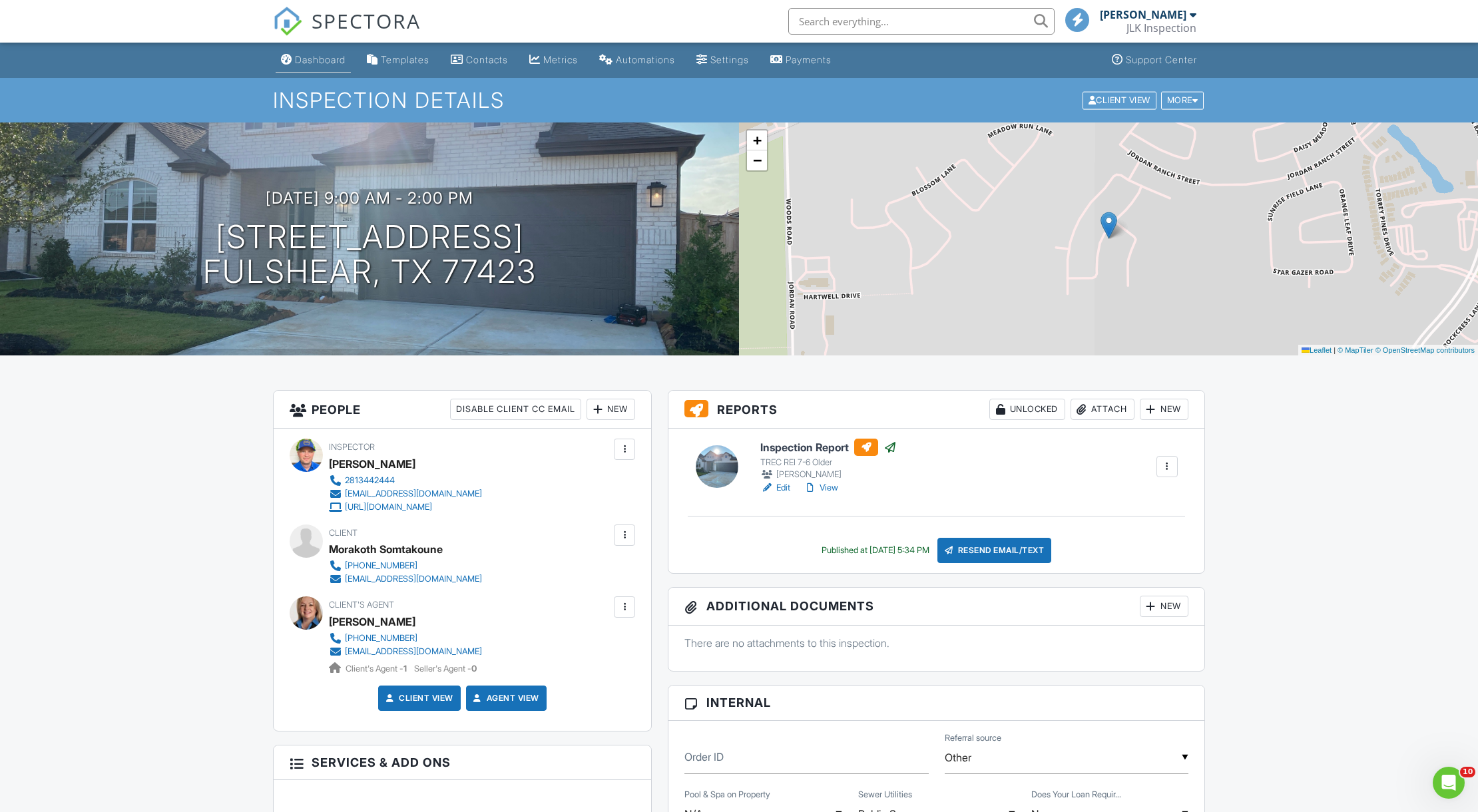
click at [308, 57] on div "Dashboard" at bounding box center [320, 59] width 51 height 11
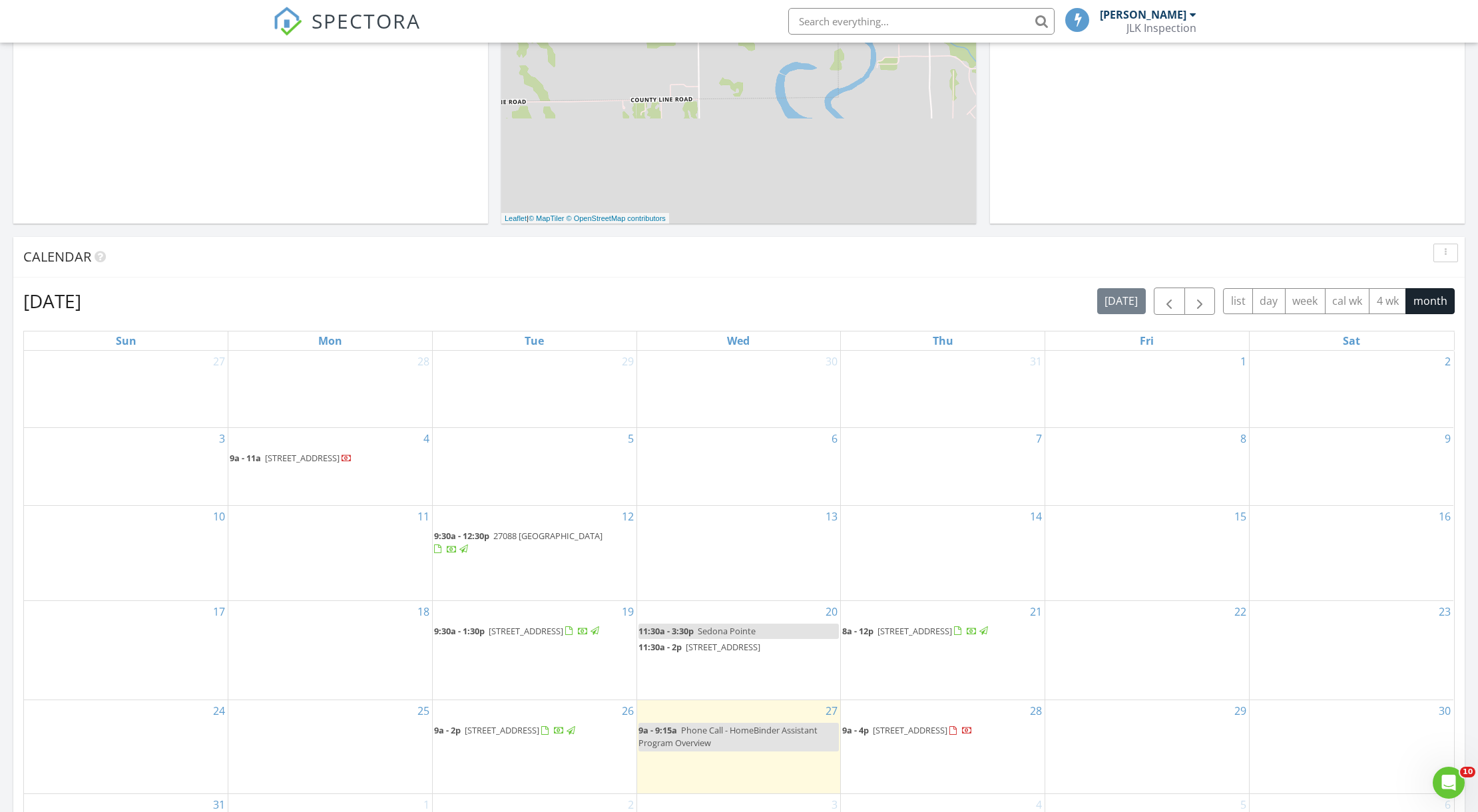
scroll to position [522, 0]
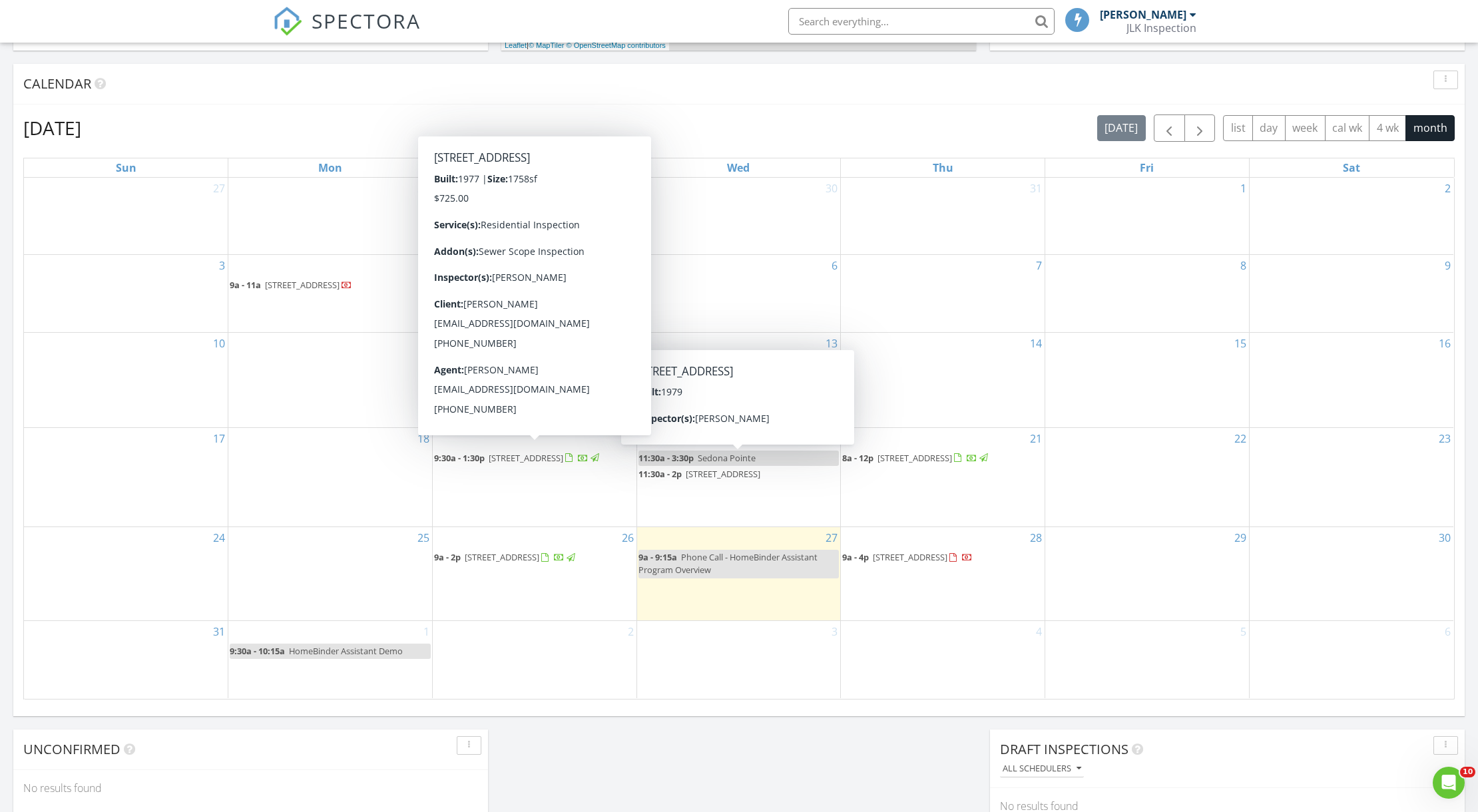
click at [515, 452] on span "[STREET_ADDRESS]" at bounding box center [526, 458] width 74 height 12
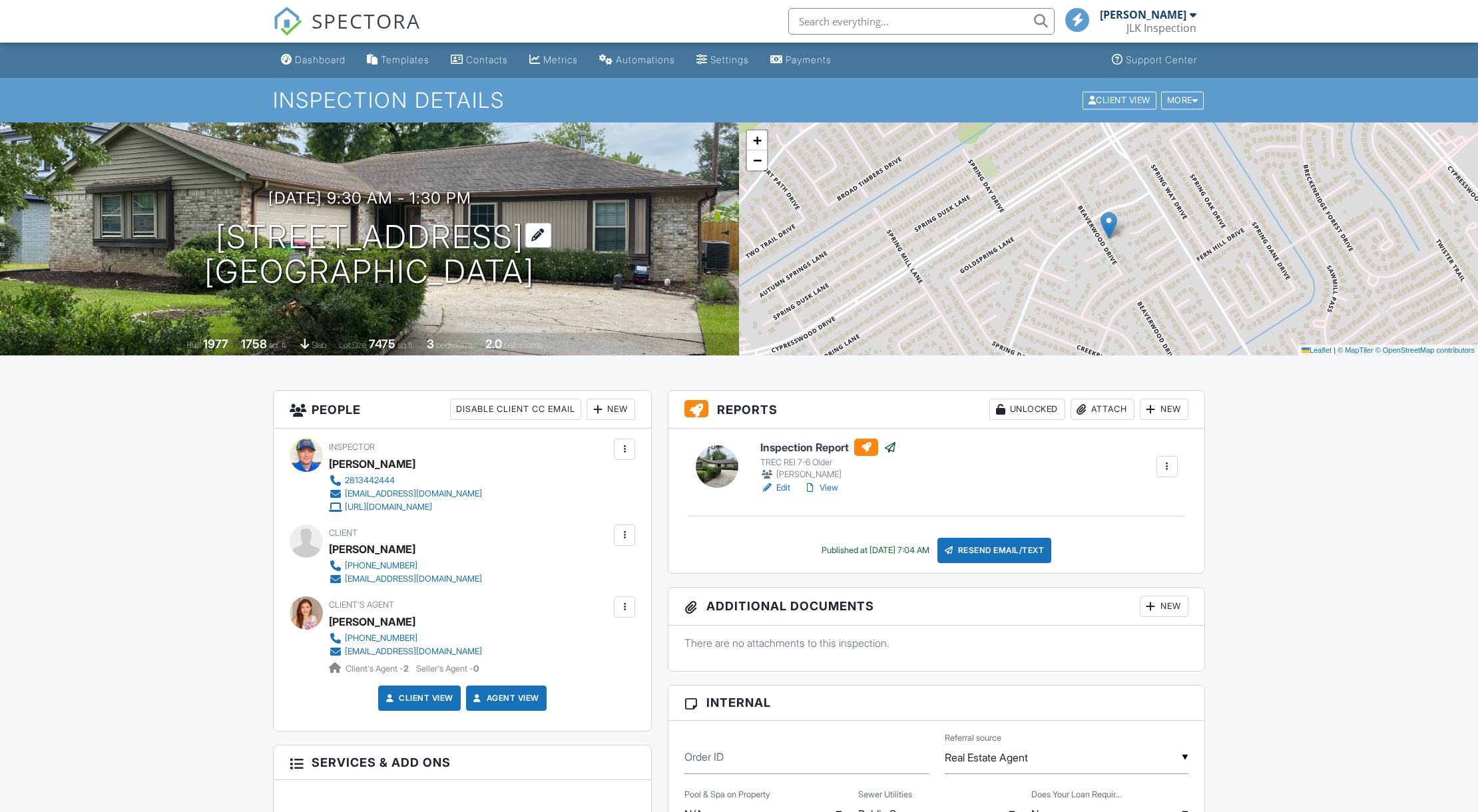
click at [309, 238] on h1 "23926 Beaverwood Dr Spring, TX 77373" at bounding box center [370, 255] width 330 height 71
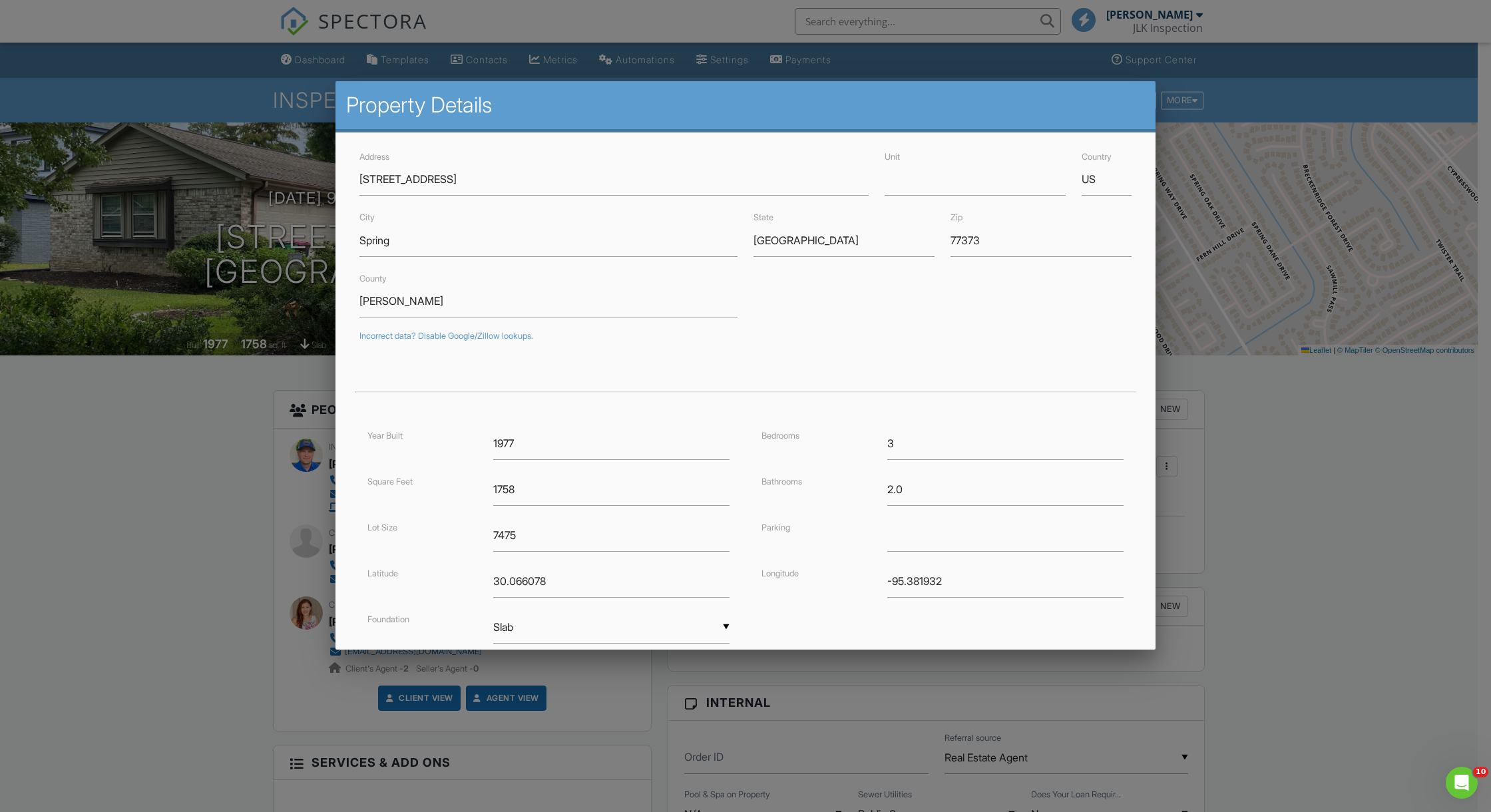
click at [143, 536] on div at bounding box center [746, 441] width 1491 height 1015
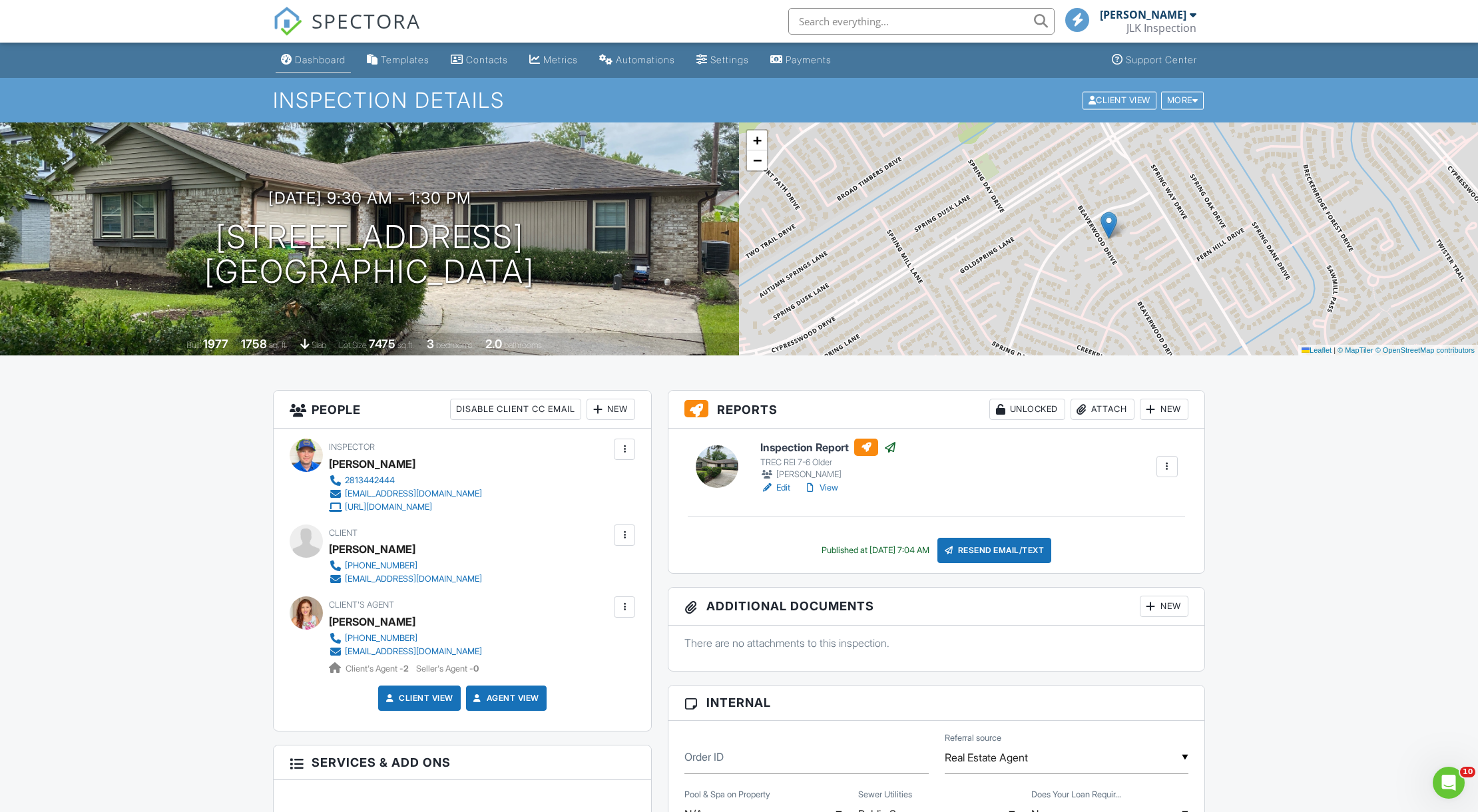
click at [318, 59] on div "Dashboard" at bounding box center [320, 59] width 51 height 11
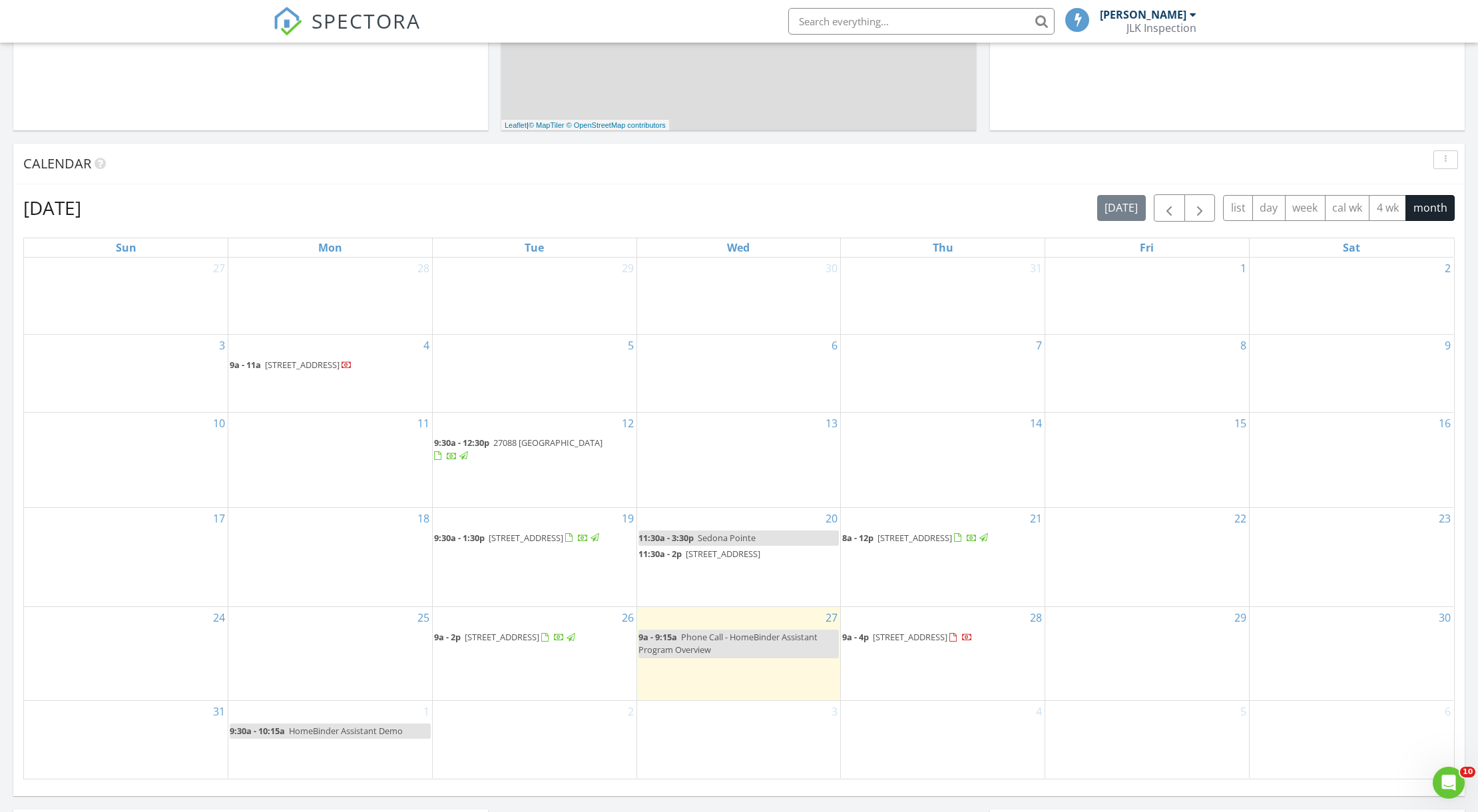
scroll to position [443, 0]
click at [920, 638] on span "[STREET_ADDRESS]" at bounding box center [910, 636] width 74 height 12
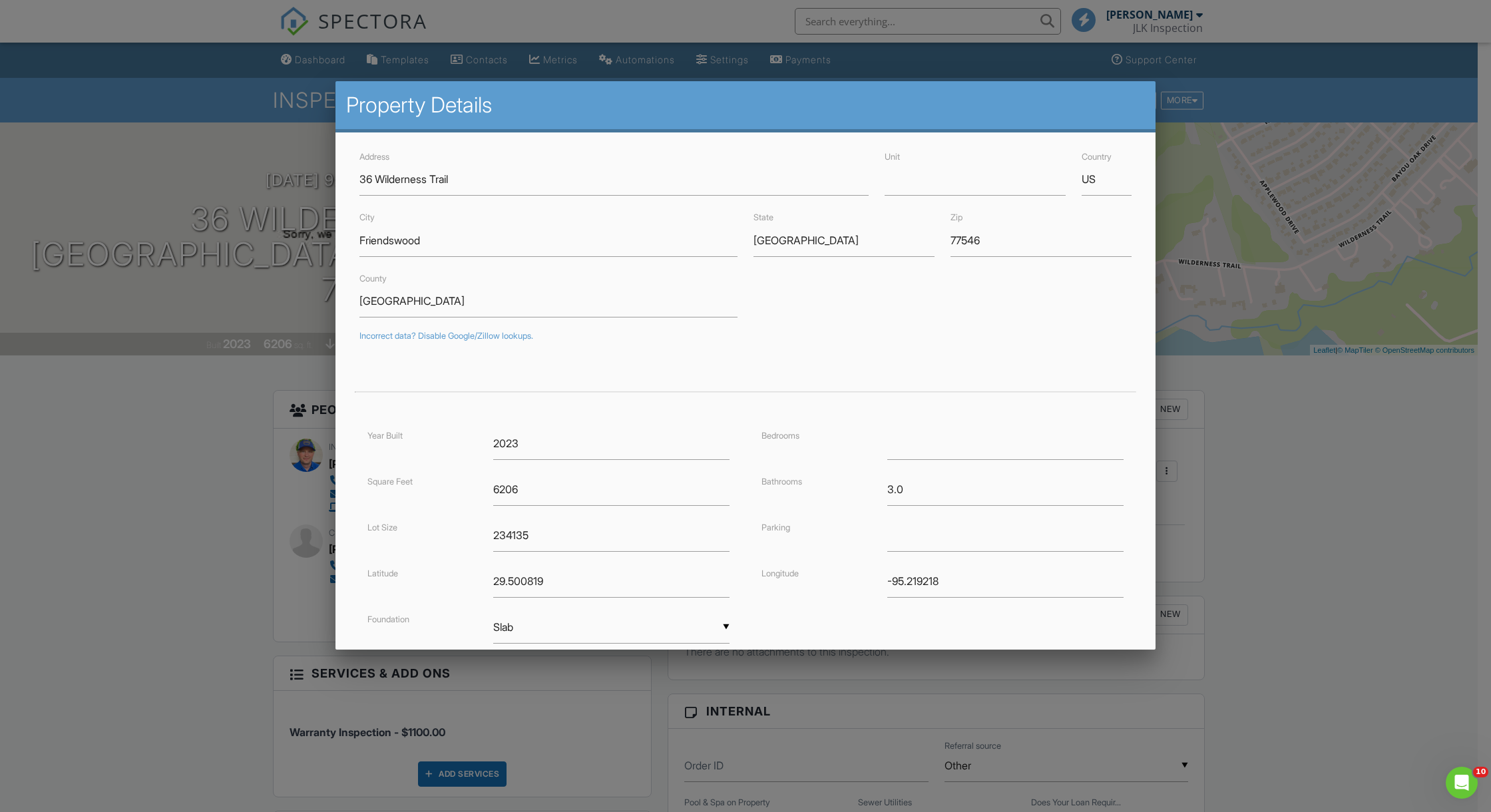
click at [105, 212] on div at bounding box center [746, 441] width 1491 height 1015
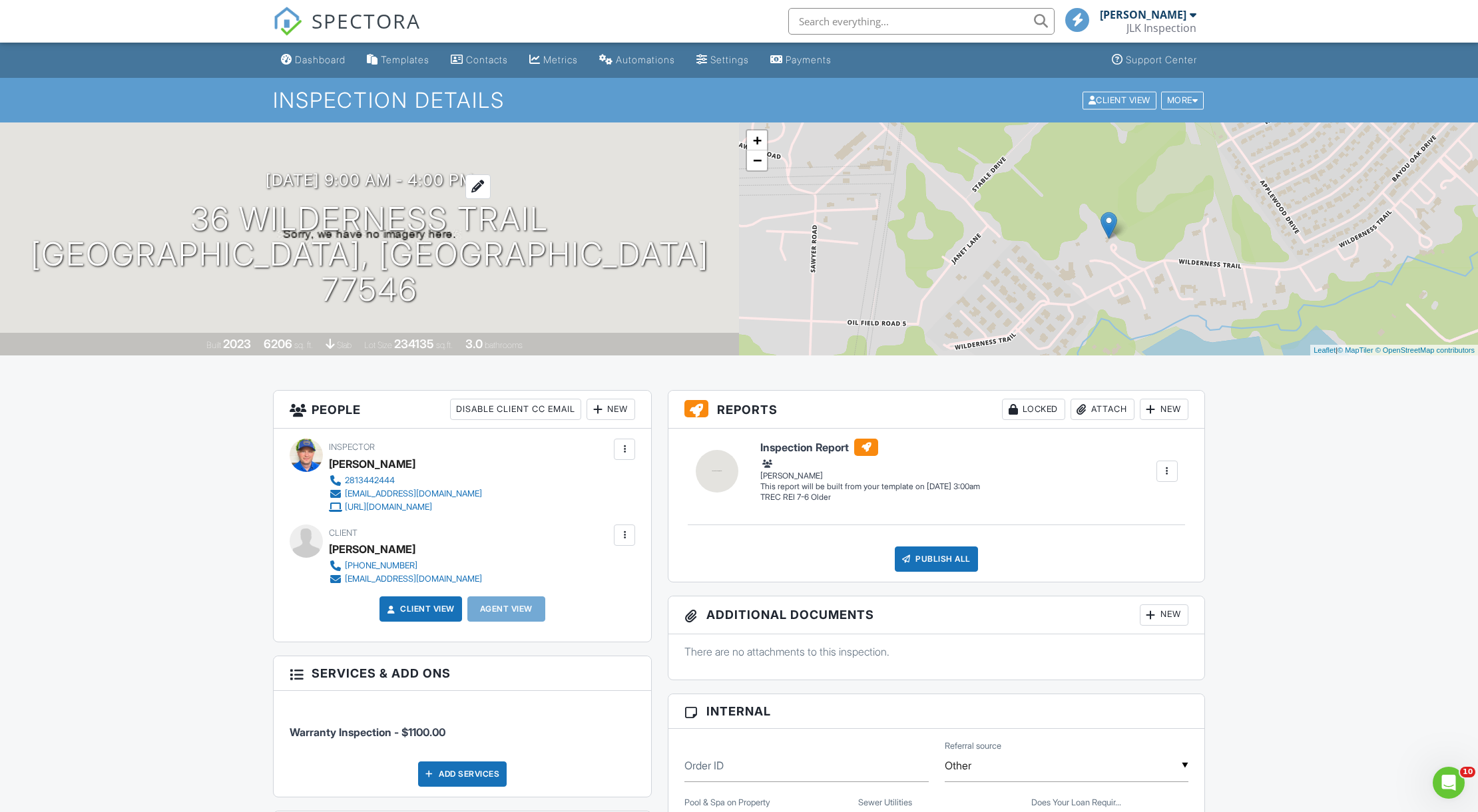
click at [379, 189] on h3 "08/28/2025 9:00 am - 4:00 pm" at bounding box center [369, 180] width 208 height 18
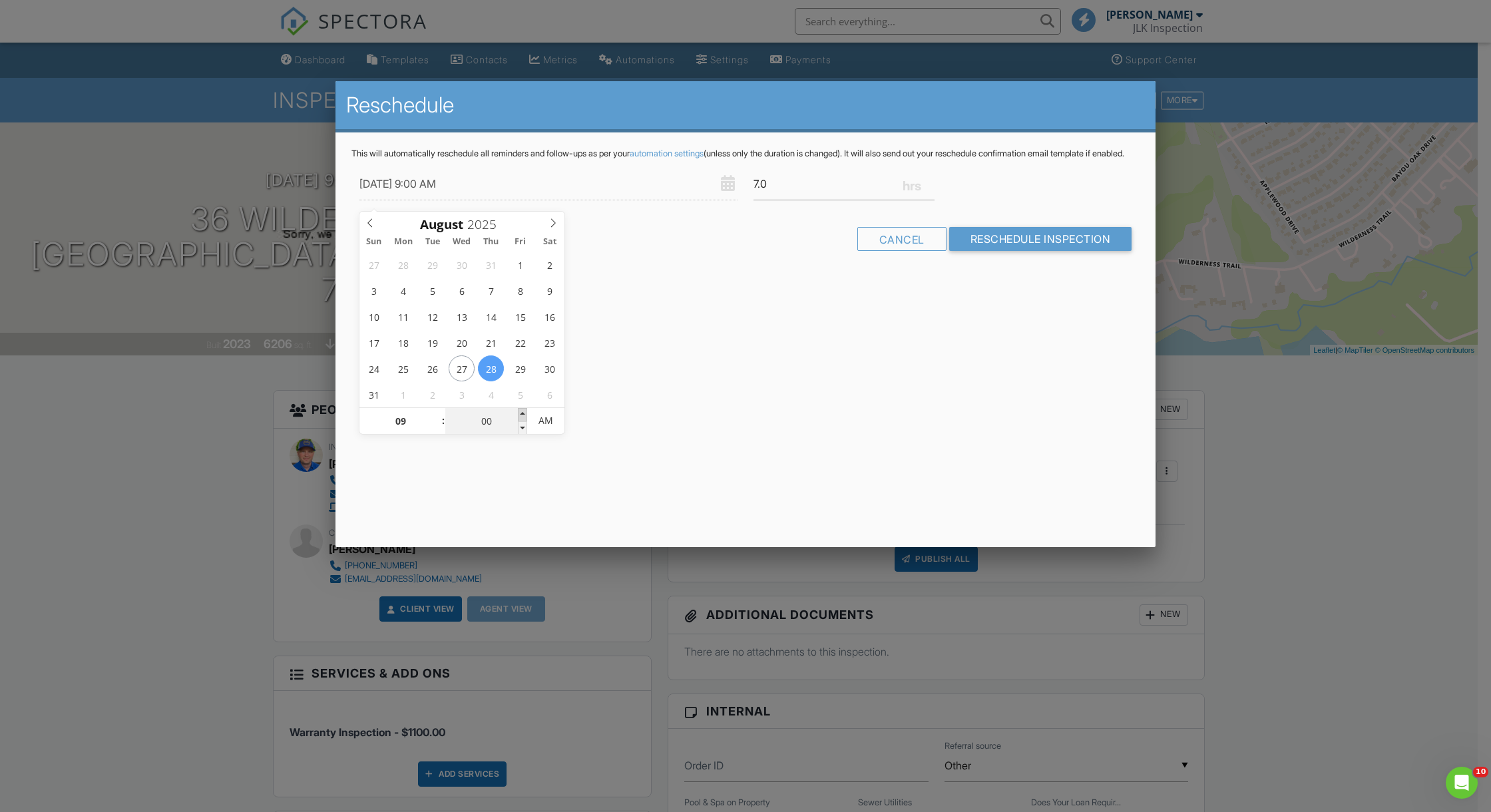
type input "08/28/2025 9:05 AM"
type input "05"
click at [523, 411] on span at bounding box center [522, 414] width 10 height 13
type input "08/28/2025 9:10 AM"
type input "10"
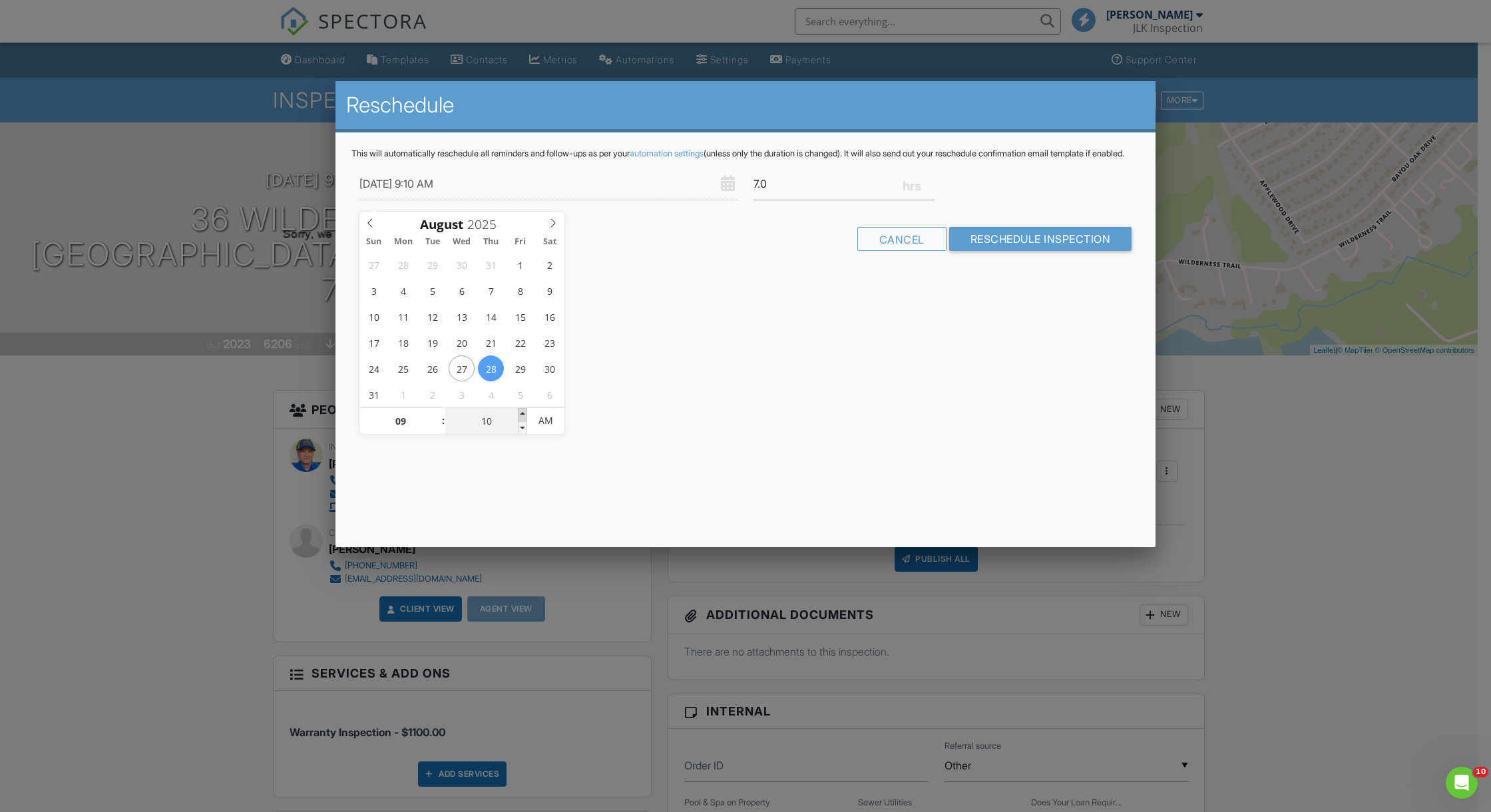
click at [523, 411] on span at bounding box center [522, 414] width 10 height 13
type input "08/28/2025 9:15 AM"
type input "15"
click at [523, 411] on span at bounding box center [522, 414] width 10 height 13
type input "08/28/2025 9:20 AM"
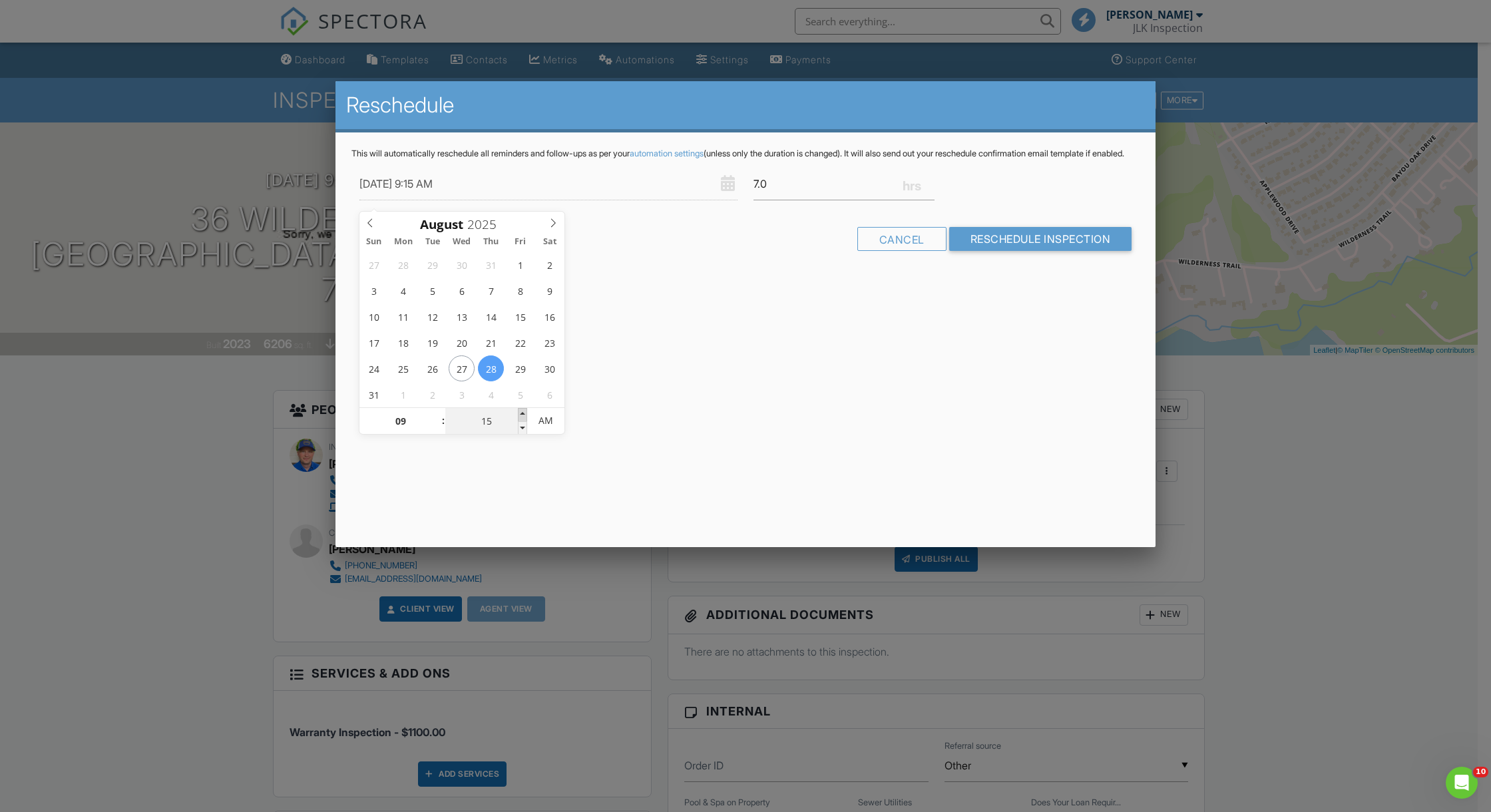
type input "20"
click at [523, 411] on span at bounding box center [522, 414] width 10 height 13
type input "08/28/2025 9:25 AM"
type input "25"
click at [522, 413] on span at bounding box center [522, 414] width 10 height 13
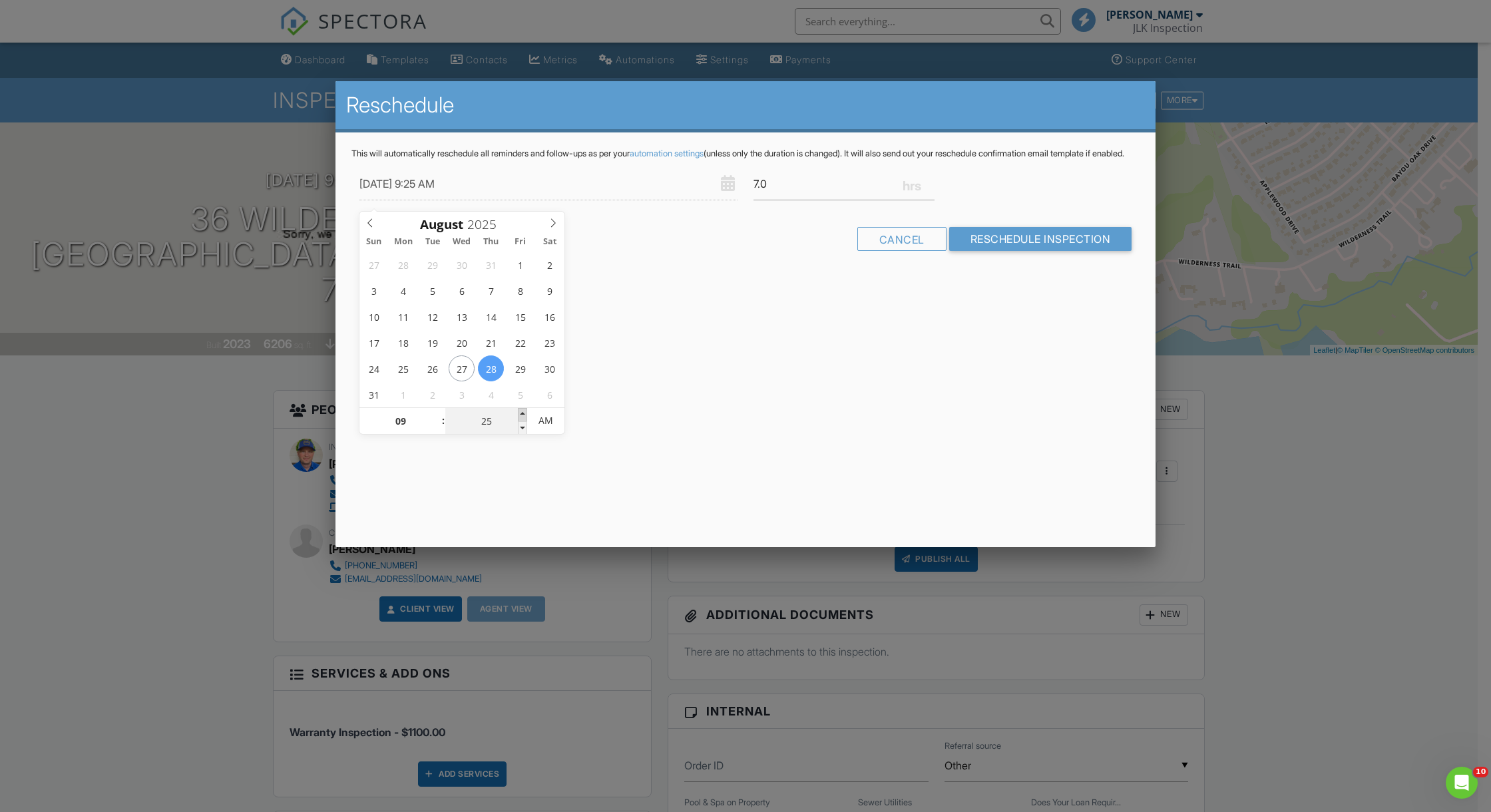
type input "[DATE] 9:30 AM"
type input "30"
click at [522, 413] on span at bounding box center [522, 414] width 10 height 13
click at [709, 382] on div "Reschedule This will automatically reschedule all reminders and follow-ups as p…" at bounding box center [745, 314] width 820 height 466
click at [997, 246] on input "Reschedule Inspection" at bounding box center [1041, 239] width 183 height 24
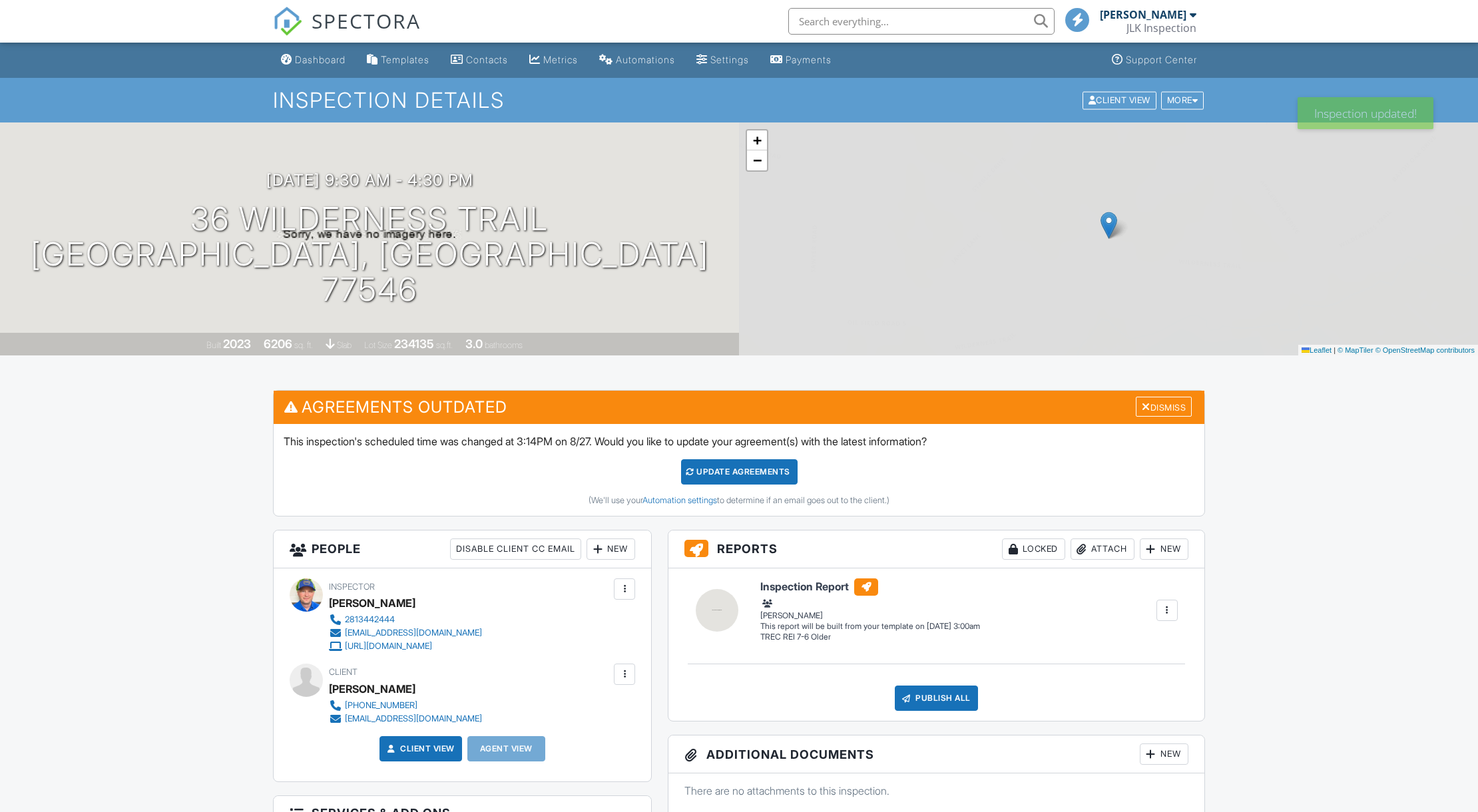
click at [749, 474] on div "Update Agreements" at bounding box center [739, 472] width 117 height 25
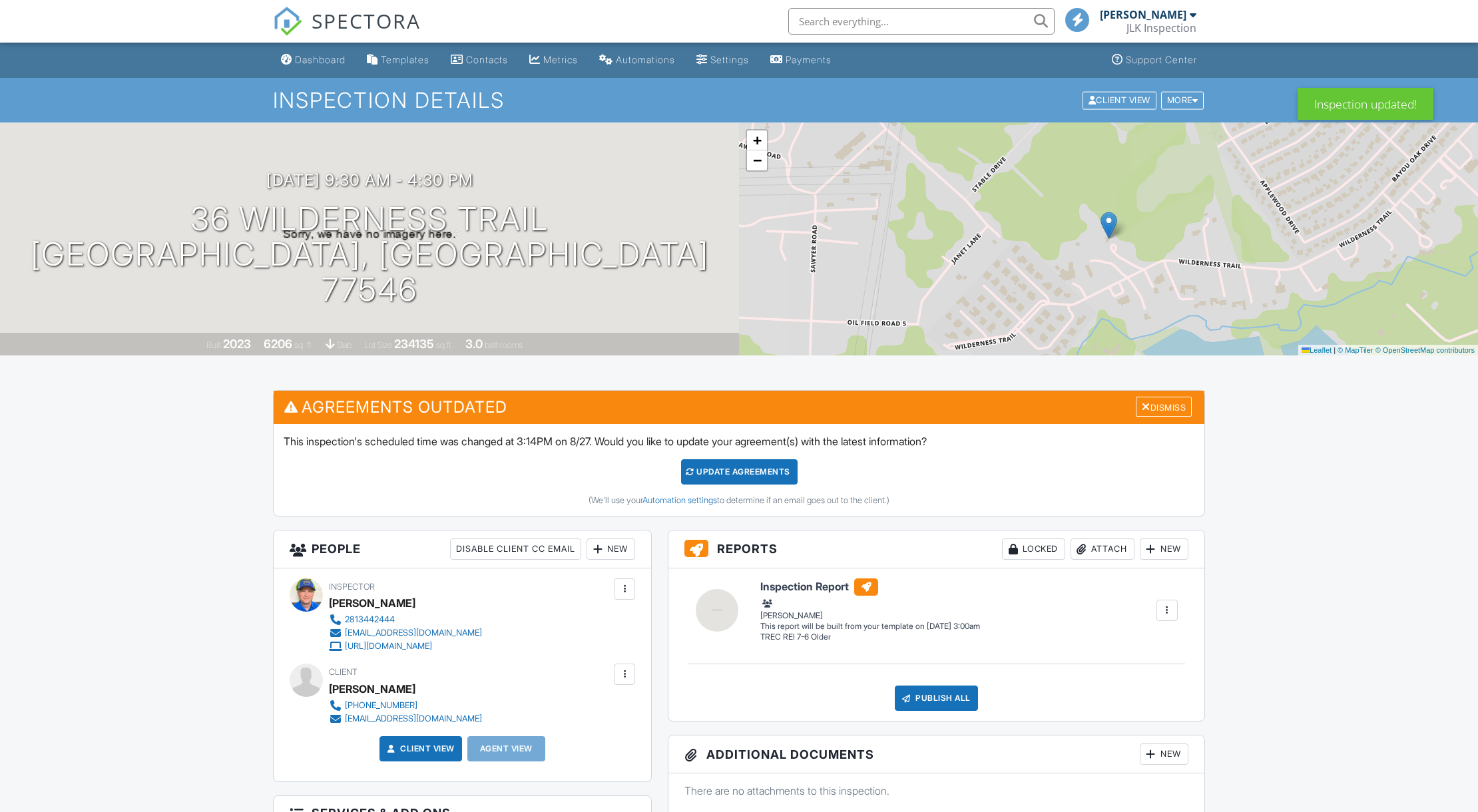
click at [726, 474] on div at bounding box center [739, 406] width 1478 height 812
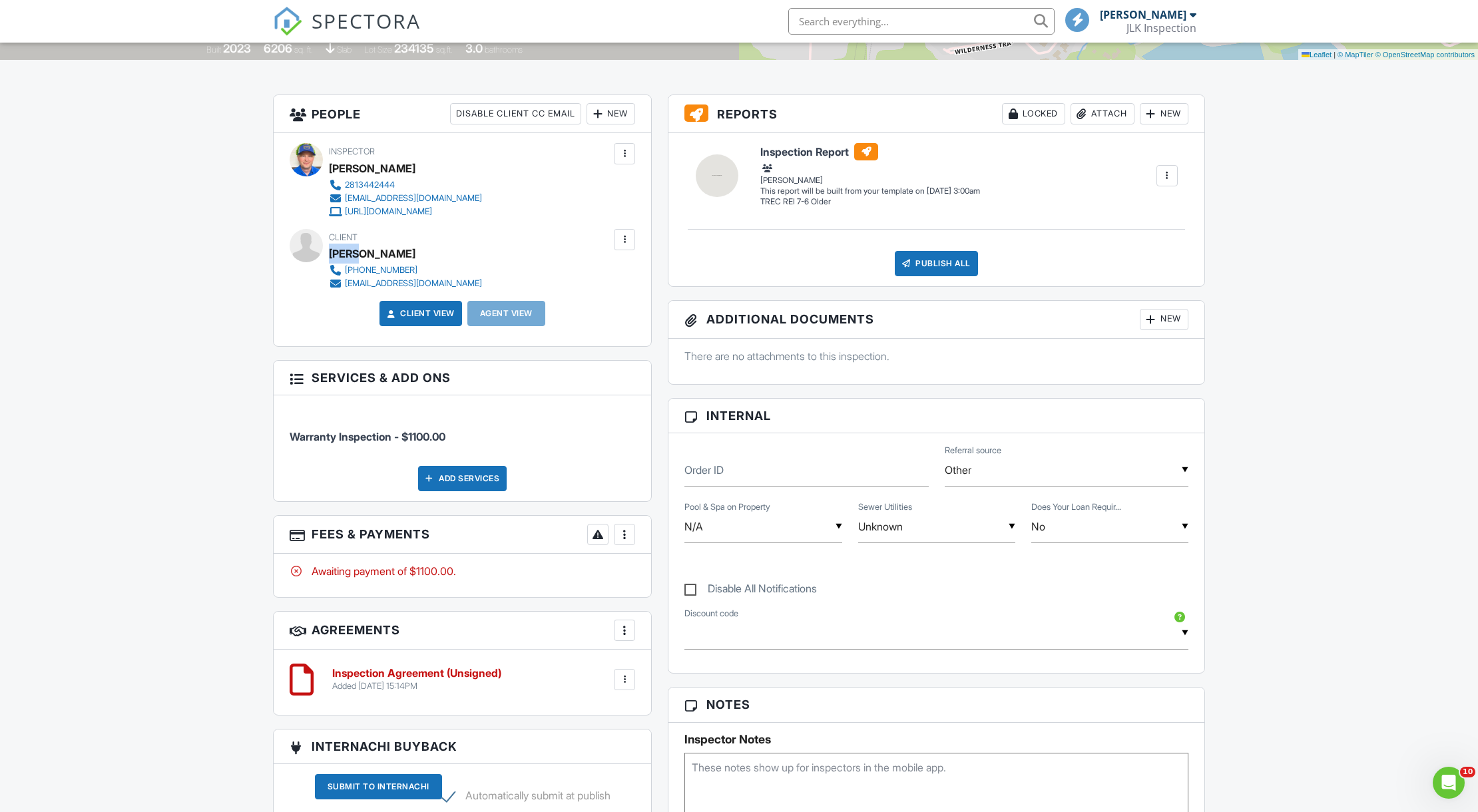
drag, startPoint x: 329, startPoint y: 251, endPoint x: 358, endPoint y: 249, distance: 29.1
click at [358, 249] on div "[PERSON_NAME]" at bounding box center [372, 253] width 86 height 20
copy div "[PERSON_NAME]"
drag, startPoint x: 362, startPoint y: 253, endPoint x: 403, endPoint y: 253, distance: 41.0
click at [403, 253] on div "[PERSON_NAME]" at bounding box center [372, 253] width 86 height 20
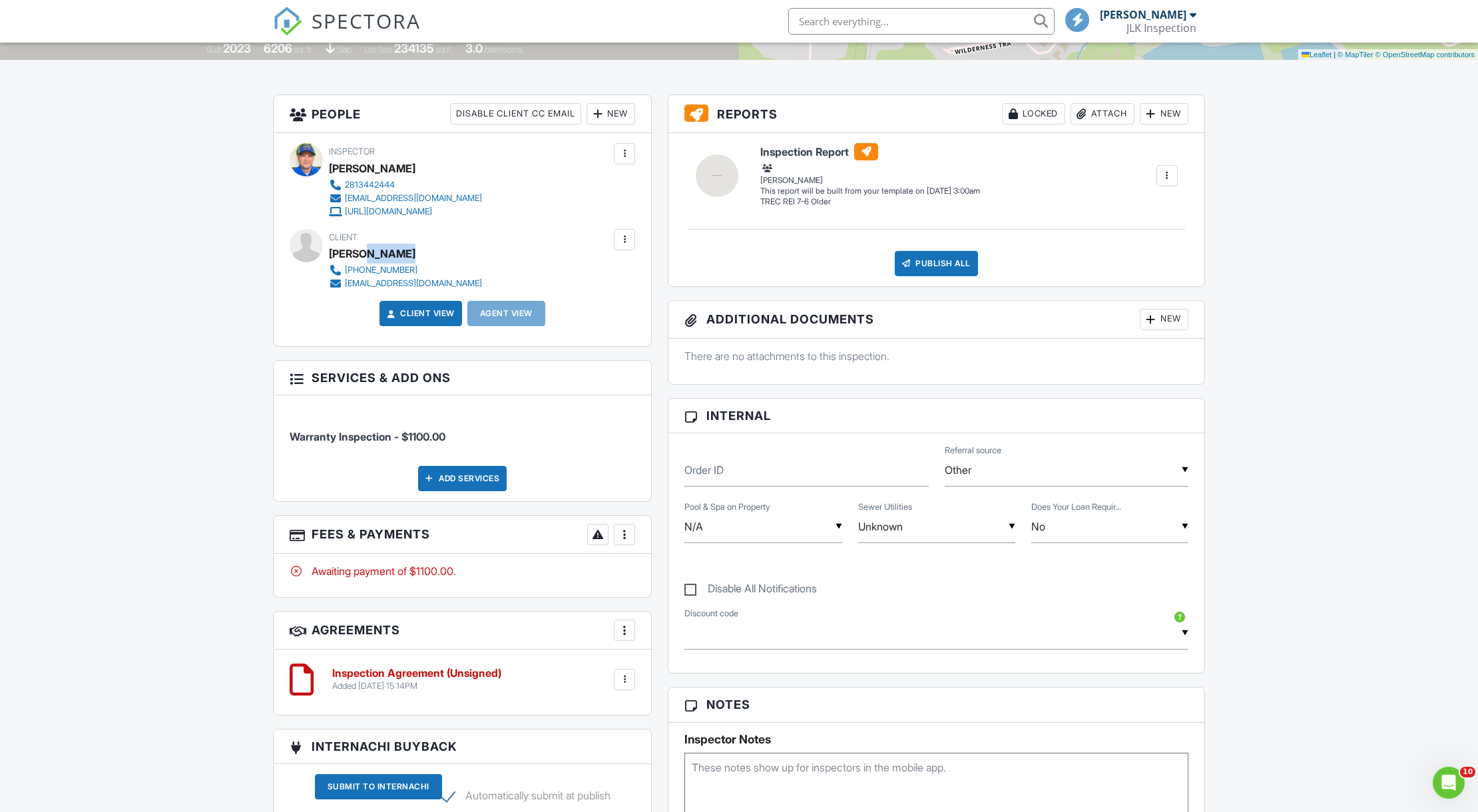
copy div "[PERSON_NAME]"
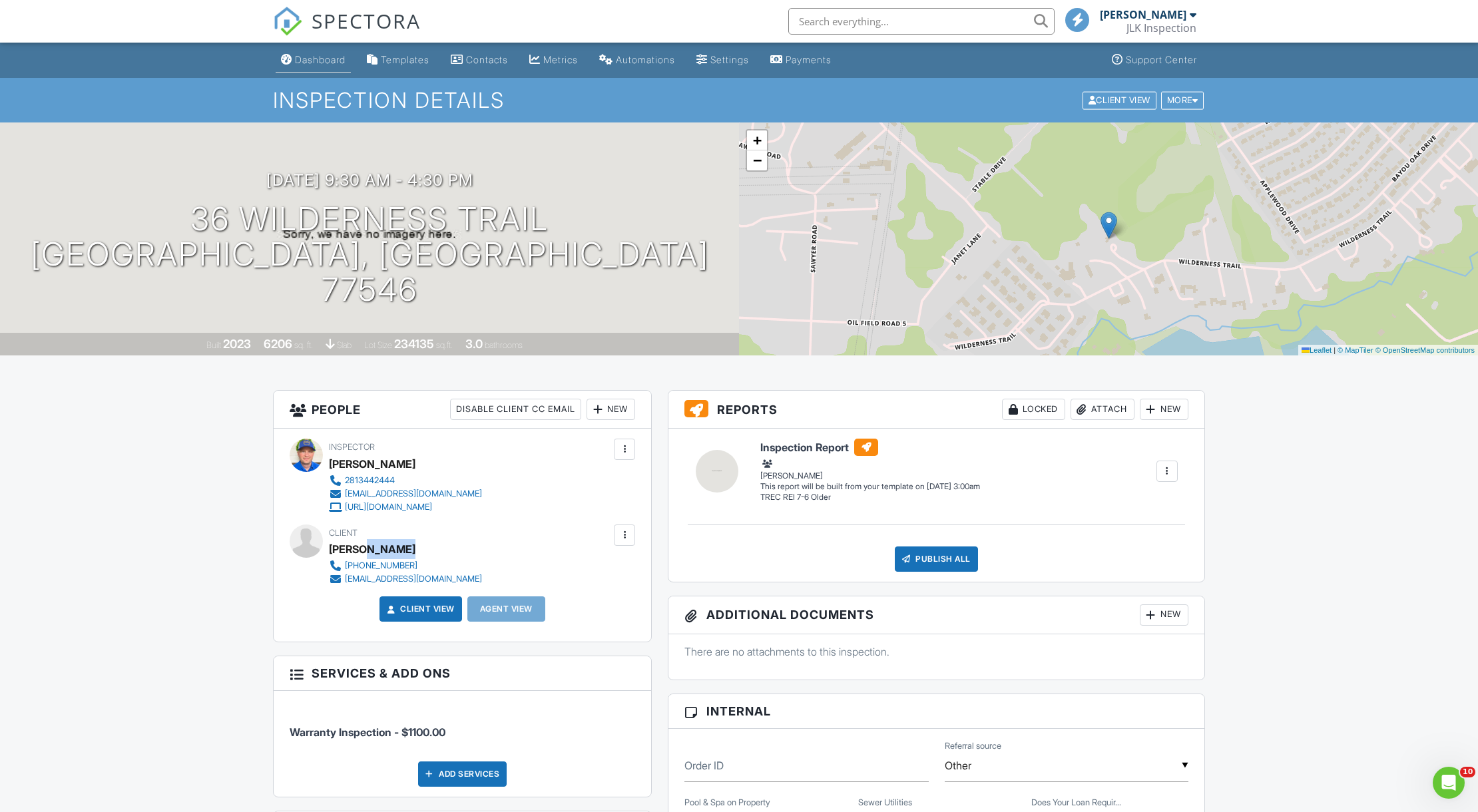
click at [295, 59] on div "Dashboard" at bounding box center [320, 59] width 51 height 11
